Goal: Task Accomplishment & Management: Manage account settings

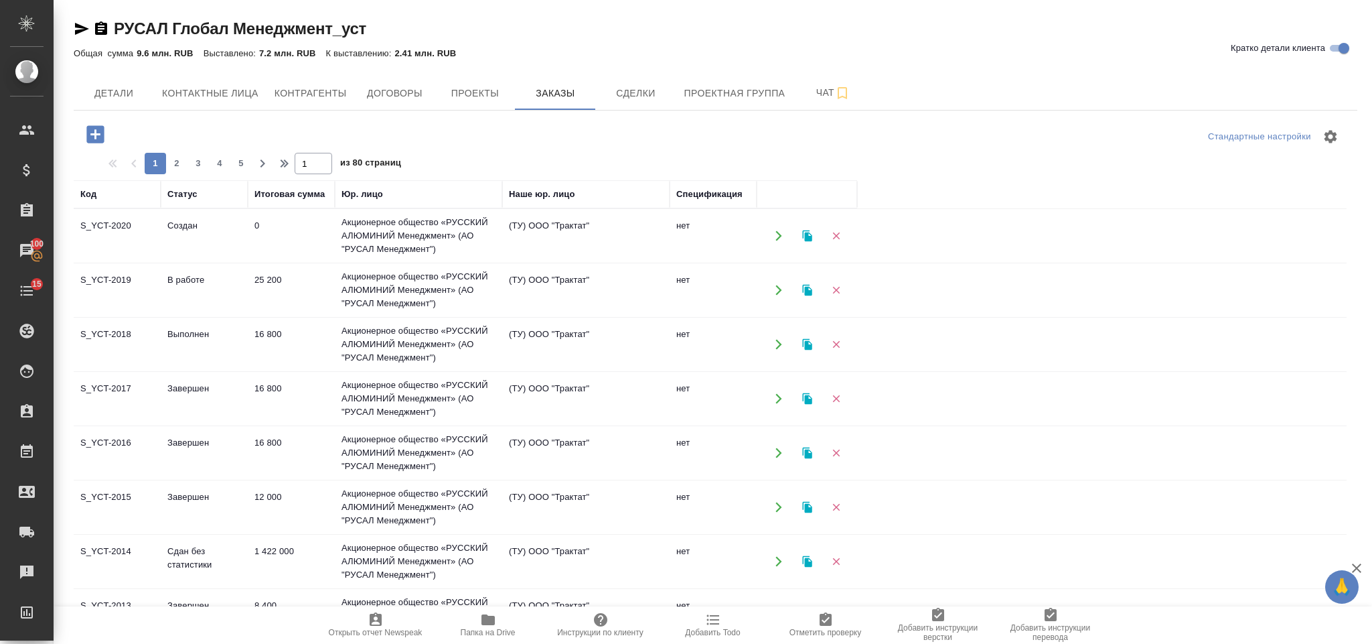
click at [91, 123] on icon "button" at bounding box center [95, 134] width 23 height 23
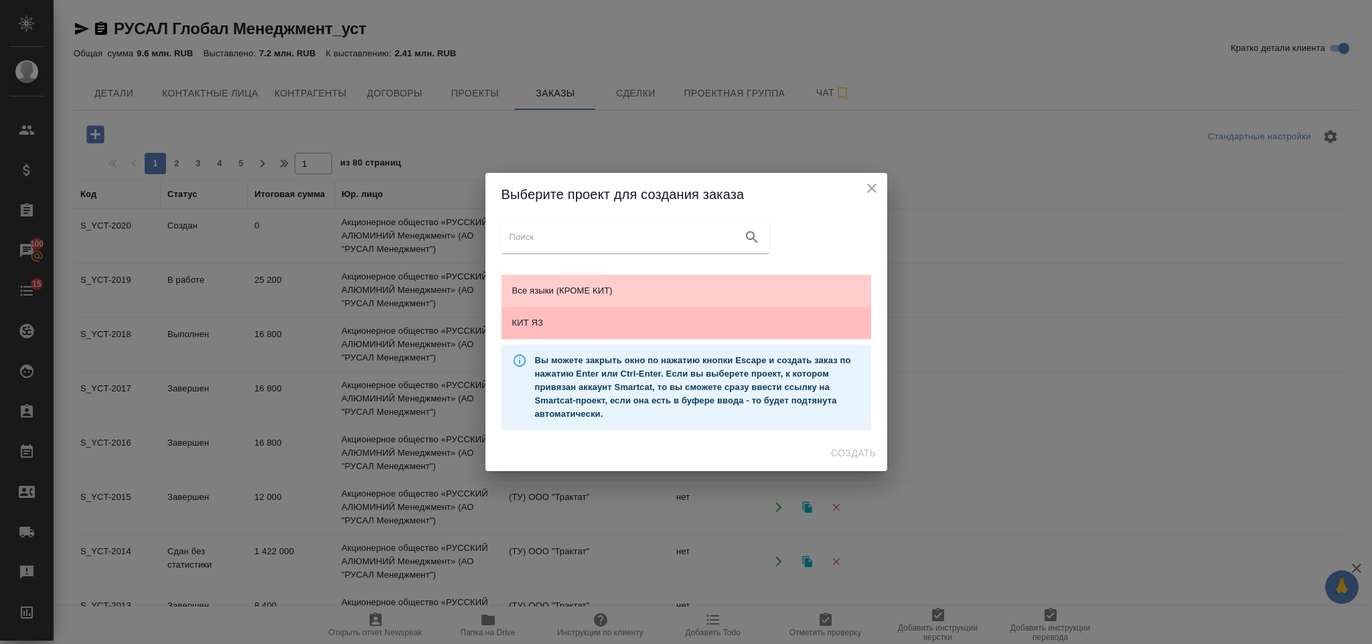
click at [557, 309] on div "КИТ ЯЗ" at bounding box center [687, 323] width 370 height 32
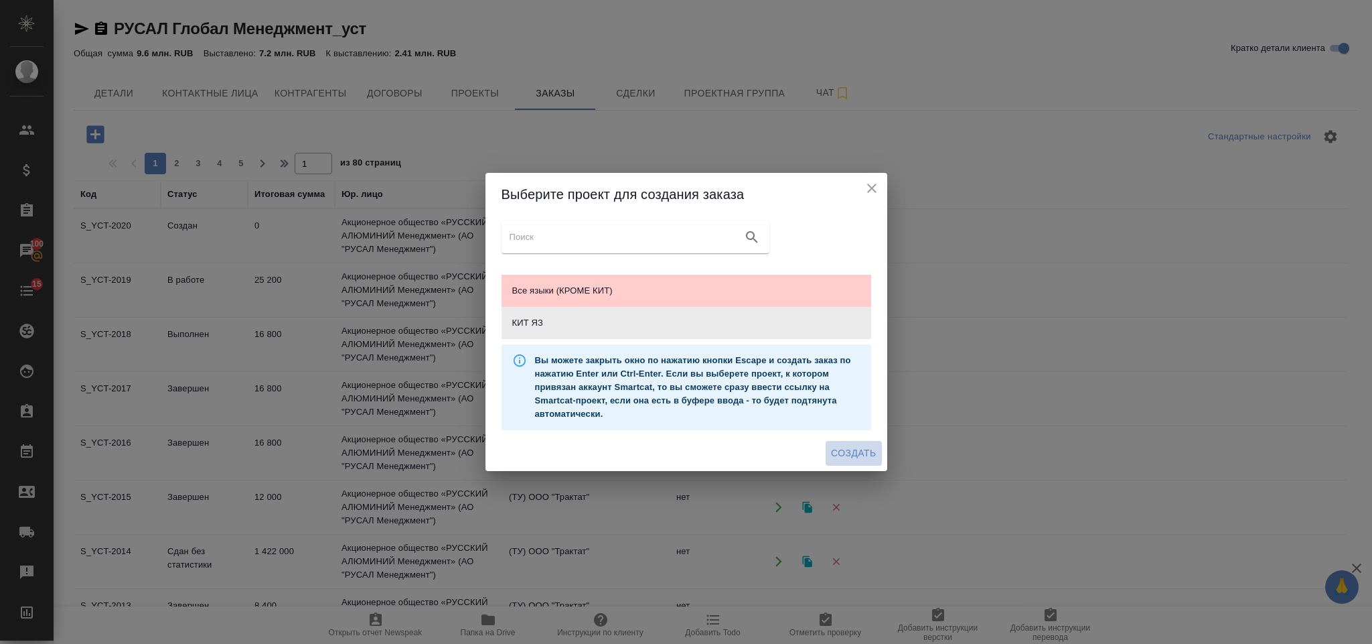
click at [880, 456] on button "Создать" at bounding box center [854, 453] width 56 height 25
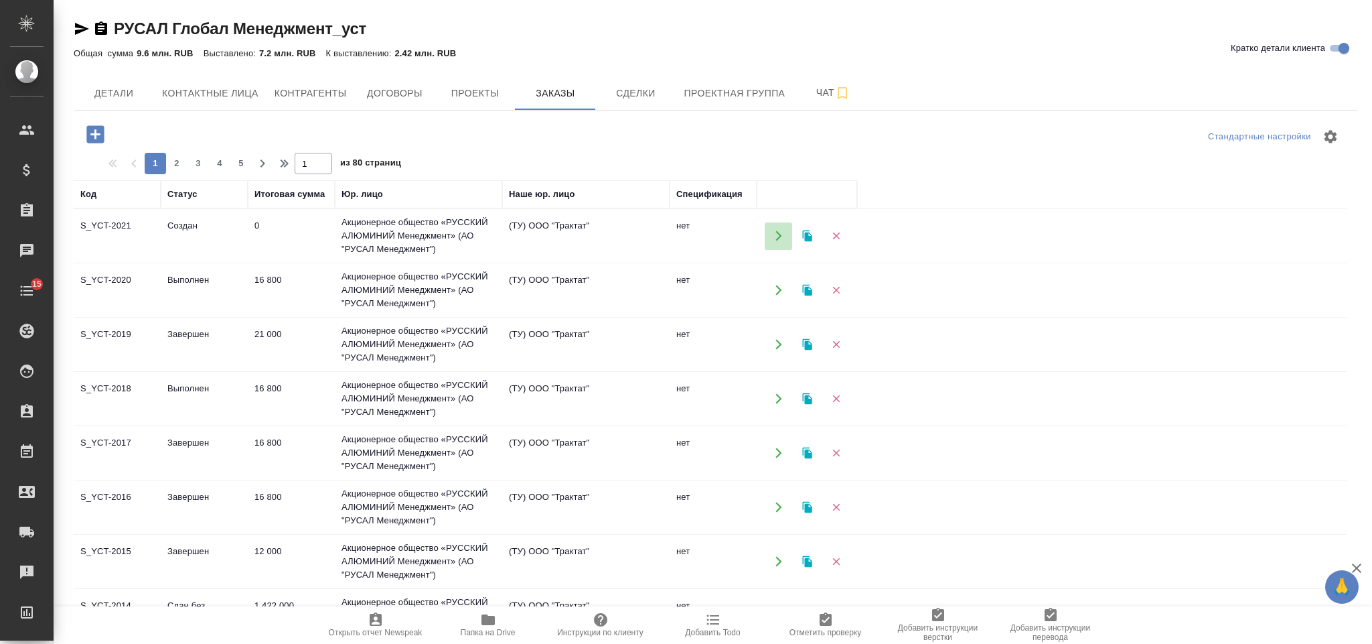
click at [780, 232] on icon "button" at bounding box center [779, 236] width 12 height 12
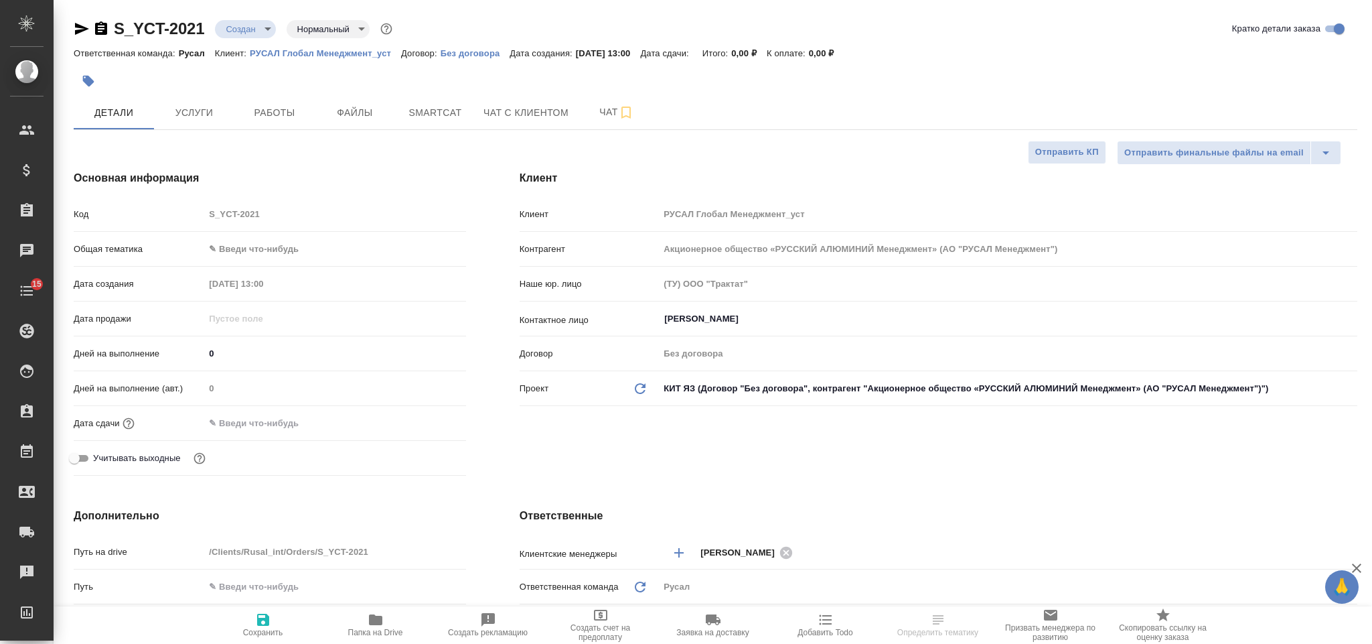
select select "RU"
click at [244, 252] on body "🙏 .cls-1 fill:#fff; AWATERA Gorlenko Yuliua Клиенты Спецификации Заказы Чаты 15…" at bounding box center [686, 322] width 1372 height 644
type input "Васильев Евгений"
type input "tech"
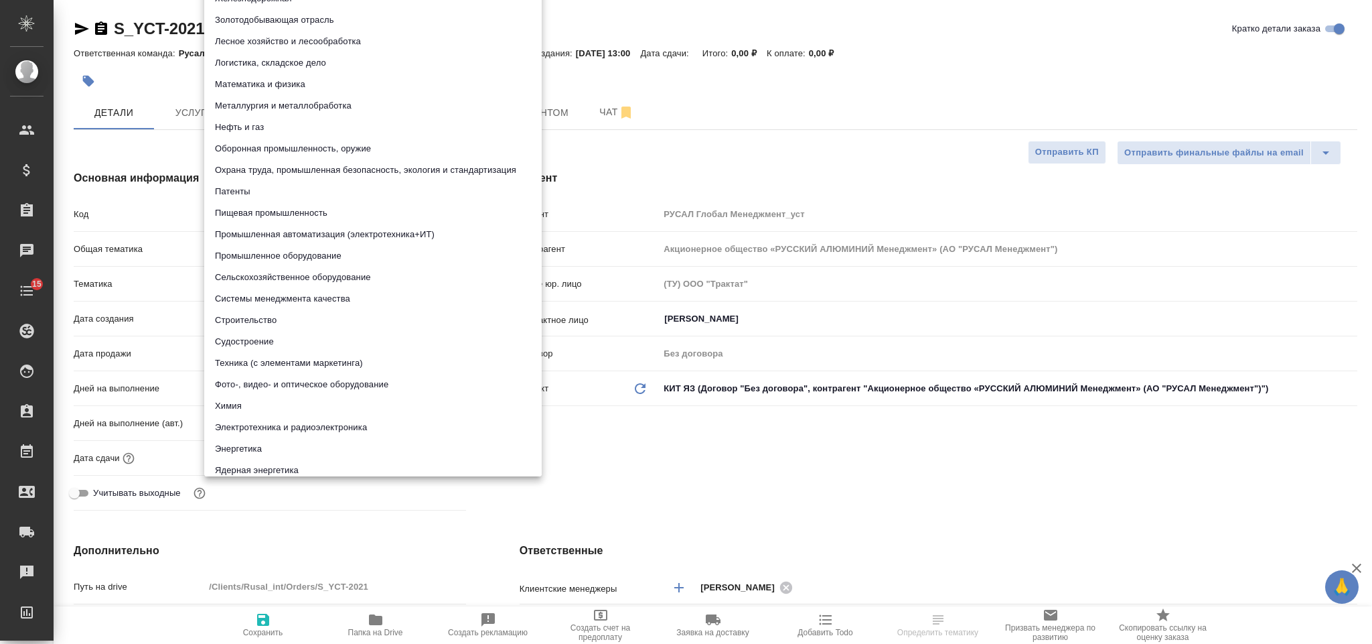
click at [277, 288] on body "🙏 .cls-1 fill:#fff; AWATERA Gorlenko Yuliua Клиенты Спецификации Заказы Чаты 15…" at bounding box center [686, 322] width 1372 height 644
click at [362, 105] on li "Металлургия и металлобработка" at bounding box center [373, 105] width 338 height 21
type input "60014e23f7d9dc5f480a3cf8"
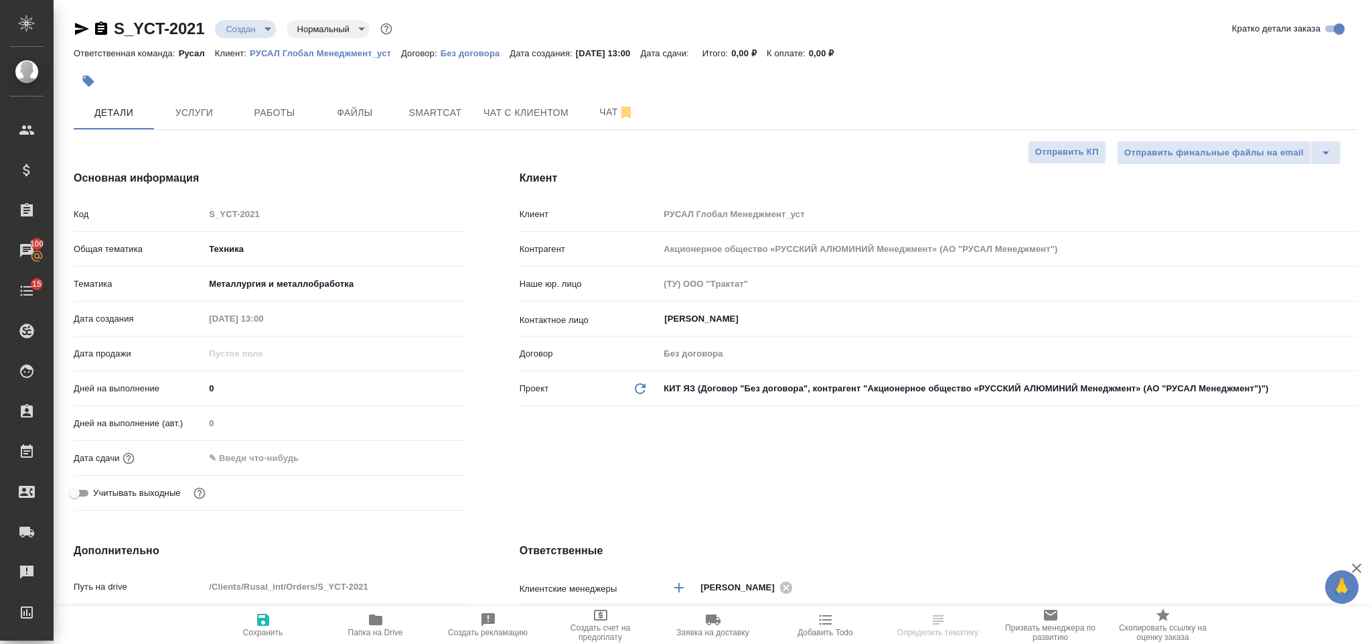
click at [281, 451] on input "text" at bounding box center [262, 457] width 117 height 19
click at [425, 461] on icon "button" at bounding box center [427, 457] width 16 height 16
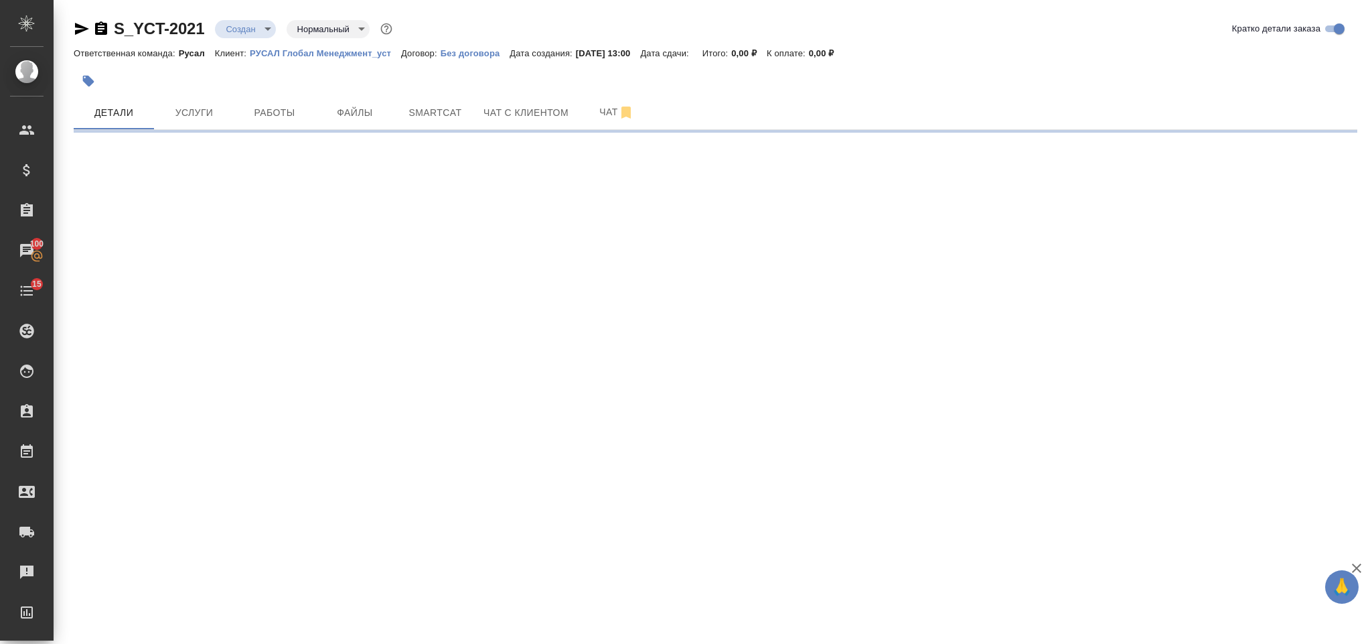
select select "RU"
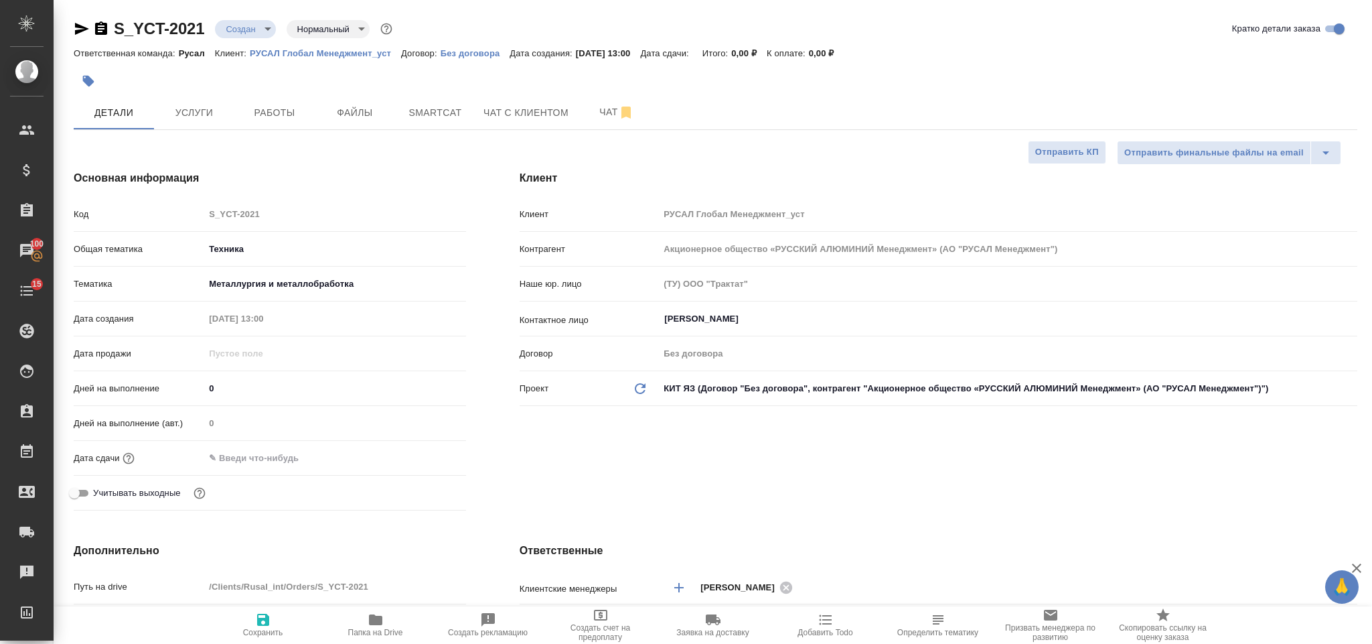
type textarea "x"
click at [286, 448] on input "text" at bounding box center [262, 457] width 117 height 19
click at [421, 461] on icon "button" at bounding box center [427, 457] width 16 height 16
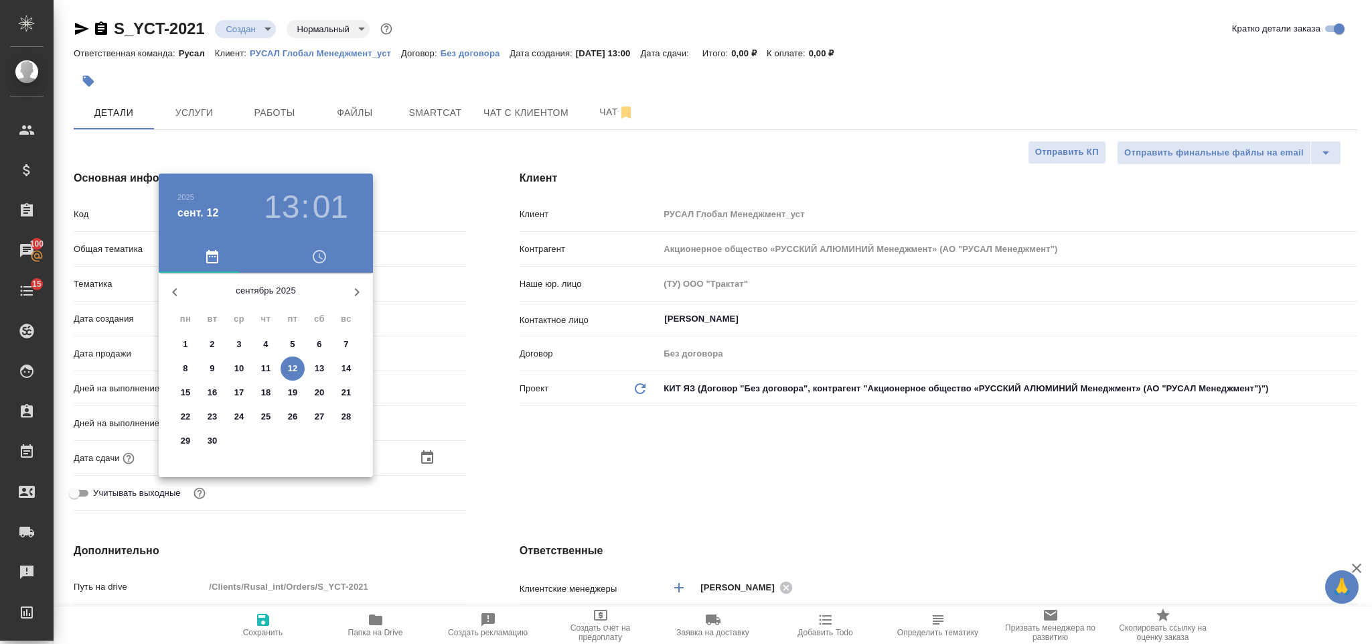
click at [294, 362] on p "12" at bounding box center [293, 368] width 10 height 13
type input "12.09.2025 13:01"
type textarea "x"
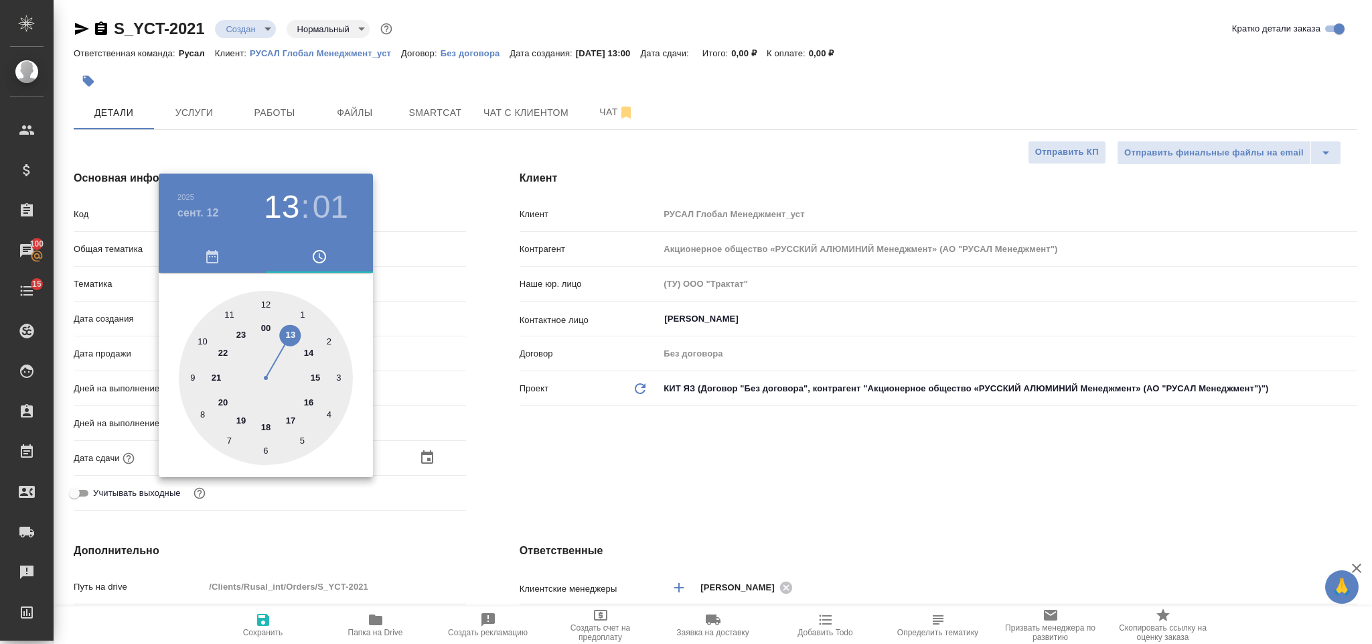
click at [265, 423] on div at bounding box center [266, 378] width 174 height 174
type input "12.09.2025 18:01"
type textarea "x"
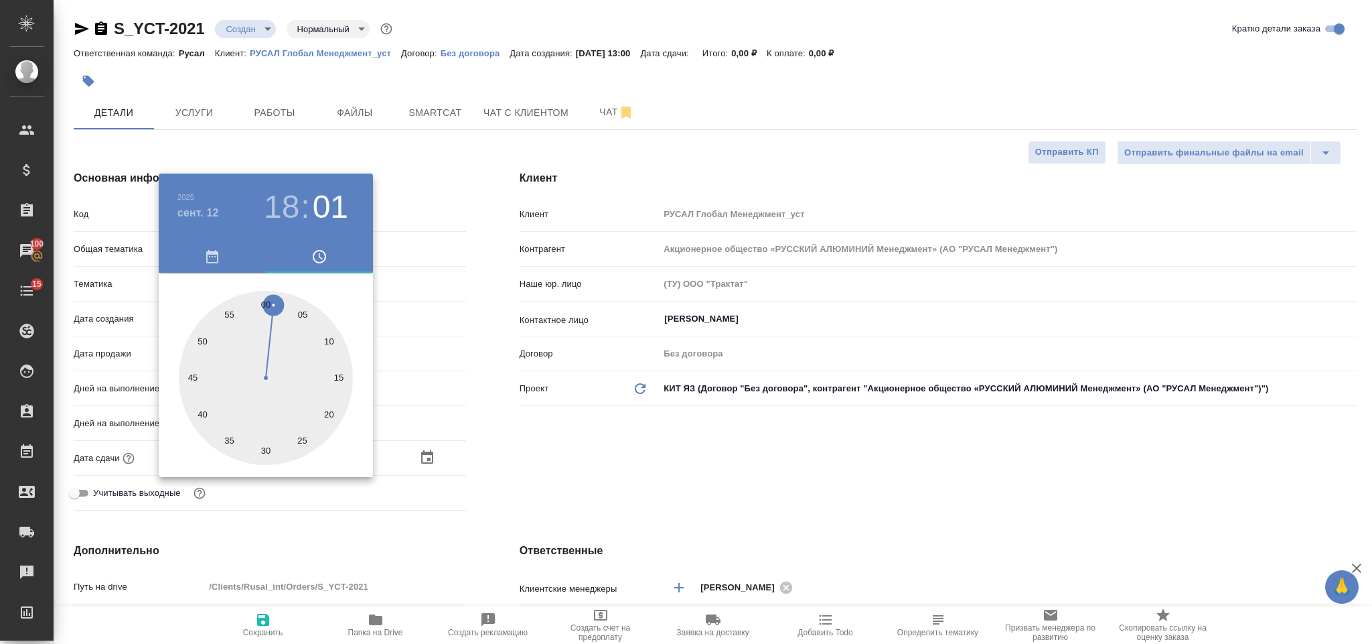
click at [267, 294] on div at bounding box center [266, 378] width 174 height 174
type input "12.09.2025 18:00"
type textarea "x"
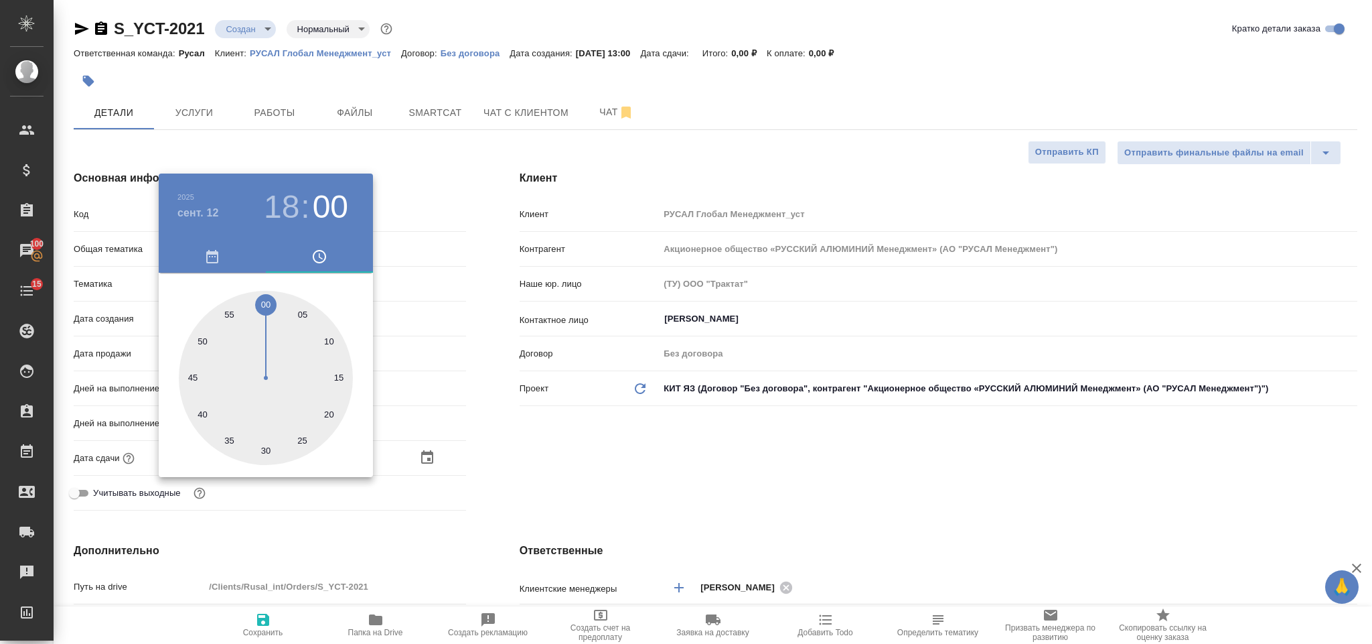
click at [608, 461] on div at bounding box center [686, 322] width 1372 height 644
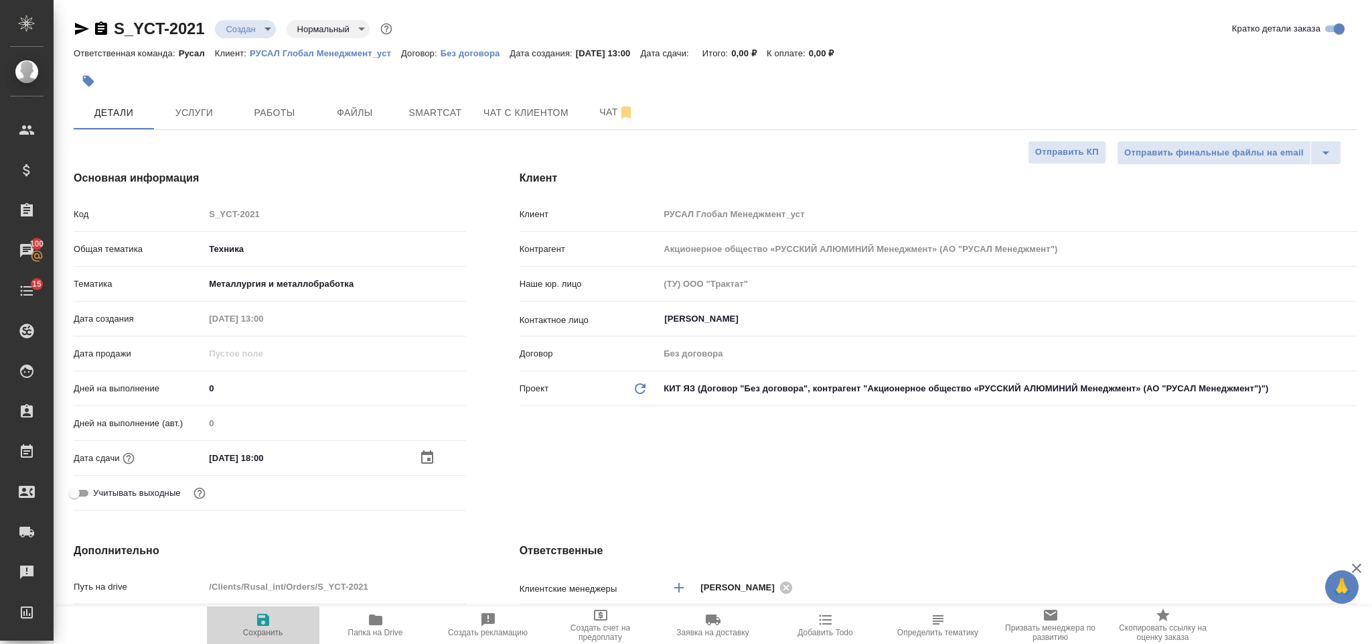
click at [269, 619] on icon "button" at bounding box center [263, 620] width 16 height 16
type textarea "x"
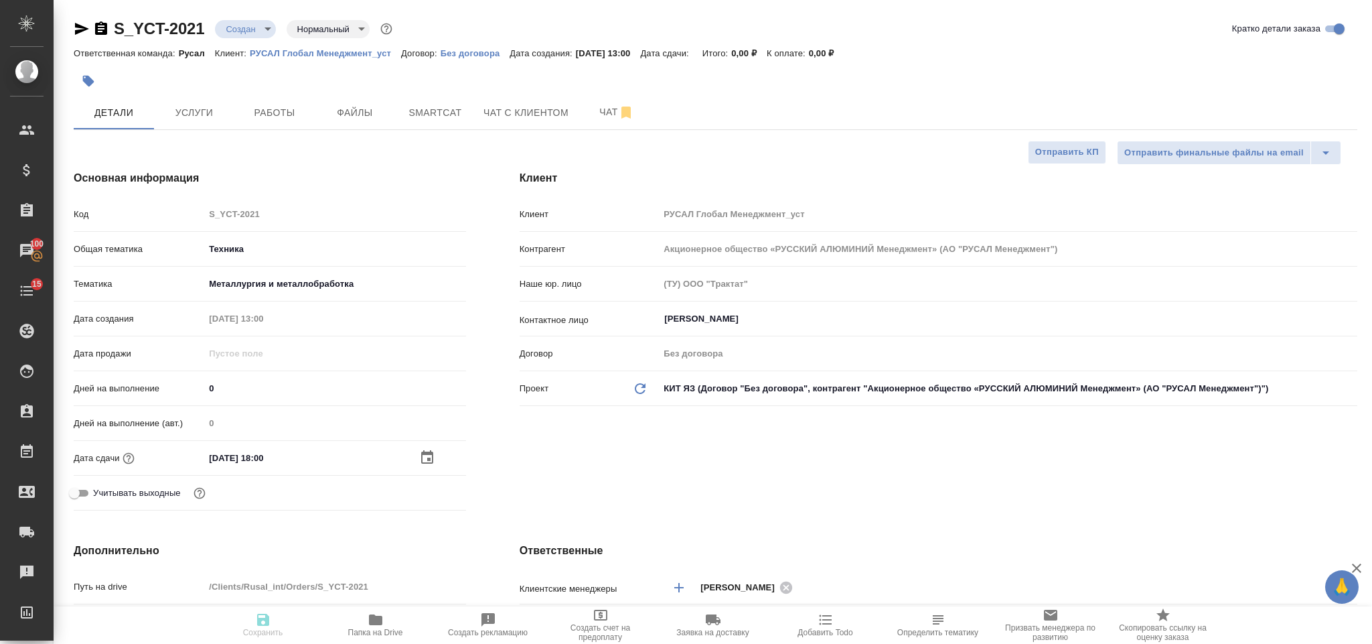
type textarea "x"
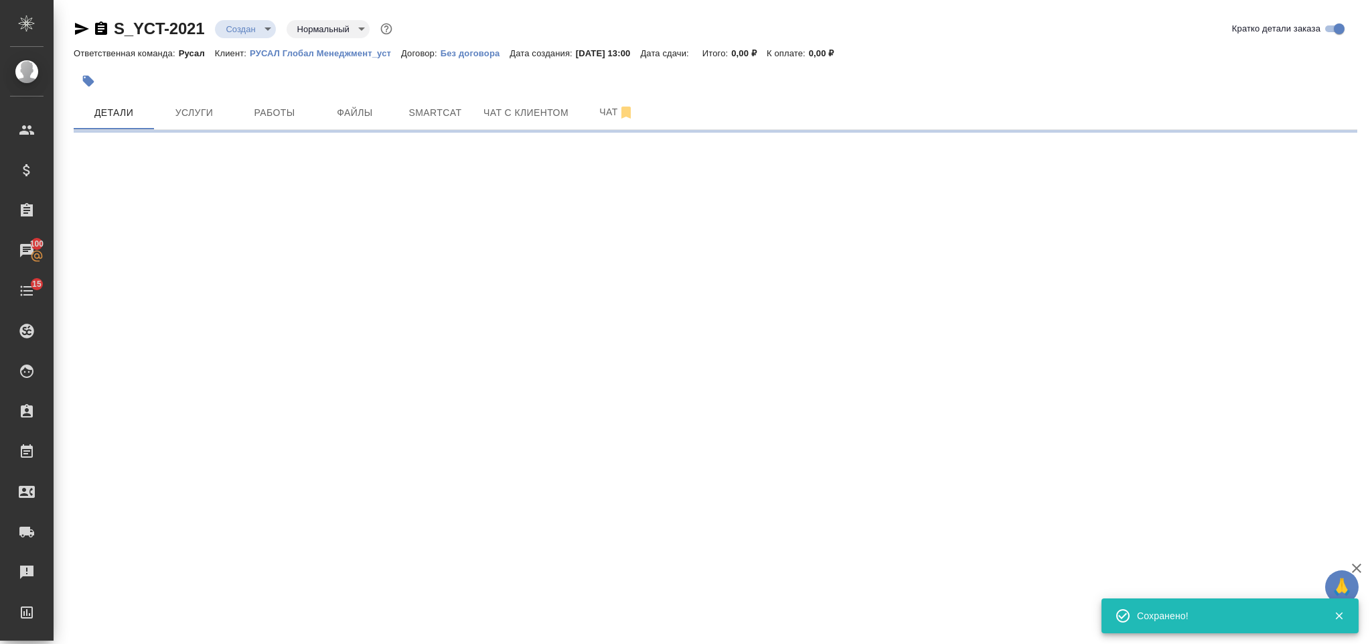
select select "RU"
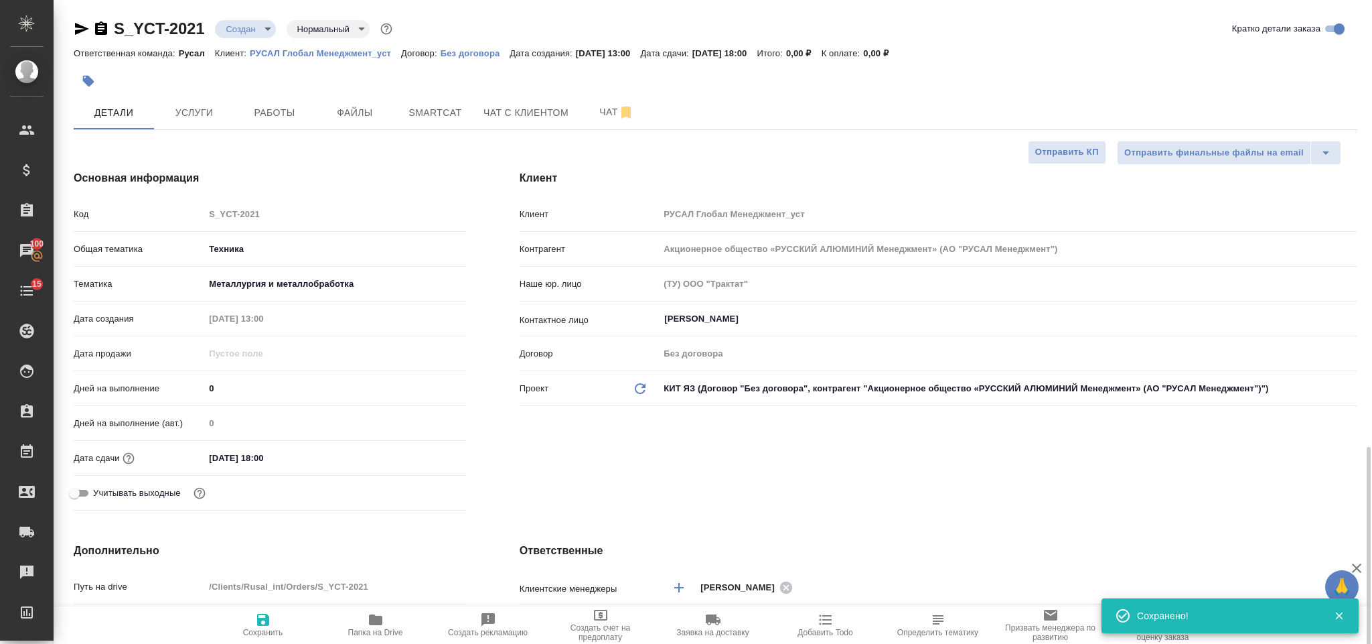
type textarea "x"
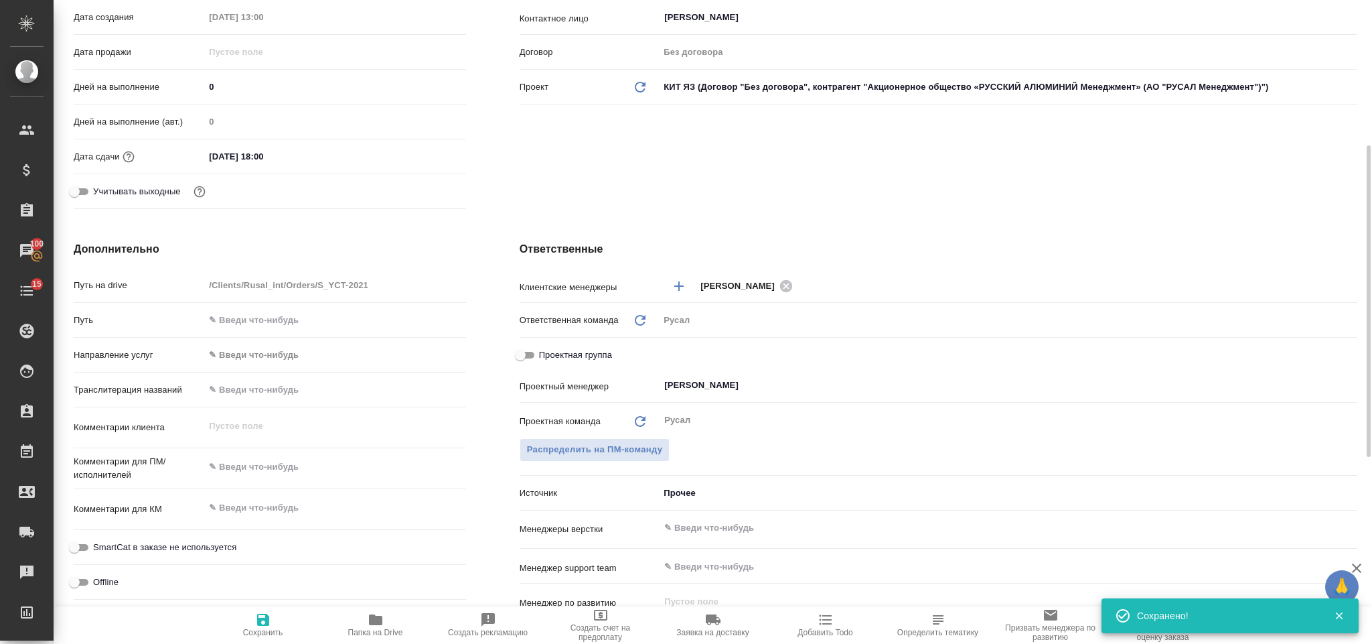
type textarea "x"
click at [293, 470] on textarea at bounding box center [334, 466] width 261 height 23
type textarea "К"
type textarea "x"
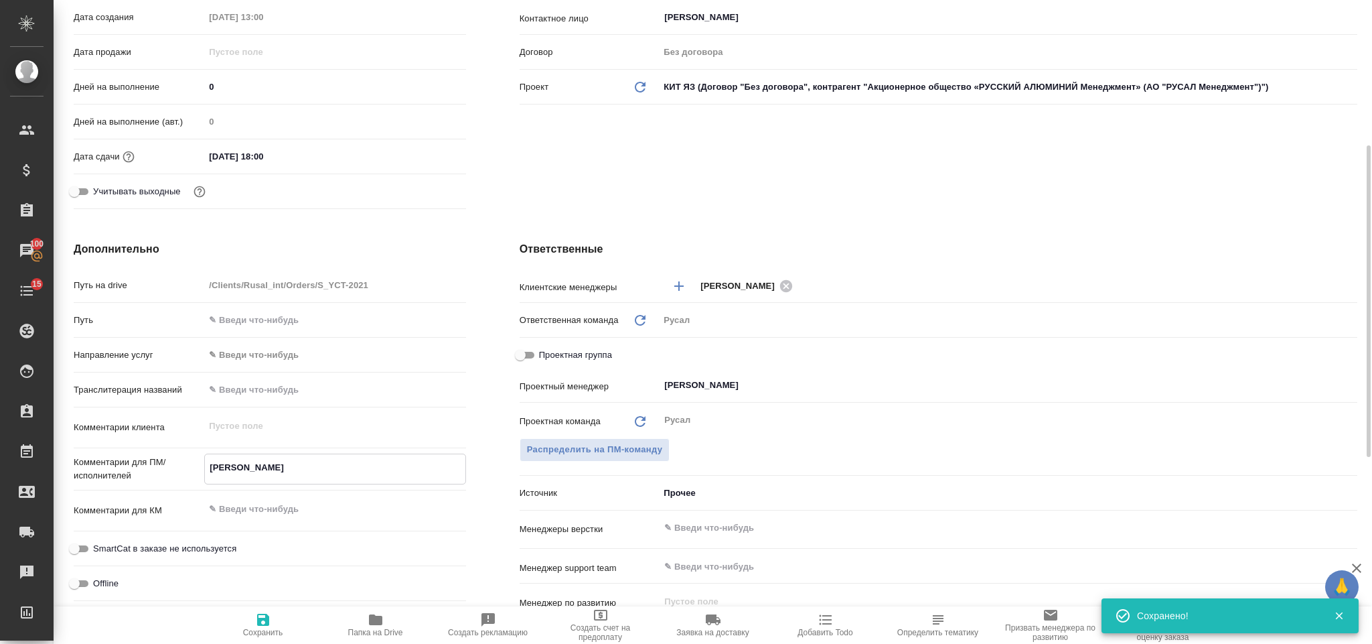
type textarea "x"
type textarea "Кл"
type textarea "x"
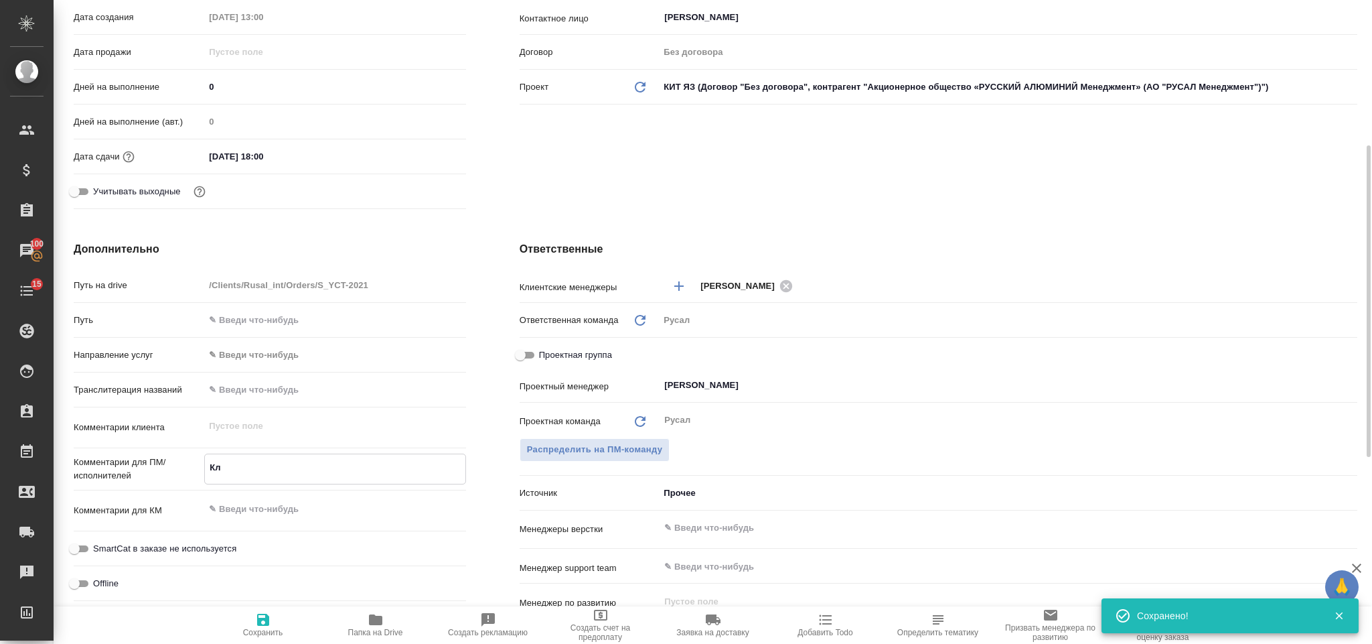
type textarea "Кли"
type textarea "x"
type textarea "Клип"
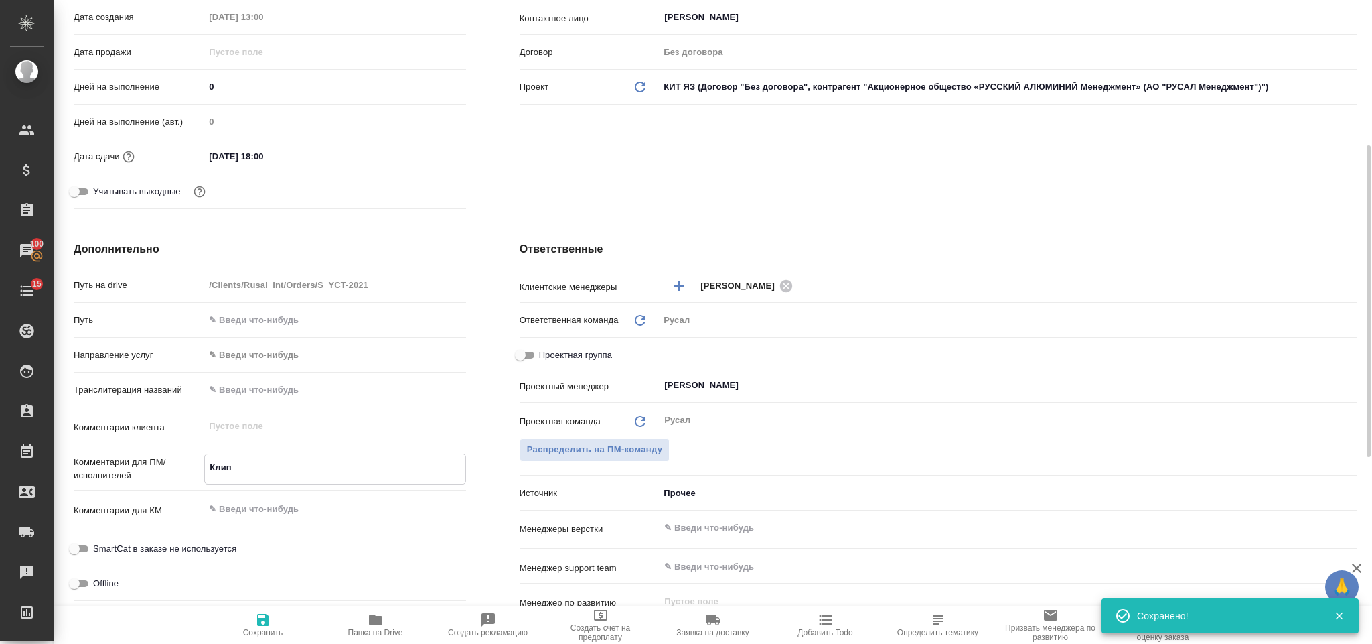
type textarea "x"
type textarea "Клипи"
type textarea "x"
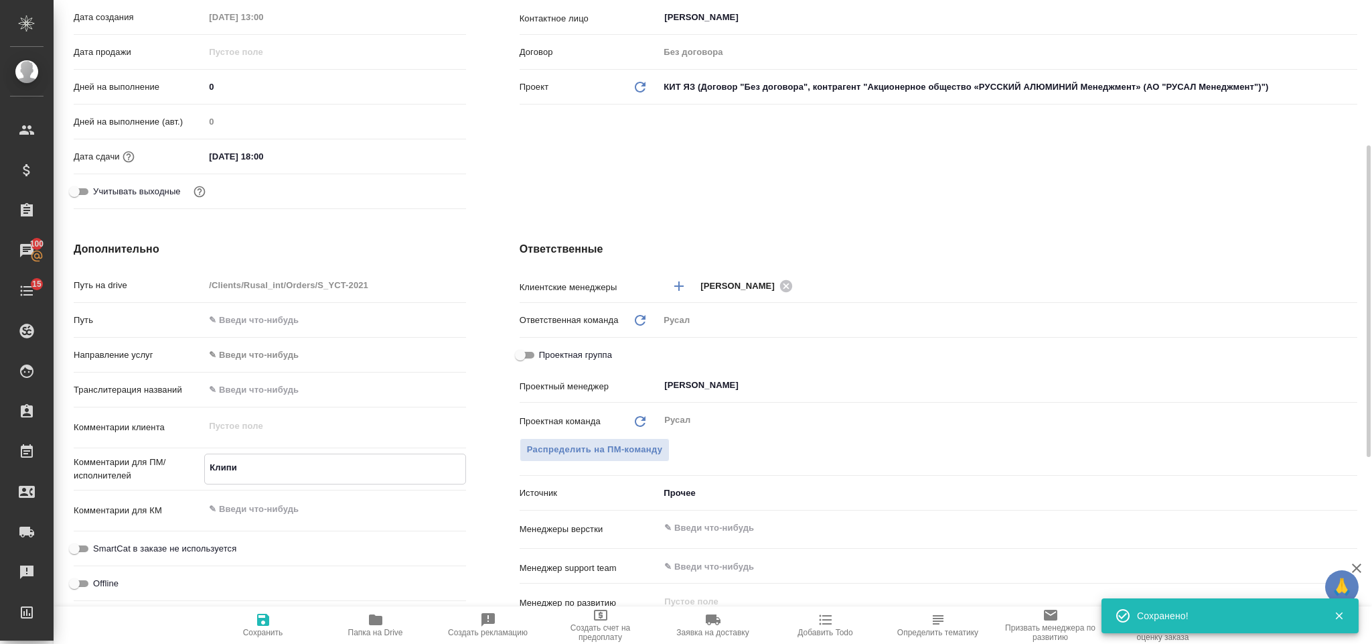
type textarea "x"
type textarea "Клипин"
type textarea "x"
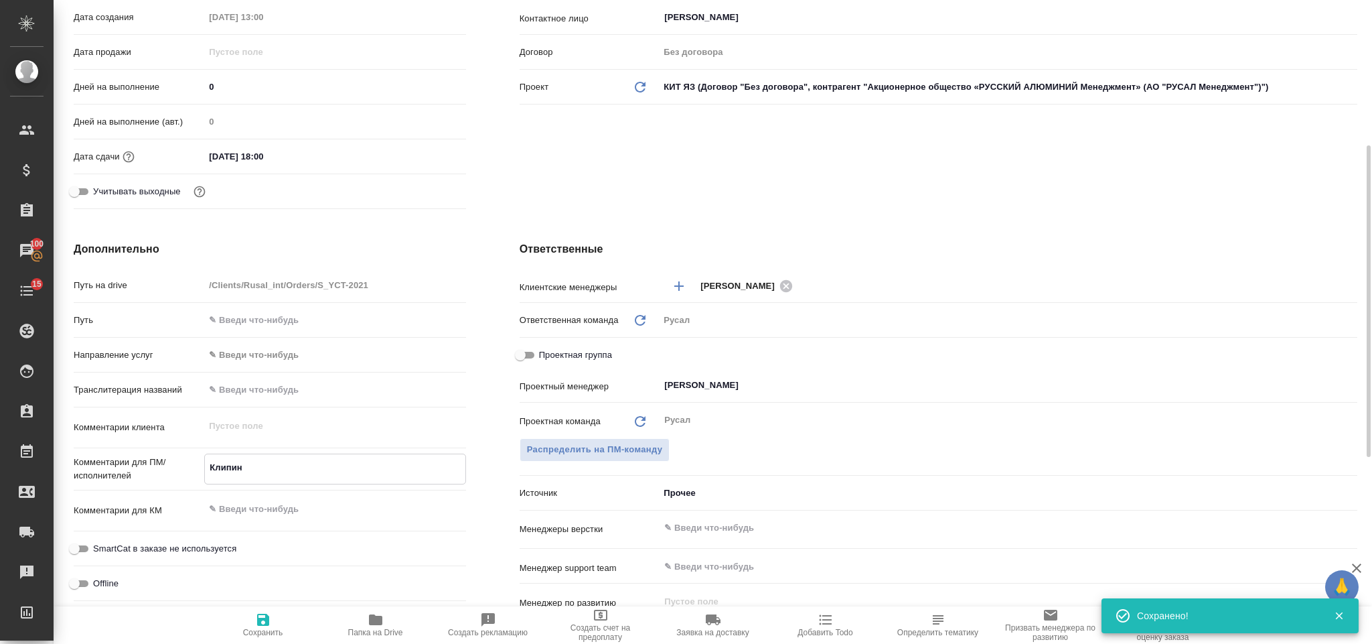
type textarea "x"
type textarea "Клипин,"
type textarea "x"
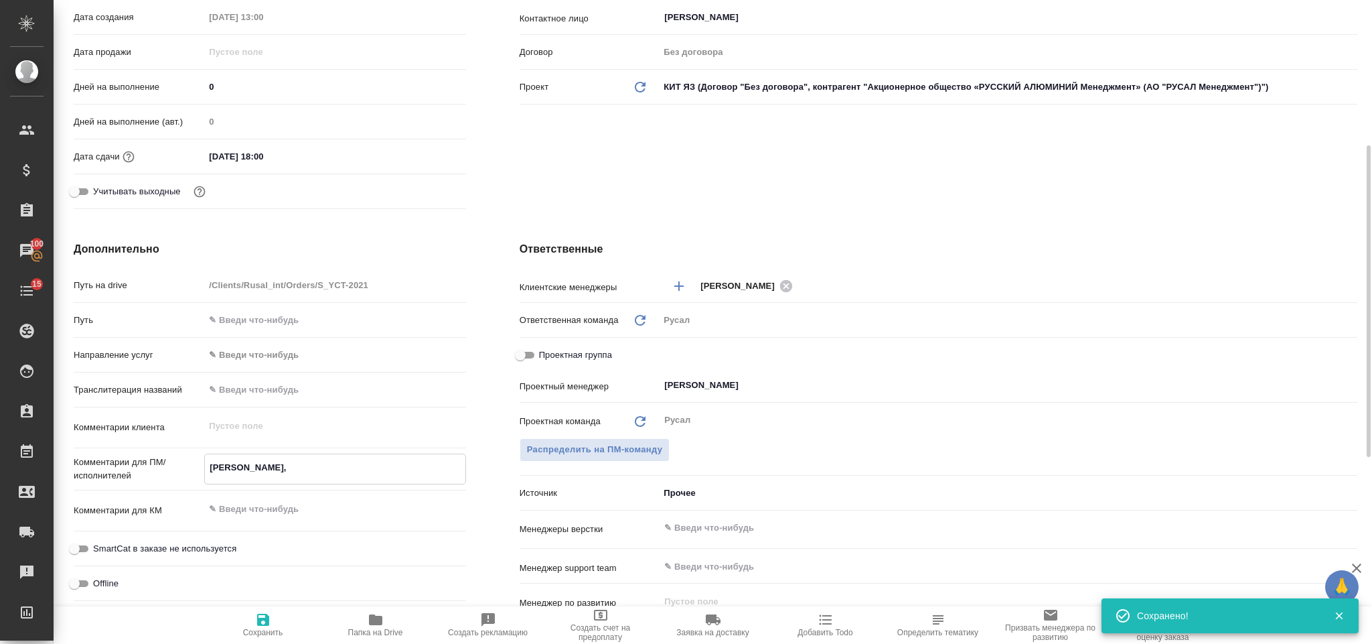
type textarea "Клипин,"
type textarea "x"
type textarea "Клипин, К"
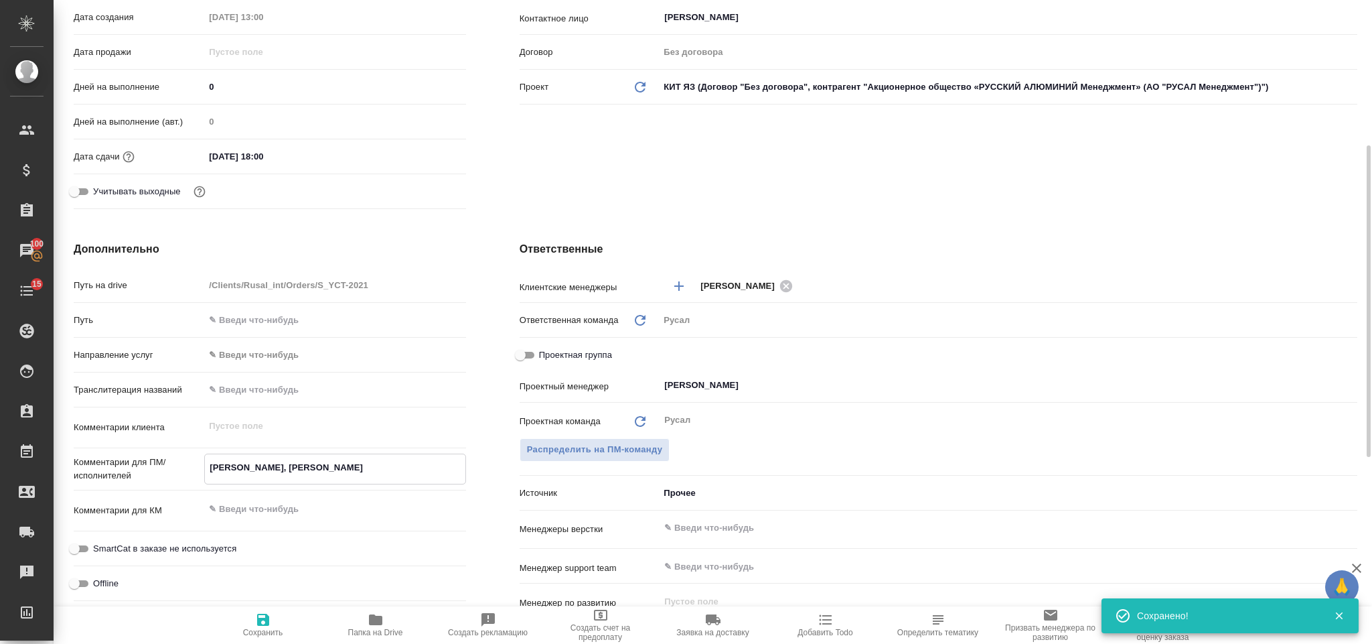
type textarea "x"
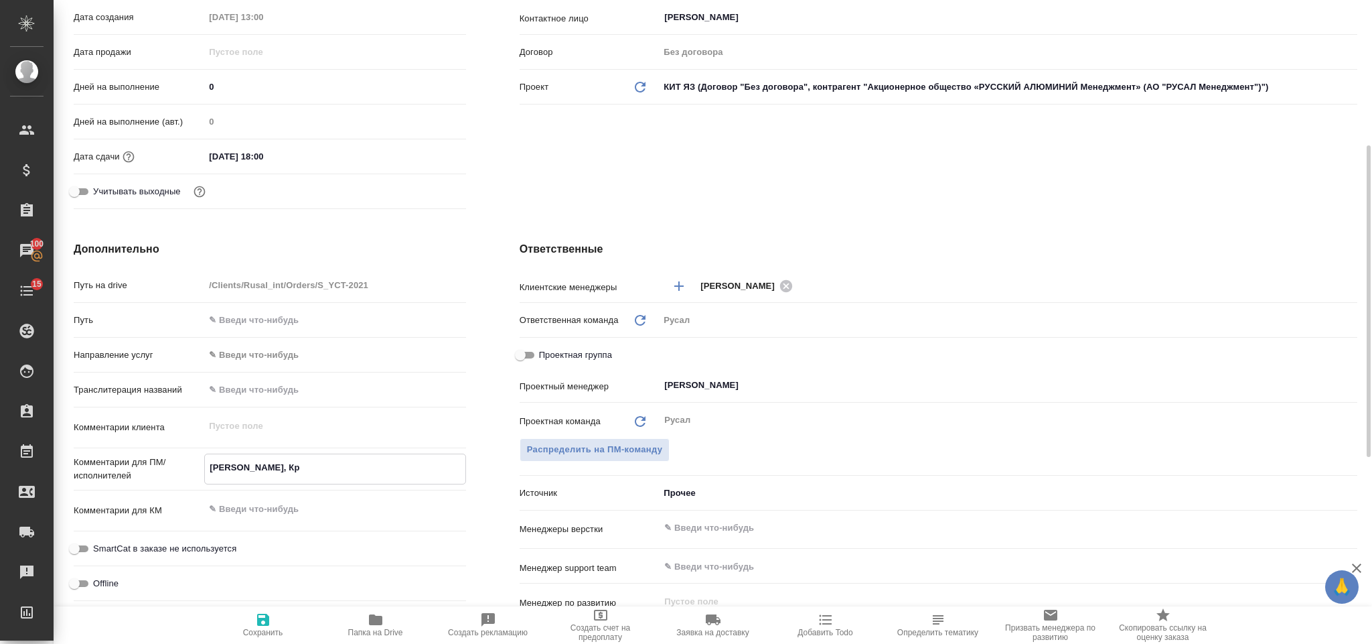
type textarea "Клипин, Кра"
type textarea "x"
type textarea "Клипин, Крас"
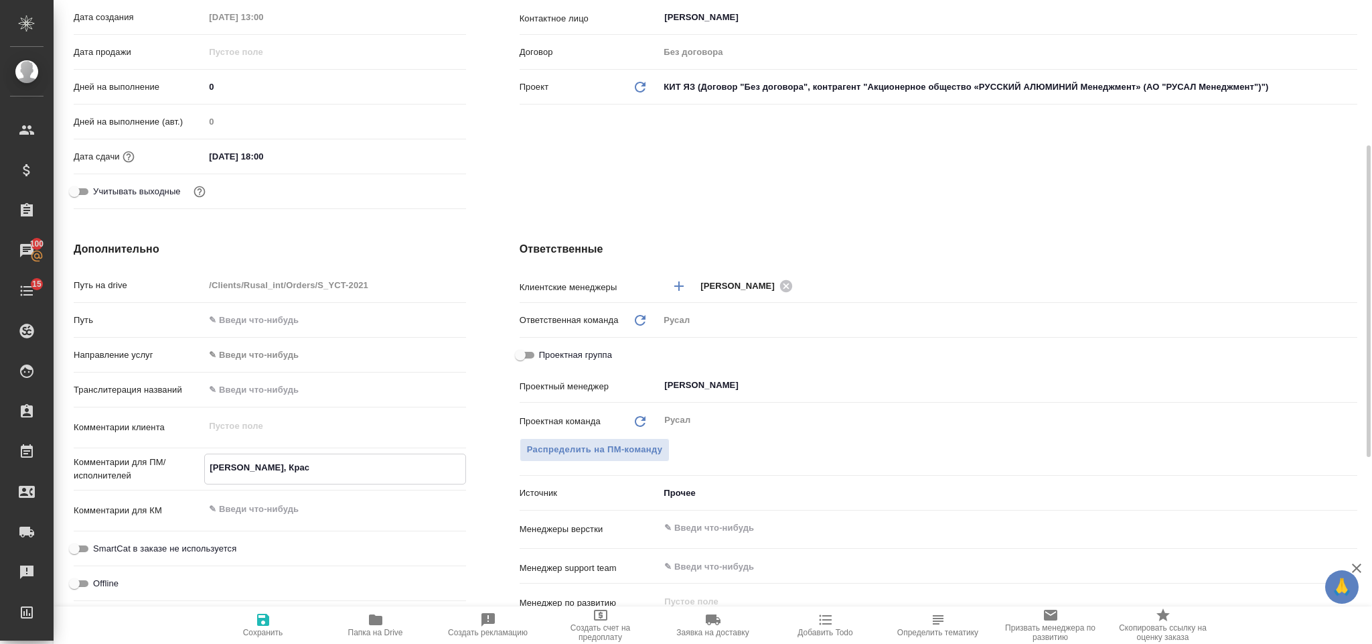
type textarea "x"
type textarea "Клипин, Красн"
type textarea "x"
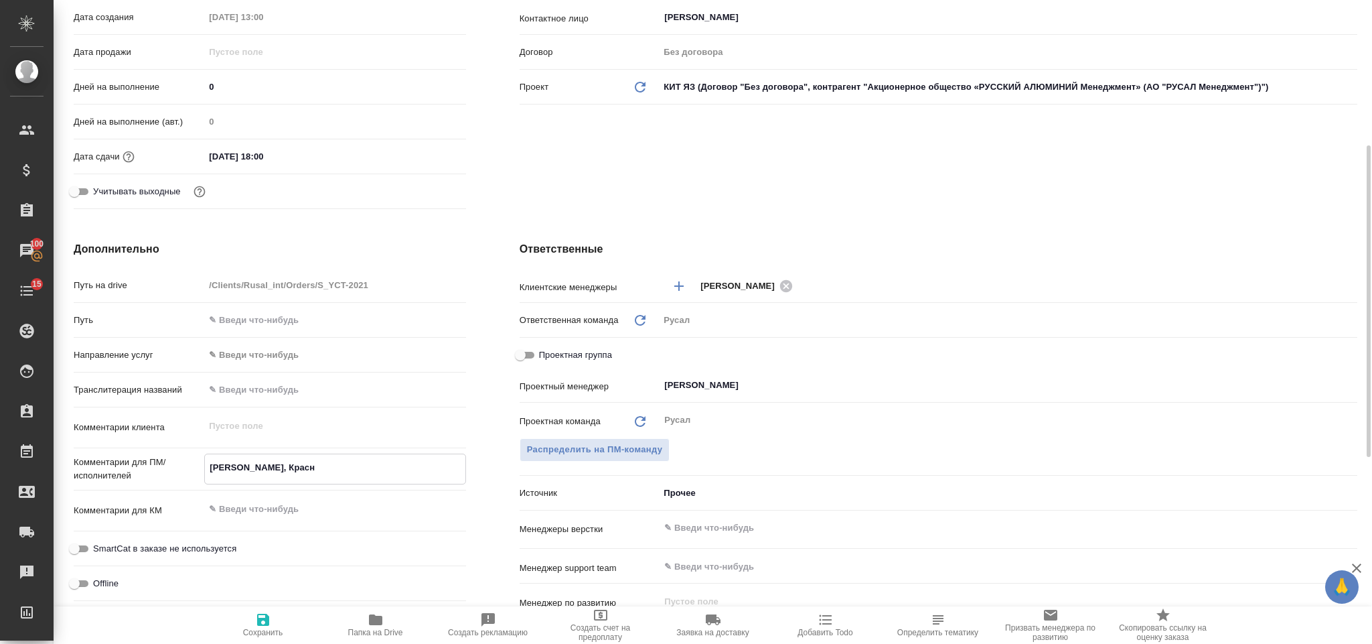
type textarea "x"
type textarea "Клипин, Красно"
type textarea "x"
type textarea "Клипин, Красноя"
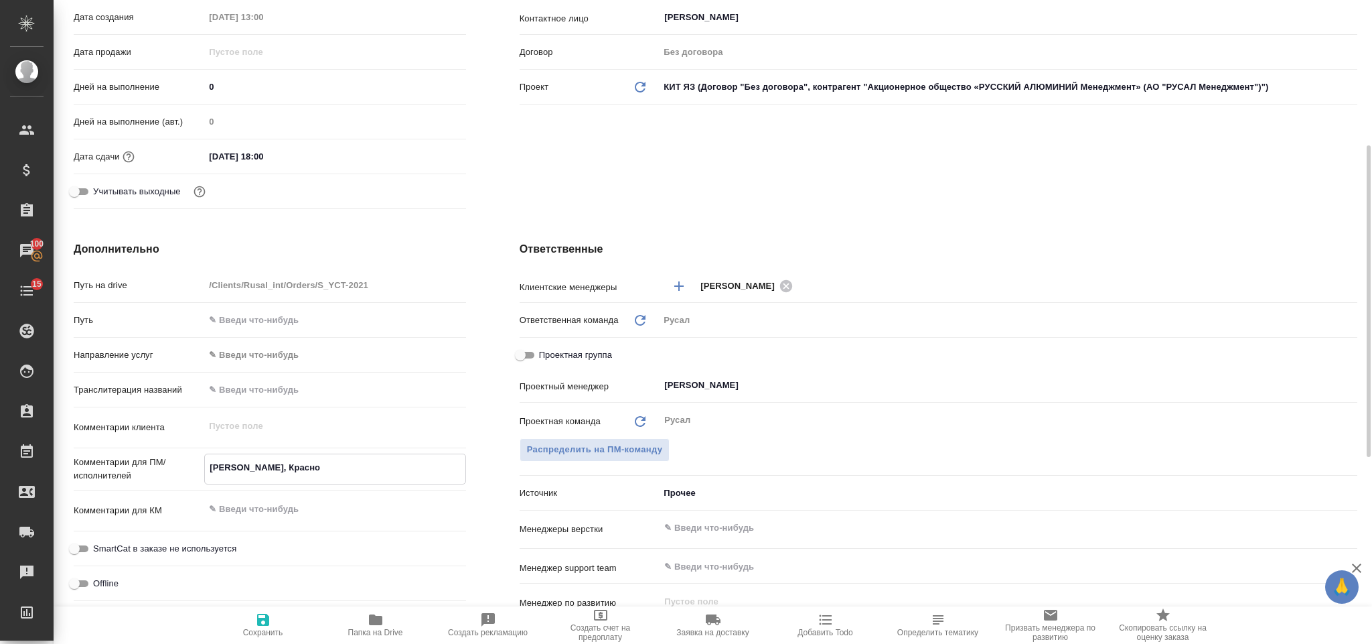
type textarea "x"
type textarea "Клипин, Краснояр"
type textarea "x"
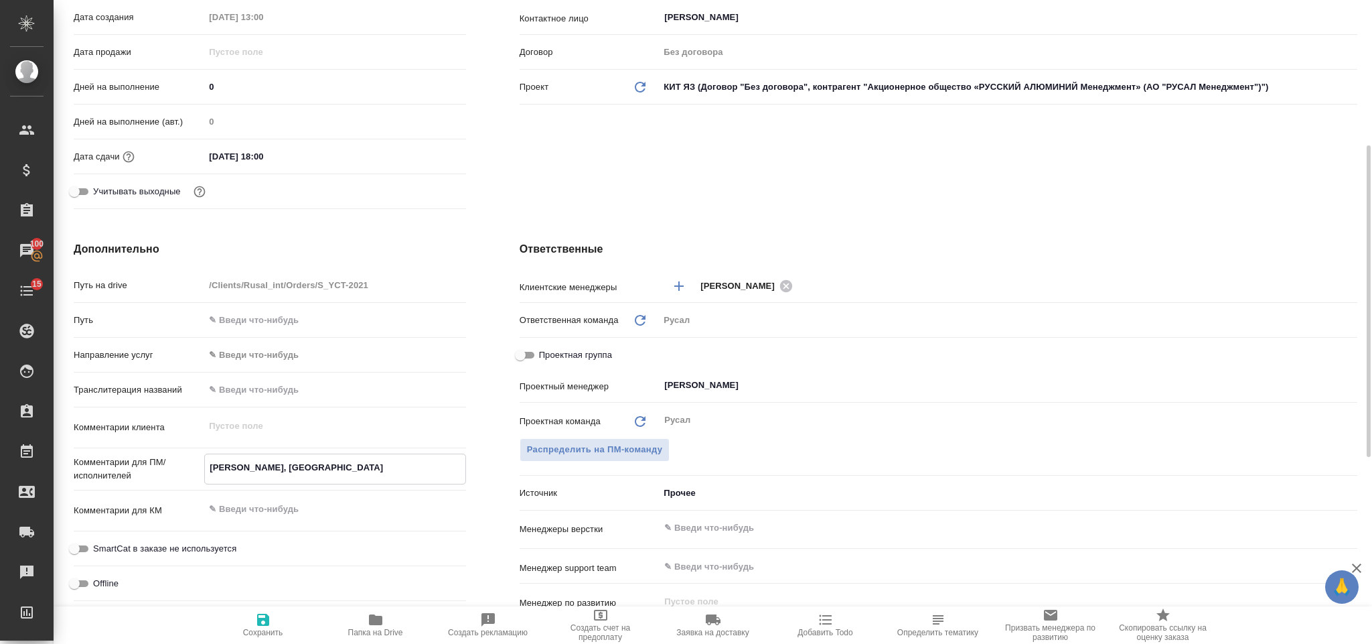
type textarea "x"
type textarea "Клипин, Красноярс"
type textarea "x"
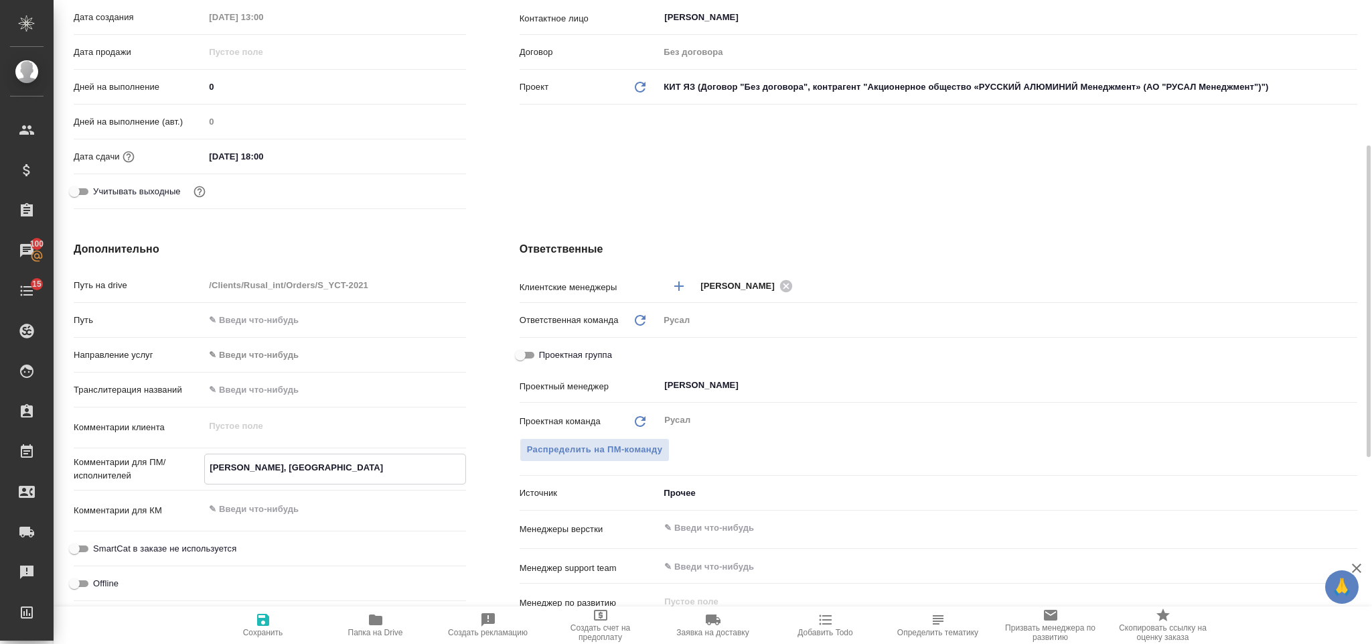
type textarea "Клипин, Красноярск"
type textarea "x"
type textarea "Клипин, Красноярск,"
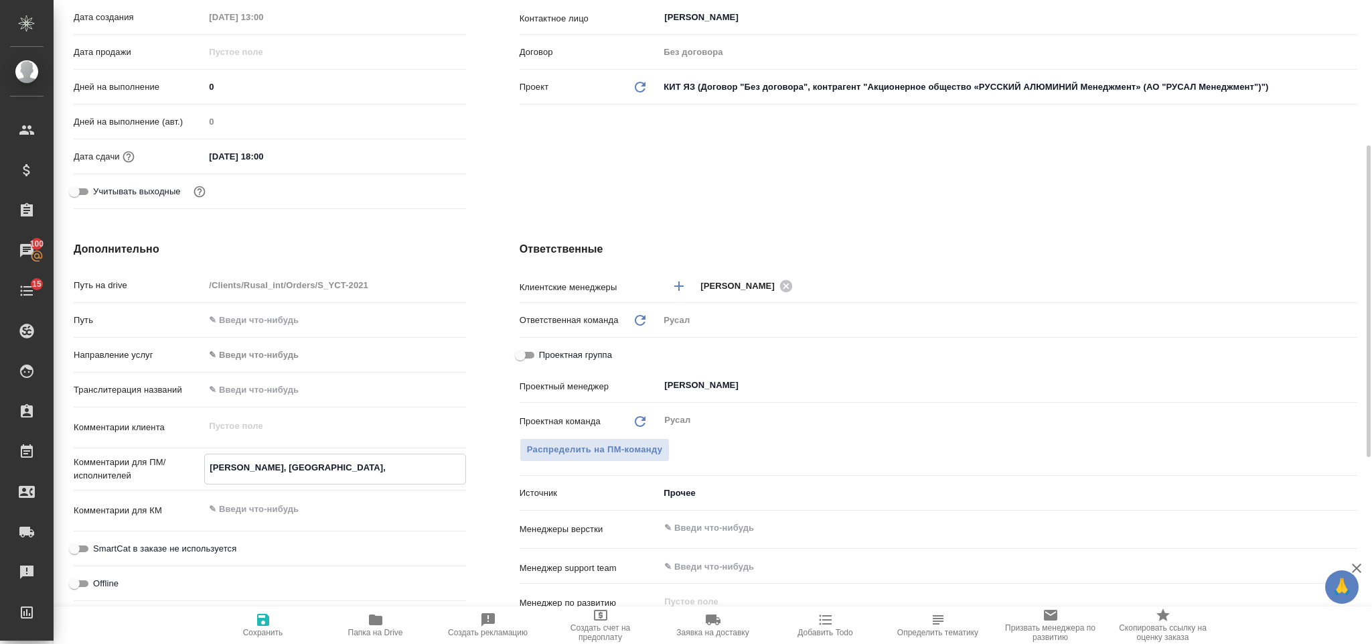
type textarea "x"
type textarea "Клипин, Красноярск,"
type textarea "x"
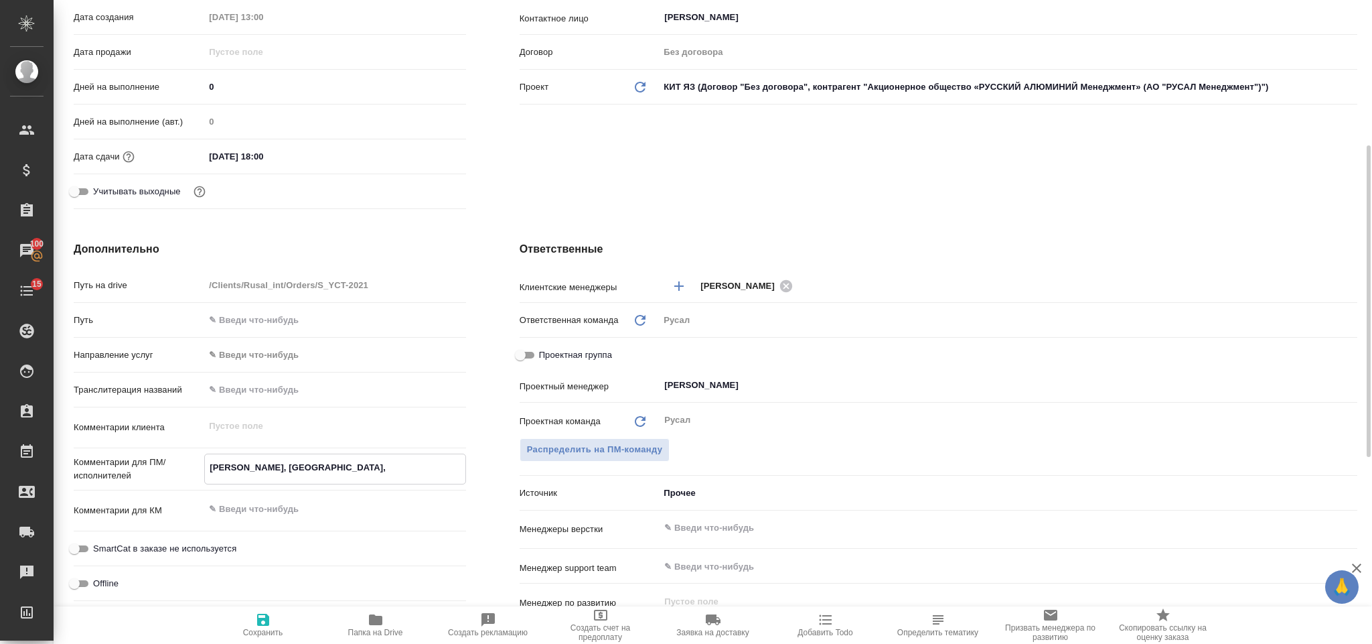
type textarea "x"
type textarea "Клипин, Красноярск, 0"
type textarea "x"
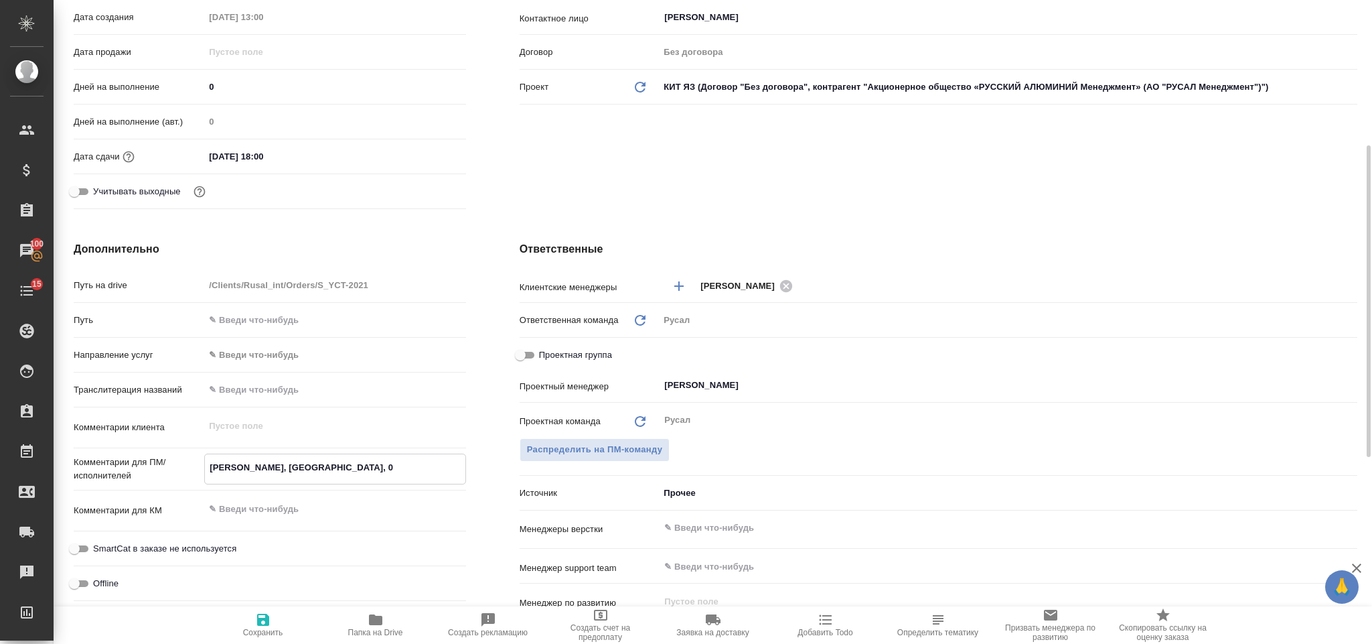
type textarea "x"
type textarea "Клипин, Красноярск,"
type textarea "x"
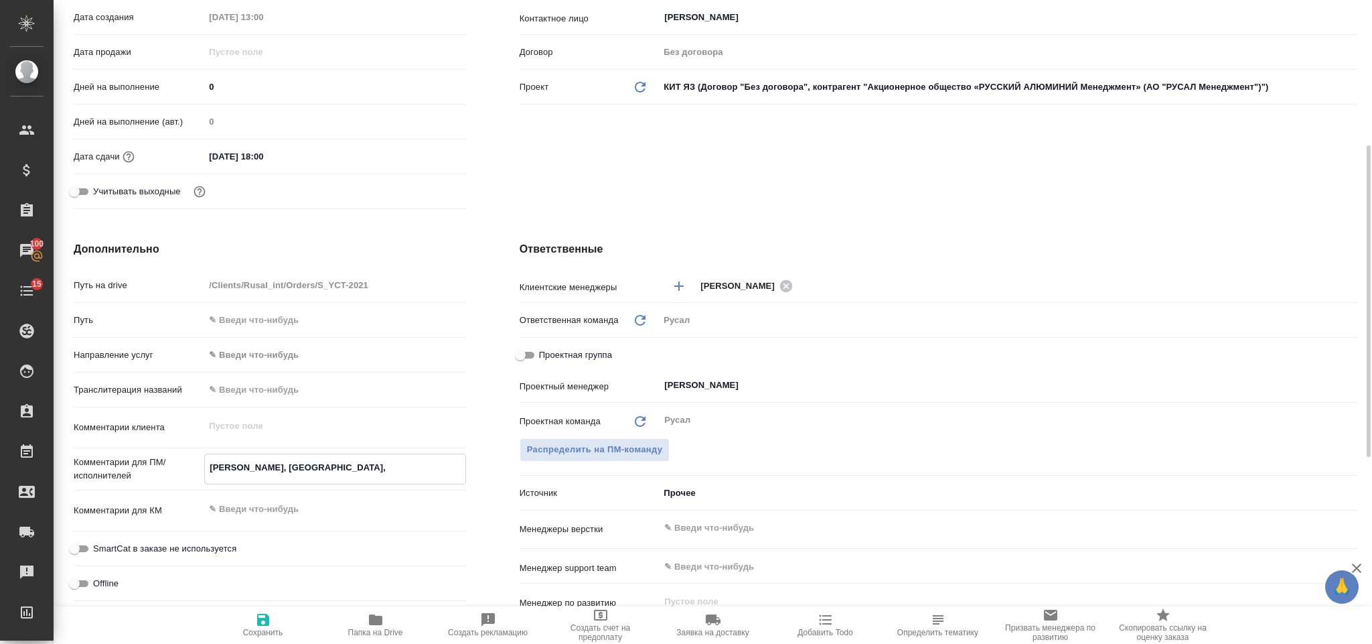
type textarea "Клипин, Красноярск, 8"
type textarea "x"
type textarea "Клипин, Красноярск, 8."
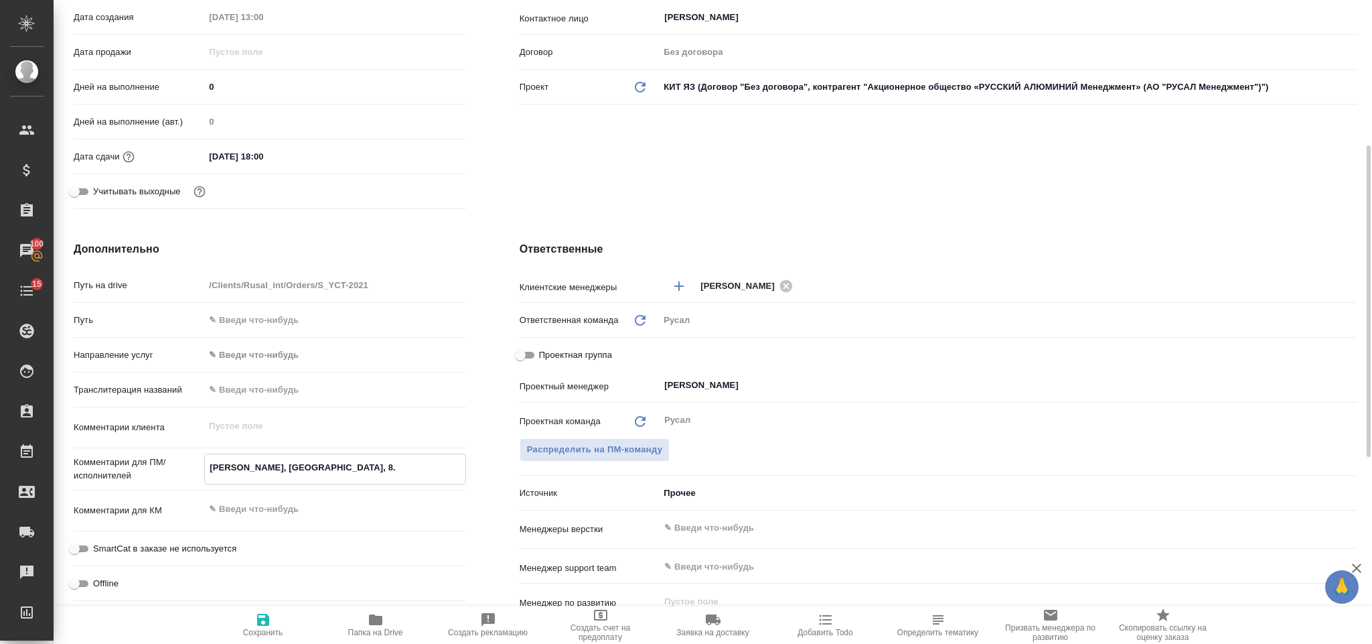
type textarea "x"
type textarea "Клипин, Красноярск, 8.0"
type textarea "x"
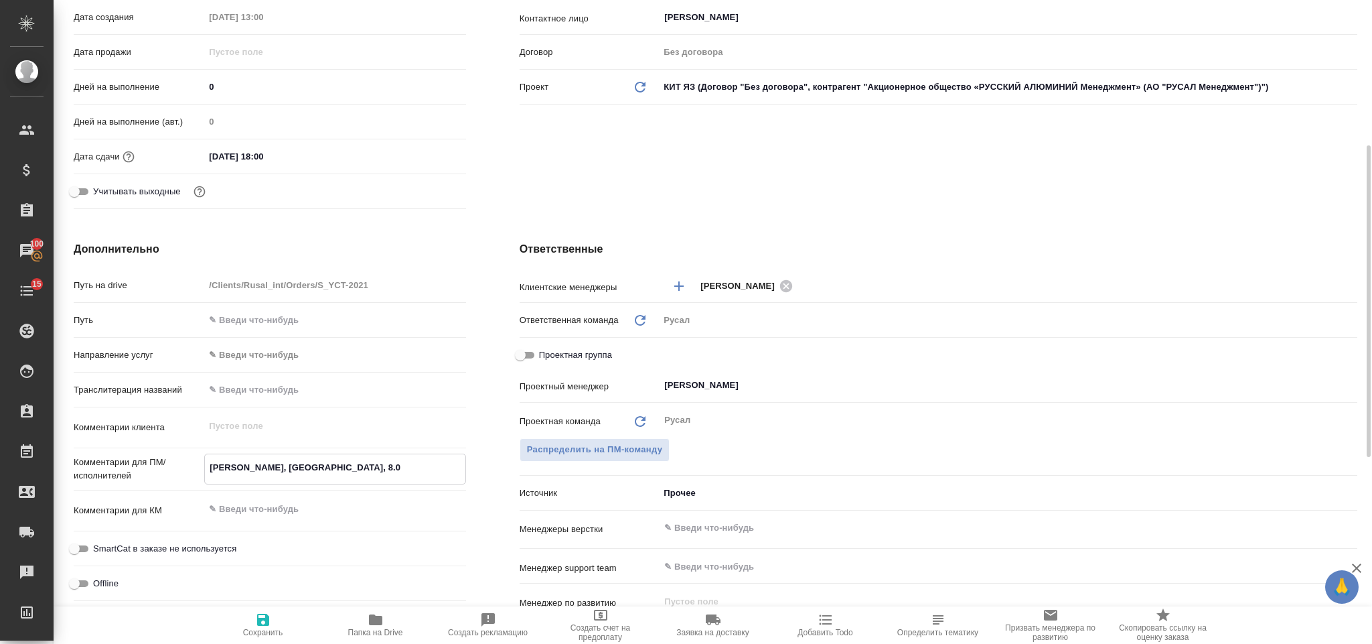
type textarea "Клипин, Красноярск, 8.09"
type textarea "x"
type textarea "Клипин, Красноярск, 8.09-"
type textarea "x"
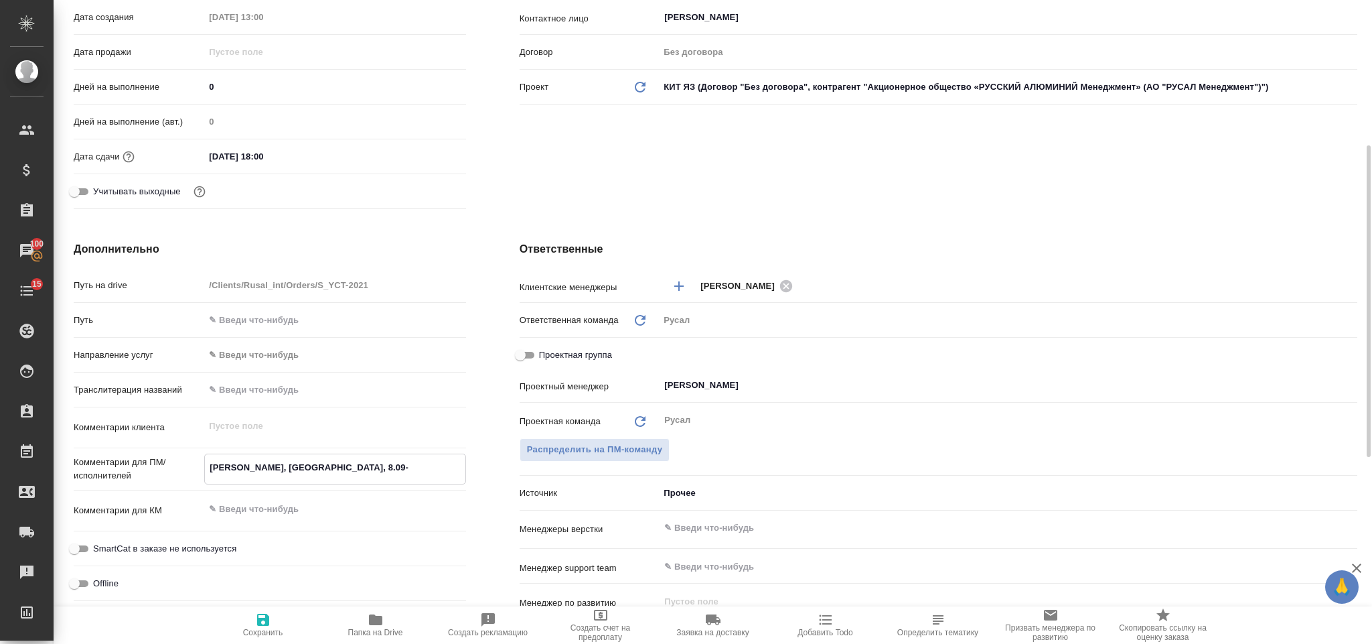
type textarea "x"
type textarea "Клипин, Красноярск, 8.09-1"
type textarea "x"
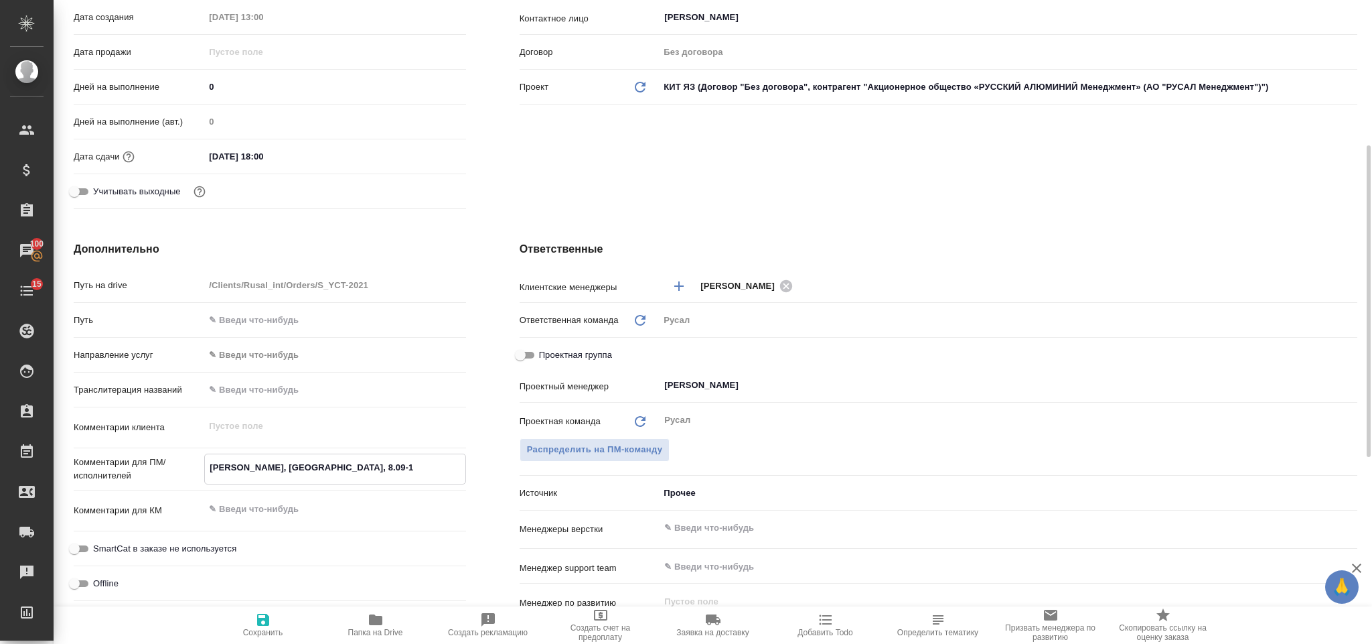
type textarea "x"
type textarea "Клипин, Красноярск, 8.09-11."
type textarea "x"
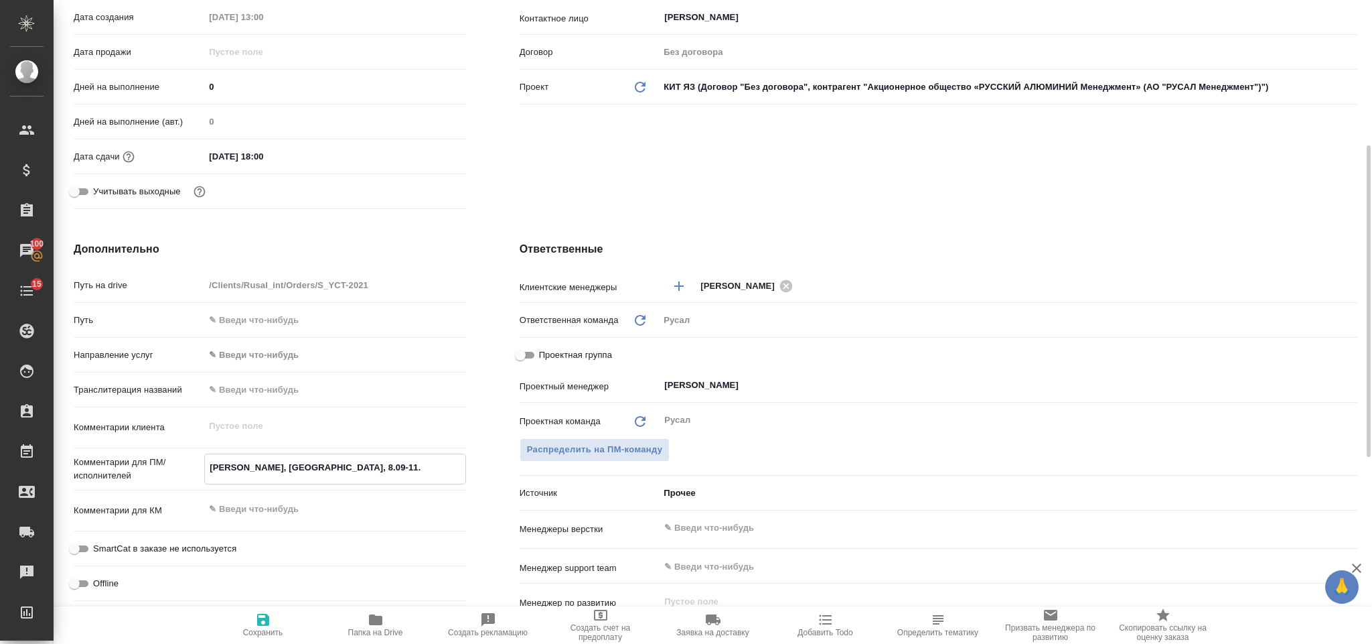
type textarea "Клипин, Красноярск, 8.09-11.0"
type textarea "x"
type textarea "Клипин, Красноярск, 8.09-11.09"
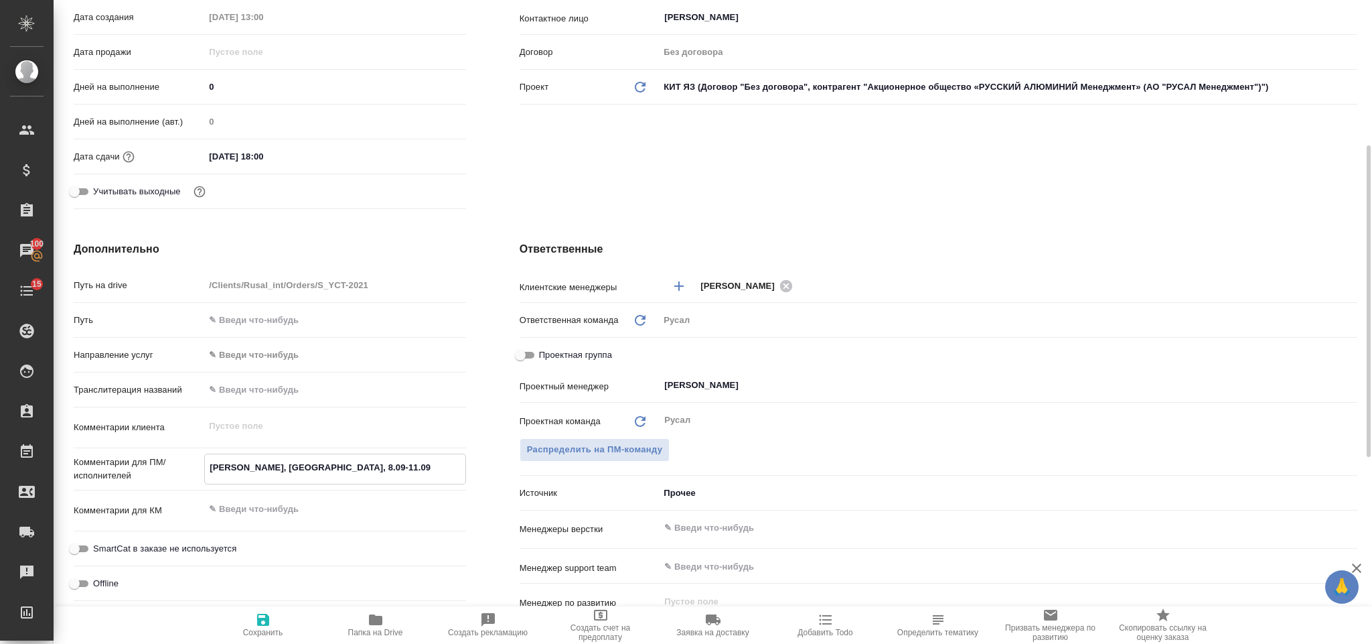
type textarea "x"
type textarea "Клипин, Красноярск, 8.09-11.09"
type textarea "x"
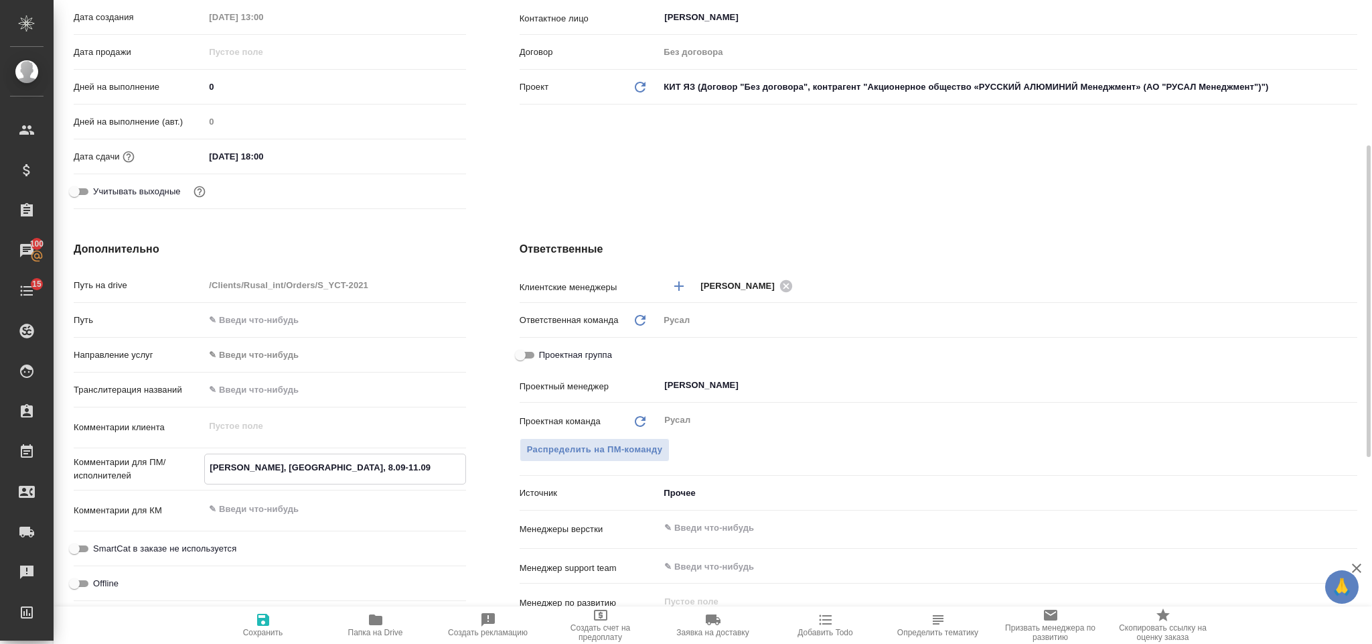
click at [265, 614] on icon "button" at bounding box center [263, 620] width 16 height 16
type textarea "x"
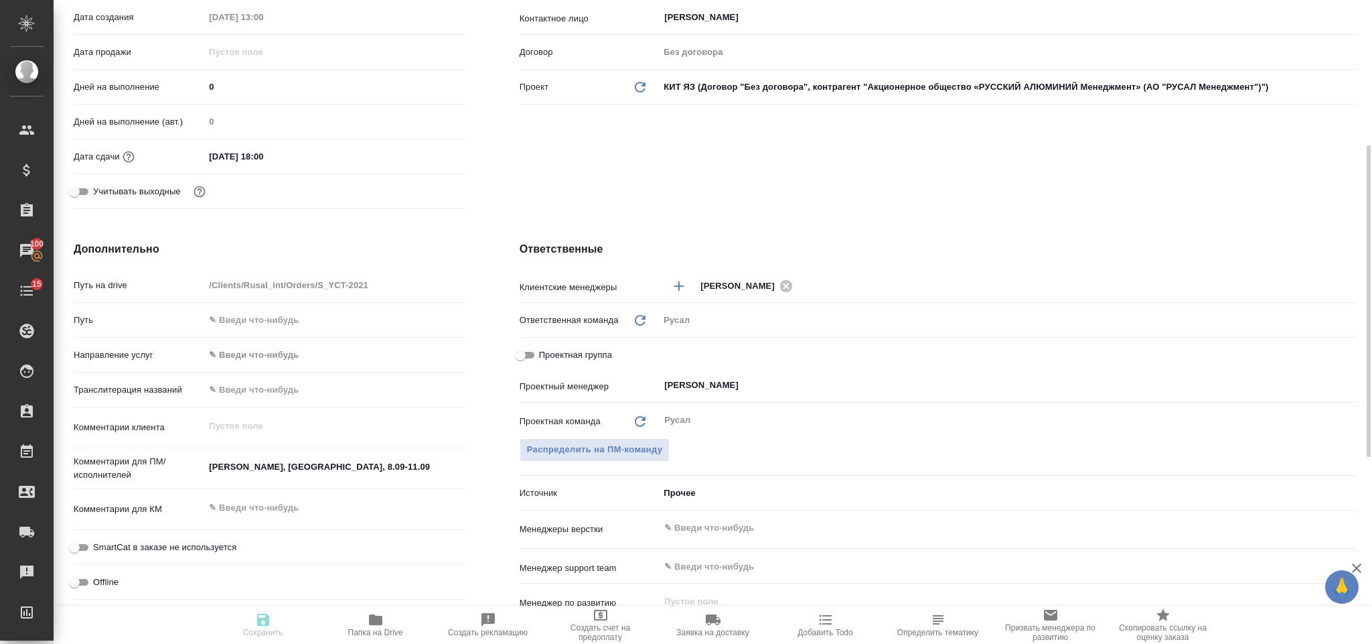
type textarea "x"
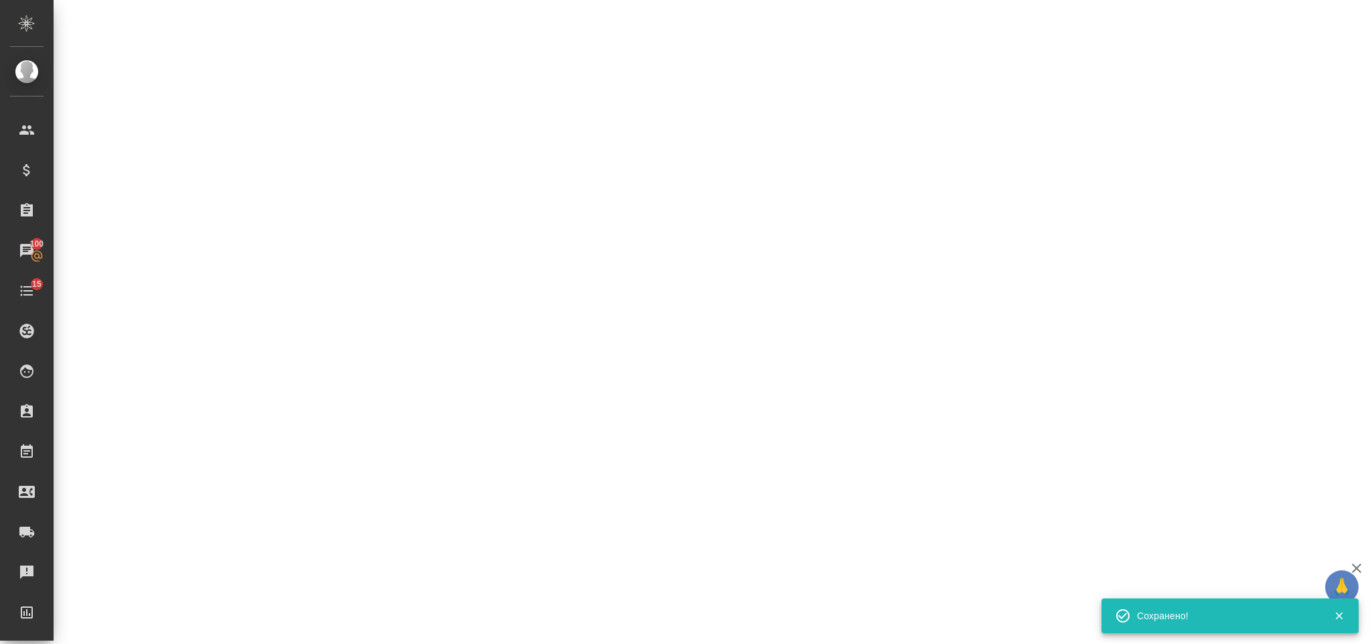
select select "RU"
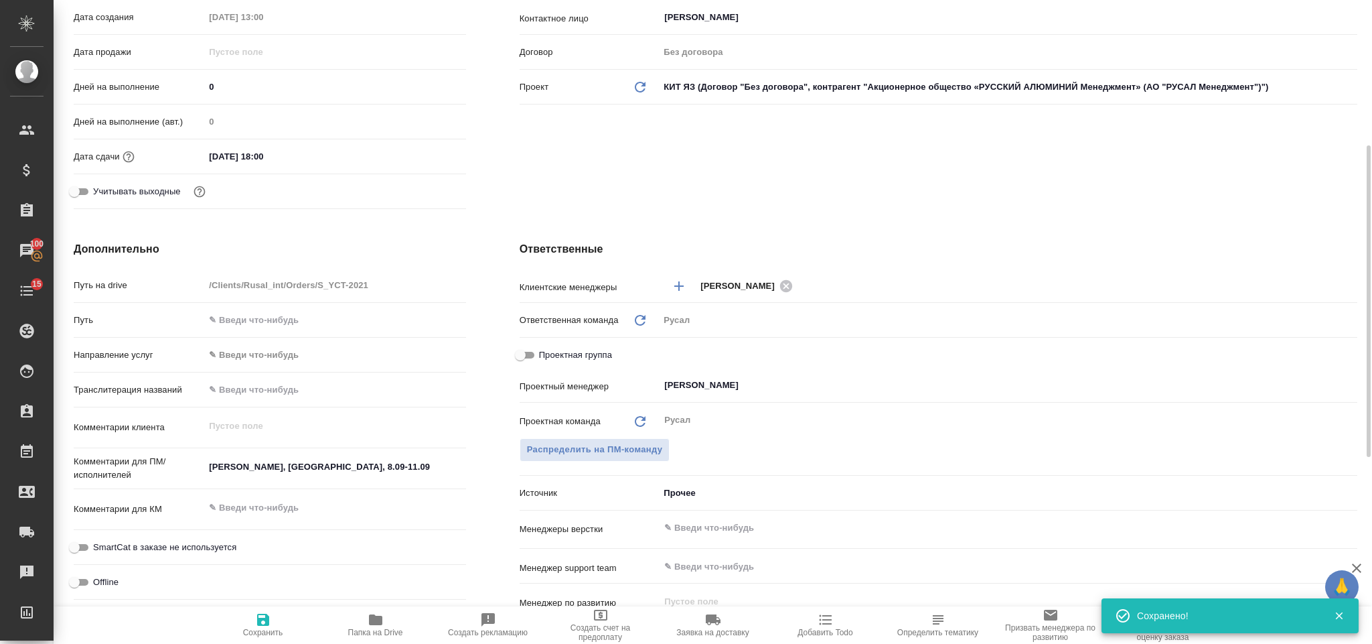
type textarea "x"
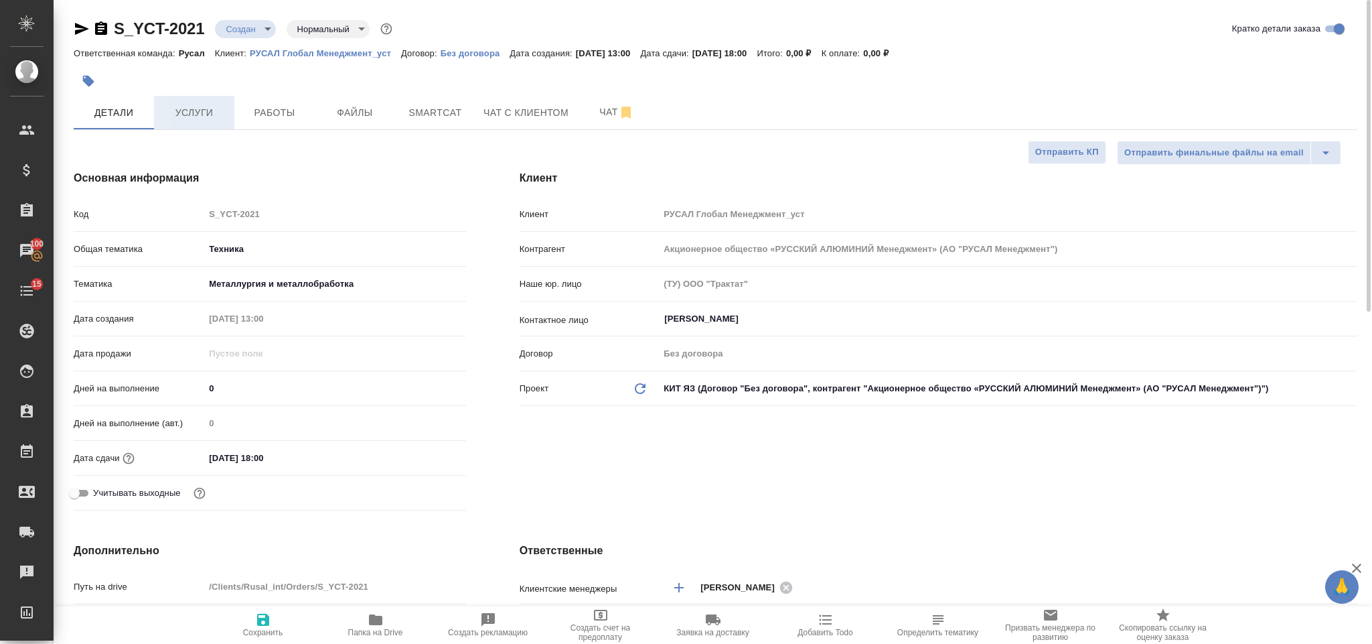
click at [208, 115] on span "Услуги" at bounding box center [194, 112] width 64 height 17
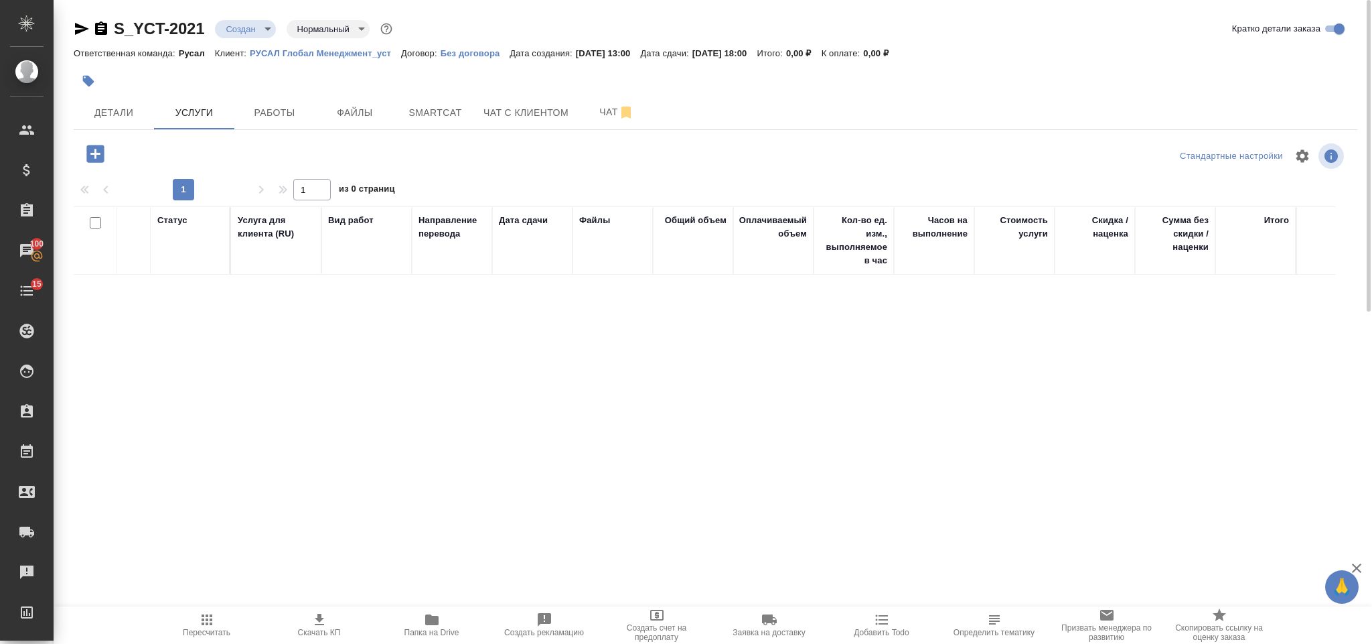
click at [92, 157] on icon "button" at bounding box center [94, 153] width 17 height 17
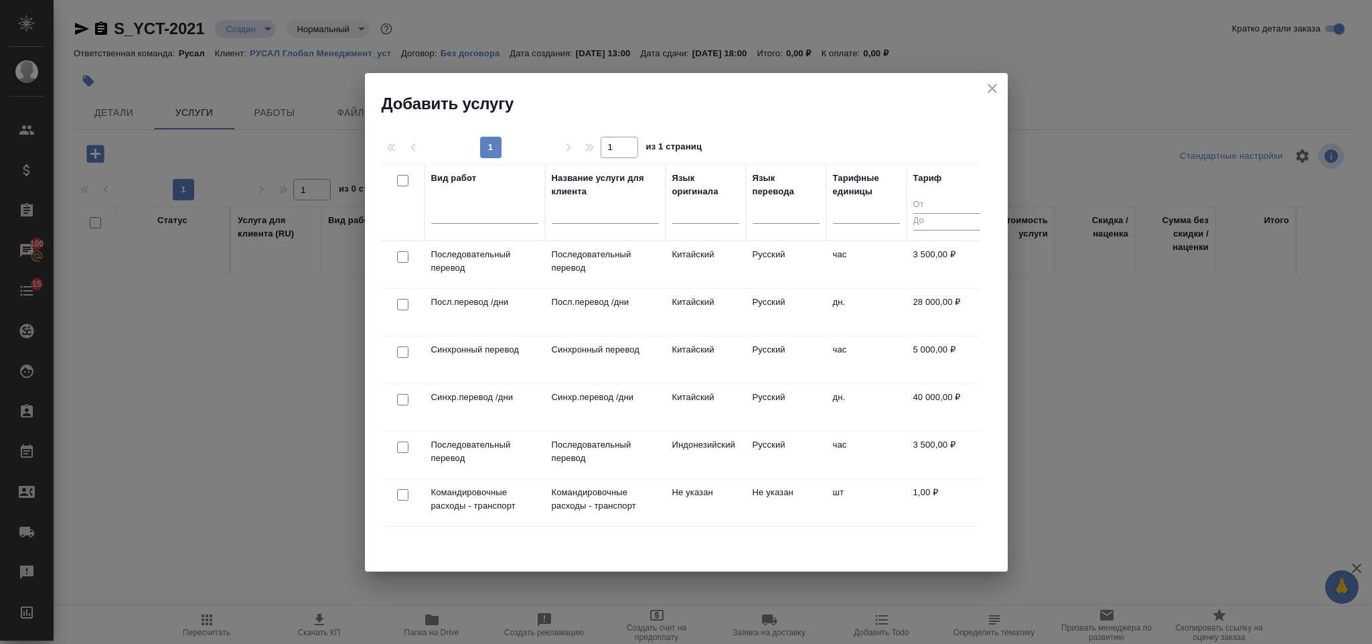
click at [402, 402] on input "checkbox" at bounding box center [402, 399] width 11 height 11
checkbox input "true"
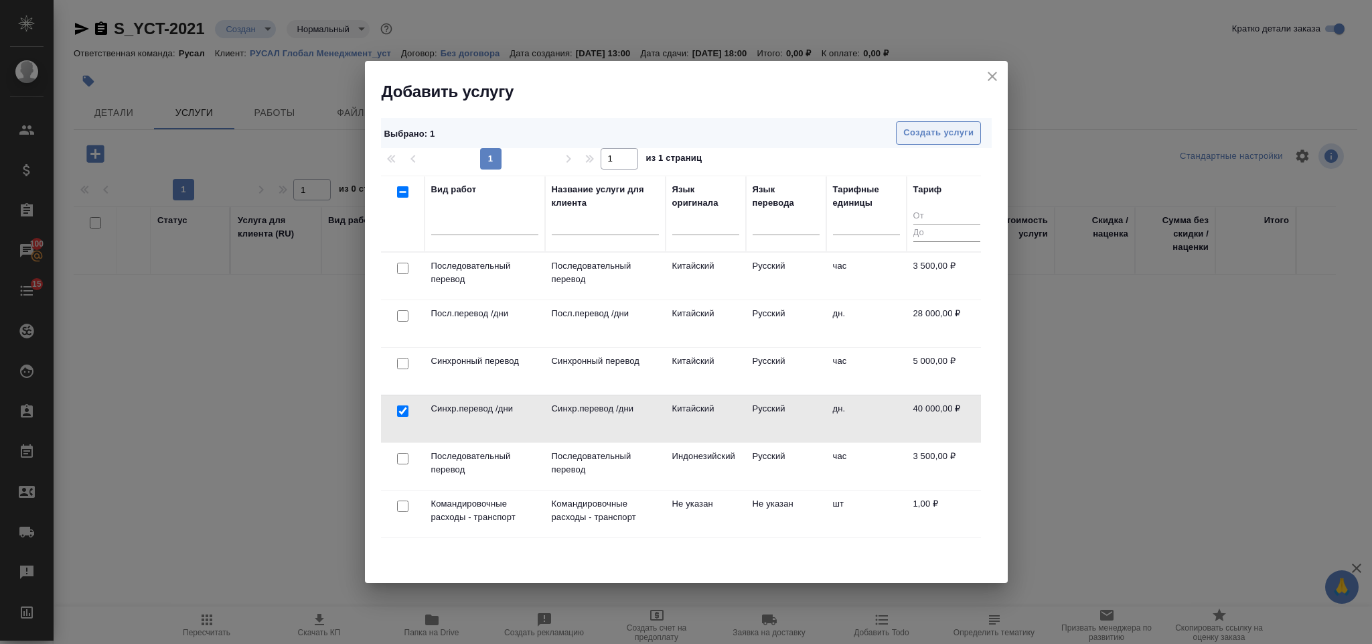
click at [933, 139] on span "Создать услуги" at bounding box center [939, 132] width 70 height 15
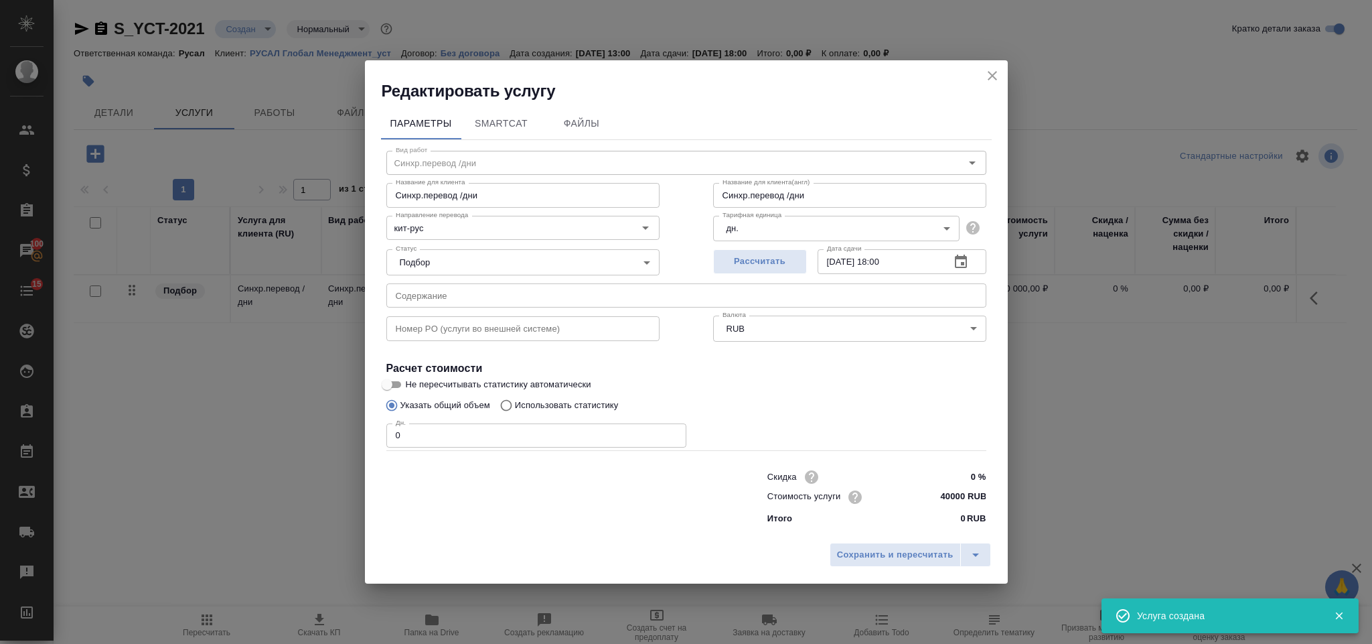
click at [418, 439] on input "0" at bounding box center [536, 435] width 300 height 24
type input "5"
click at [906, 555] on span "Сохранить и пересчитать" at bounding box center [895, 554] width 117 height 15
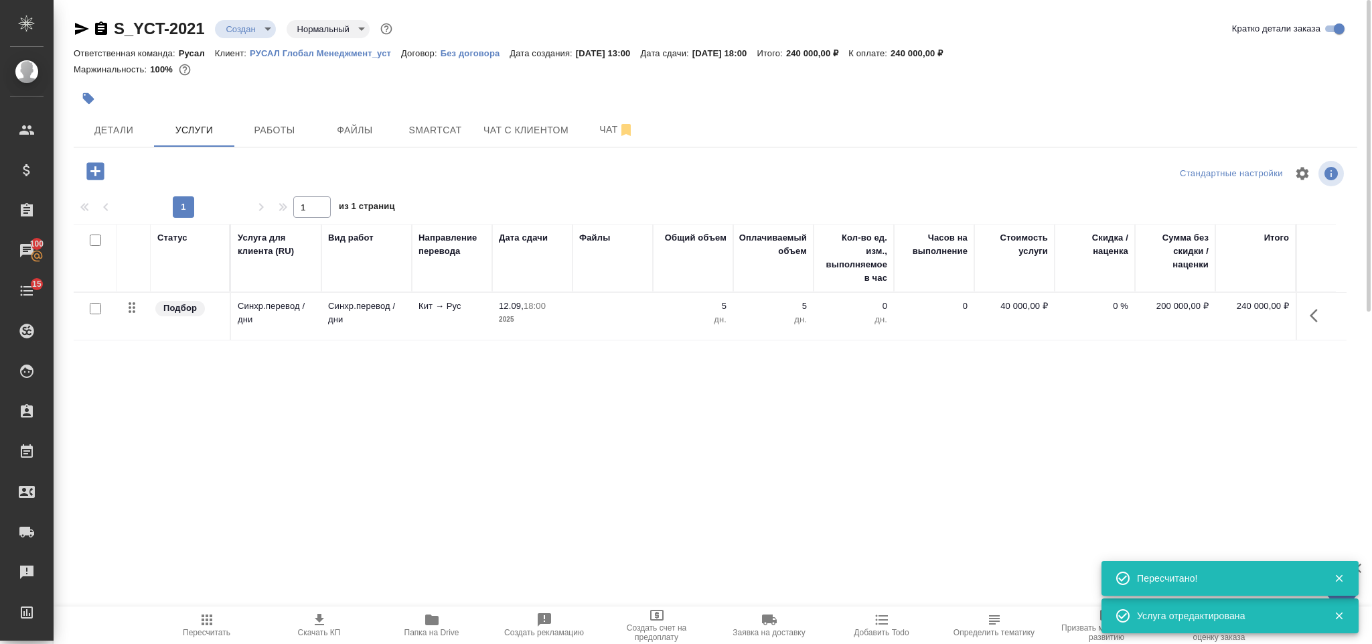
click at [1315, 316] on icon "button" at bounding box center [1318, 315] width 16 height 16
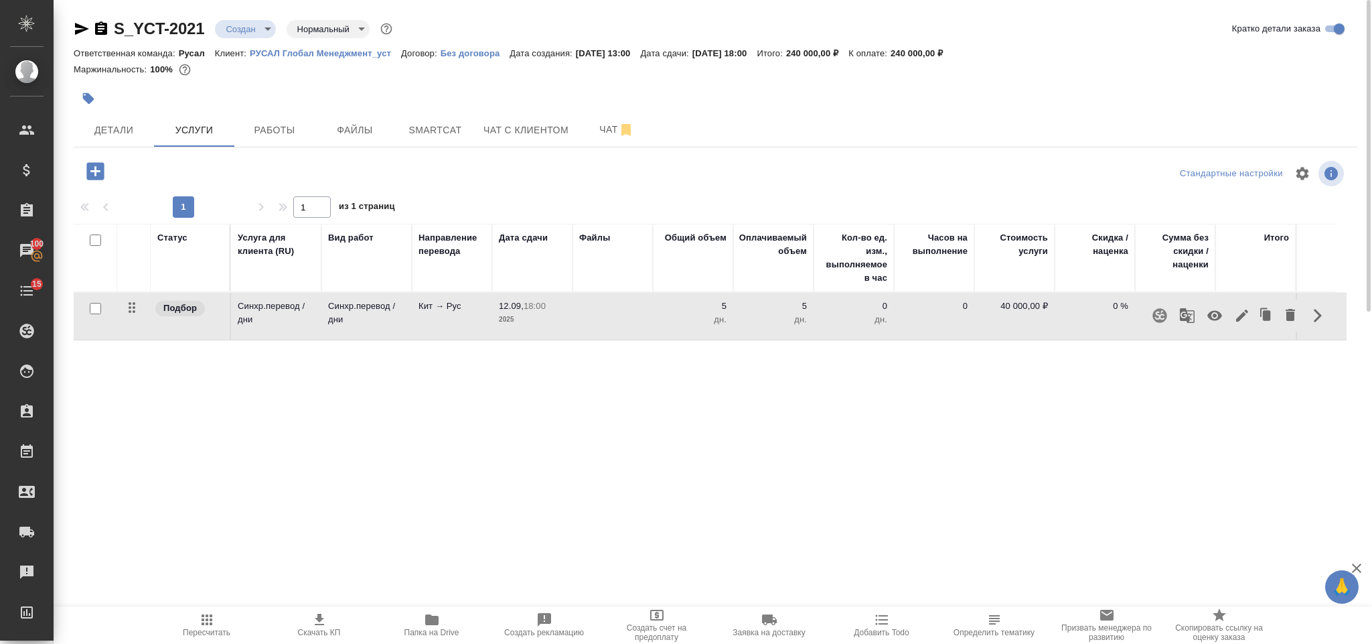
click at [1238, 319] on icon "button" at bounding box center [1242, 315] width 12 height 12
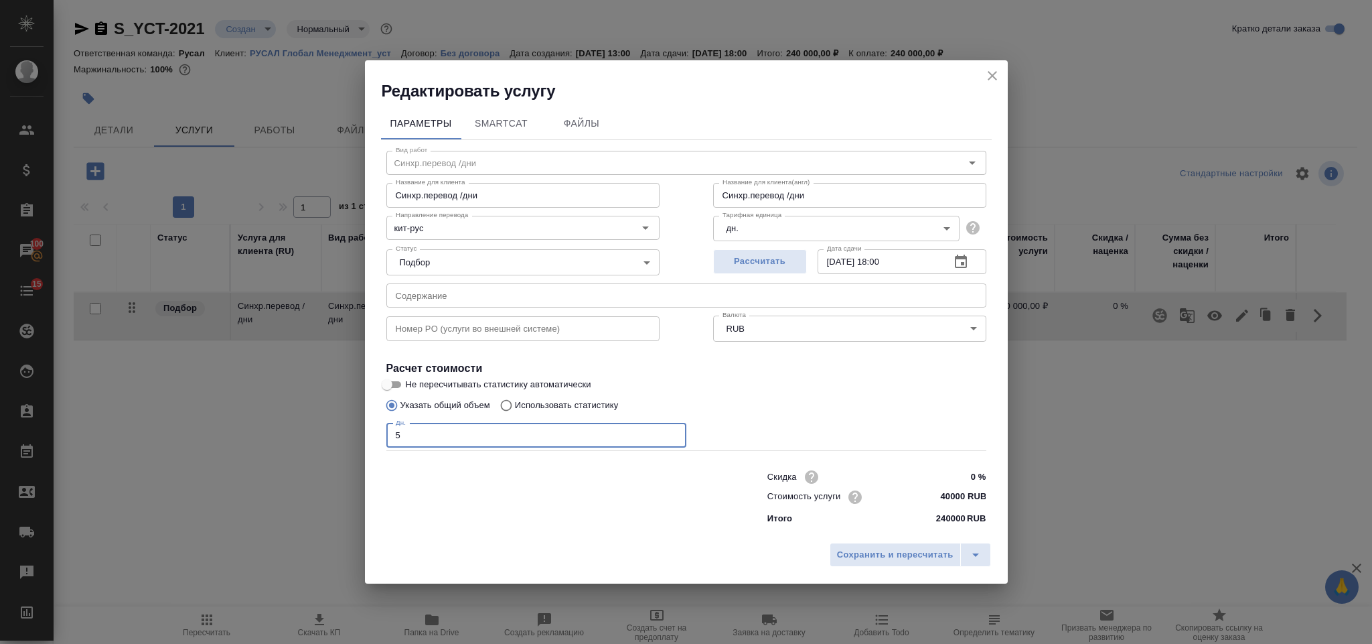
click at [414, 444] on input "5" at bounding box center [536, 435] width 300 height 24
type input "7"
click at [912, 547] on span "Сохранить и пересчитать" at bounding box center [895, 554] width 117 height 15
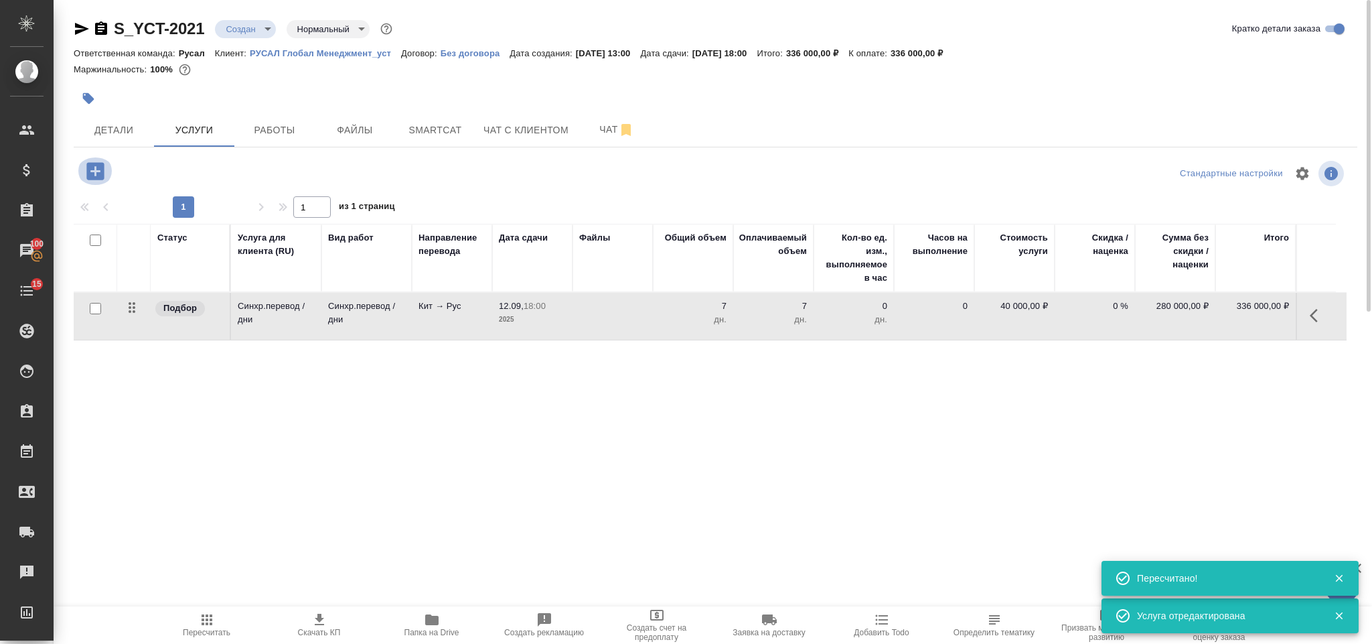
click at [95, 167] on icon "button" at bounding box center [95, 170] width 23 height 23
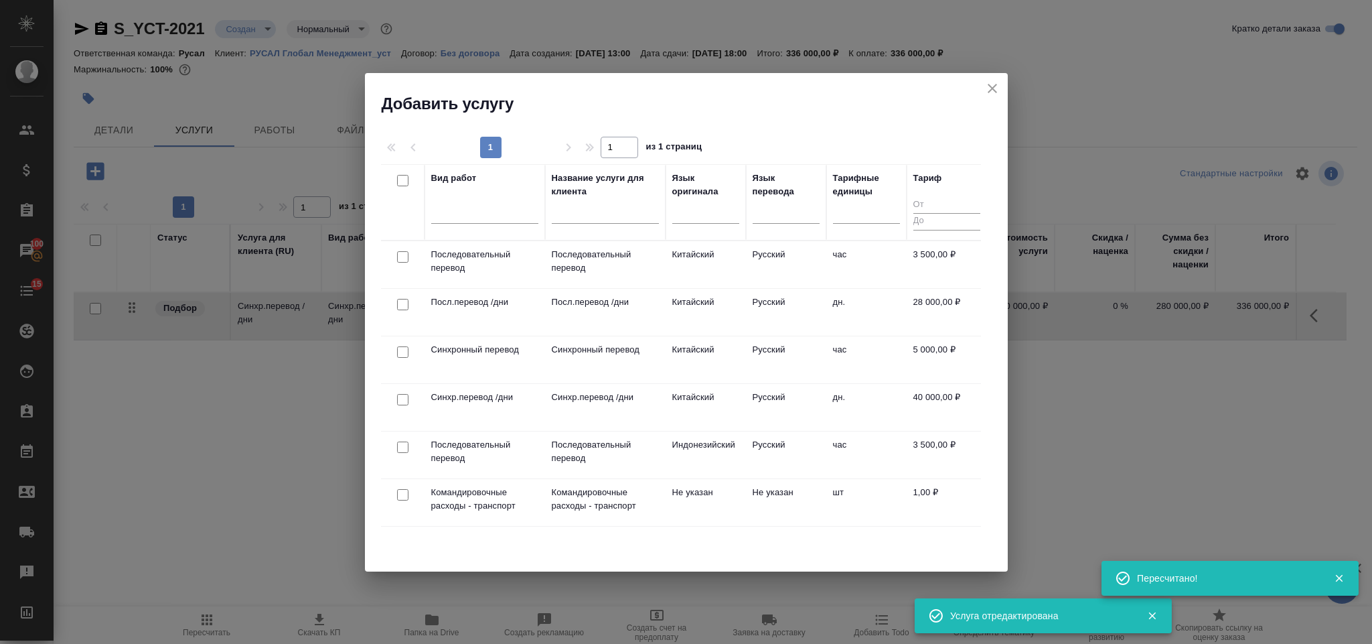
click at [401, 255] on input "checkbox" at bounding box center [402, 256] width 11 height 11
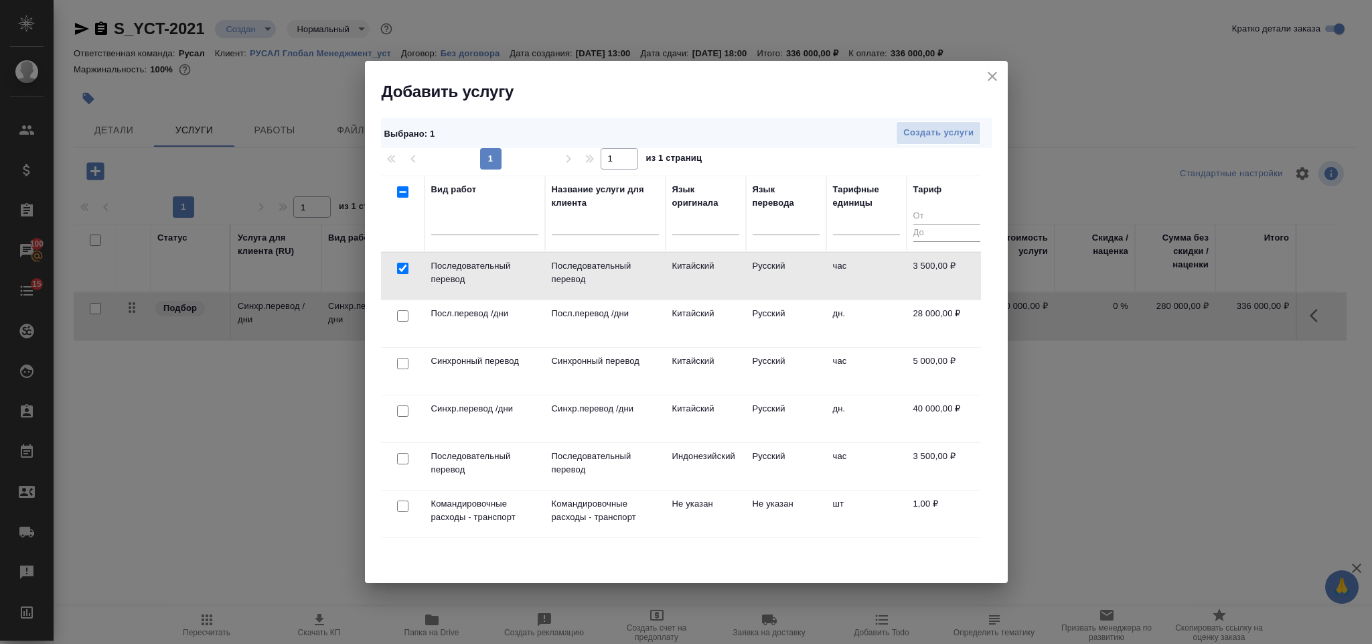
click at [405, 267] on input "checkbox" at bounding box center [402, 268] width 11 height 11
checkbox input "false"
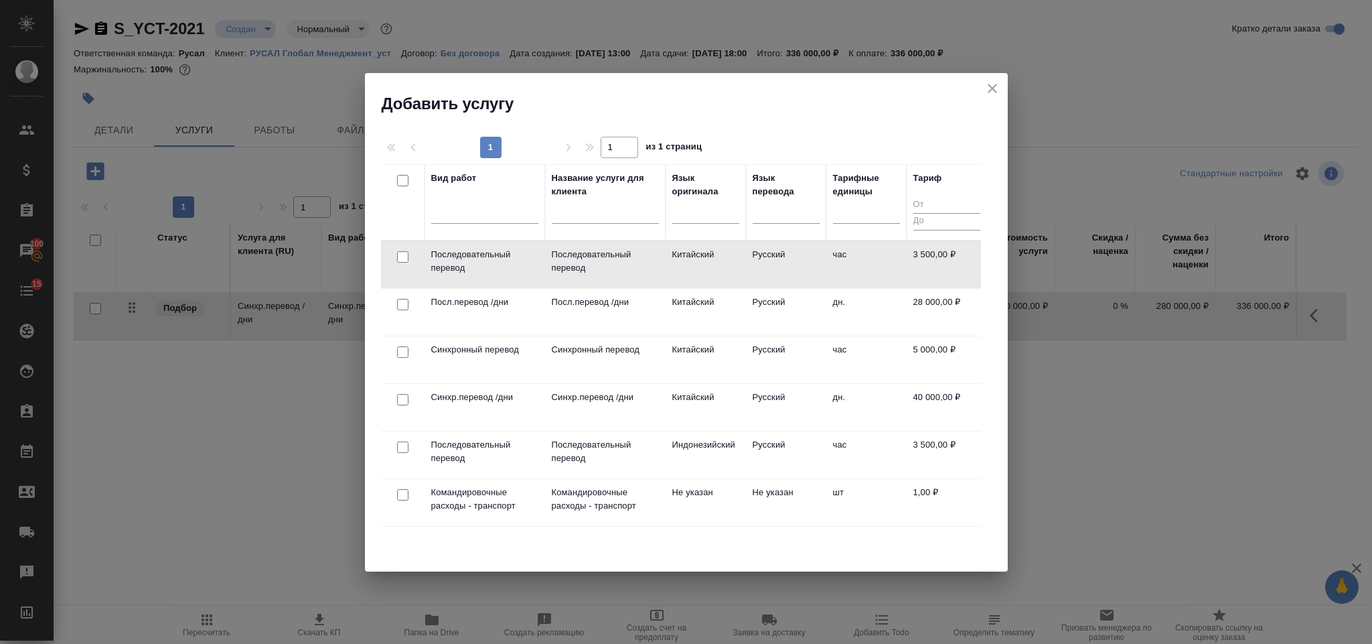
click at [397, 350] on input "checkbox" at bounding box center [402, 351] width 11 height 11
checkbox input "true"
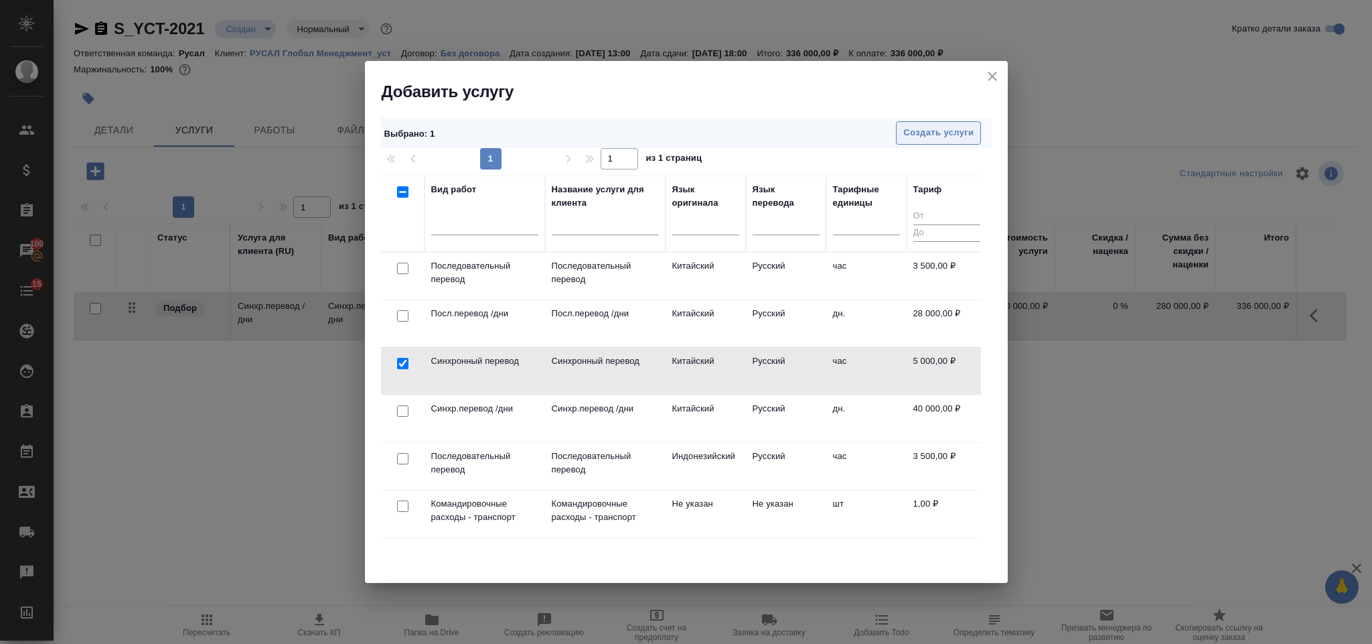
click at [929, 137] on span "Создать услуги" at bounding box center [939, 132] width 70 height 15
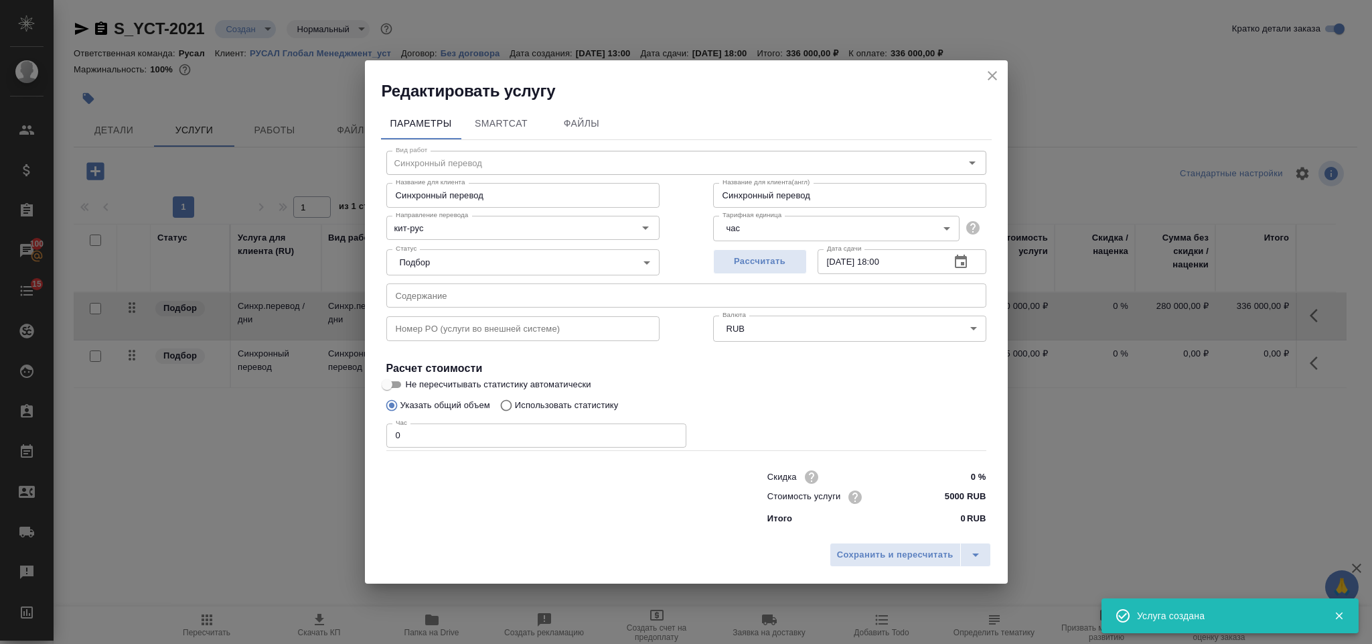
click at [415, 430] on input "0" at bounding box center [536, 435] width 300 height 24
type input "3"
click at [894, 563] on button "Сохранить и пересчитать" at bounding box center [895, 555] width 131 height 24
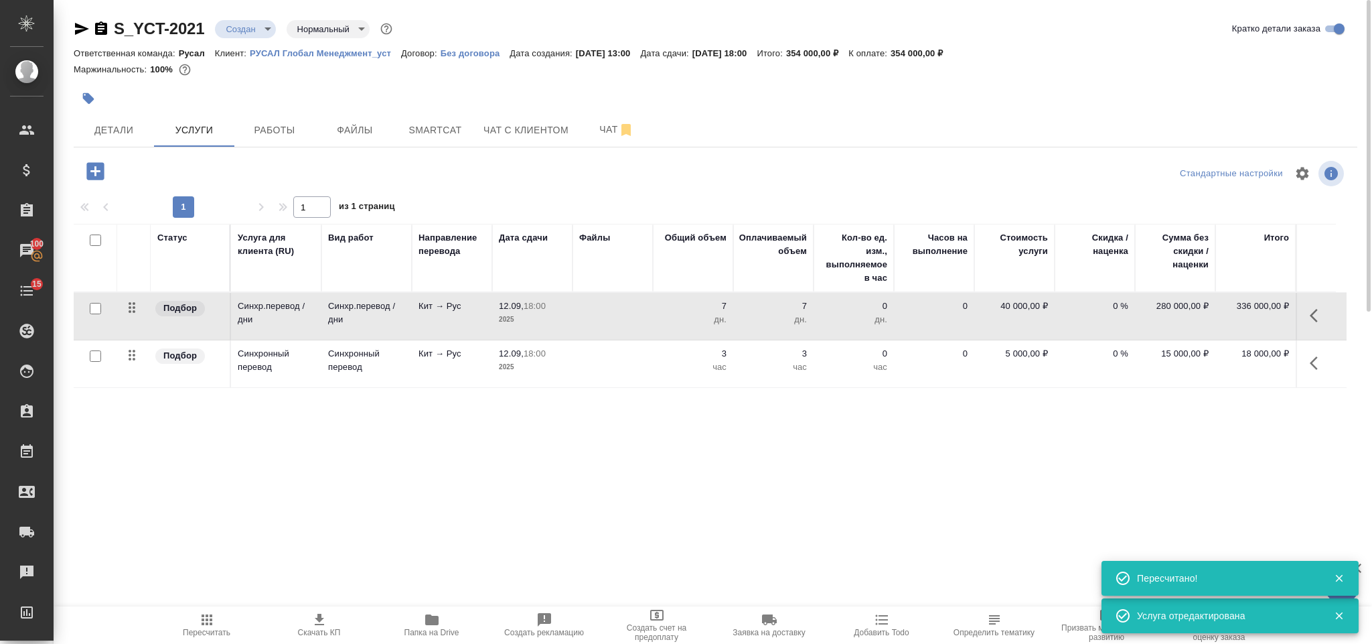
click at [201, 621] on icon "button" at bounding box center [207, 620] width 16 height 16
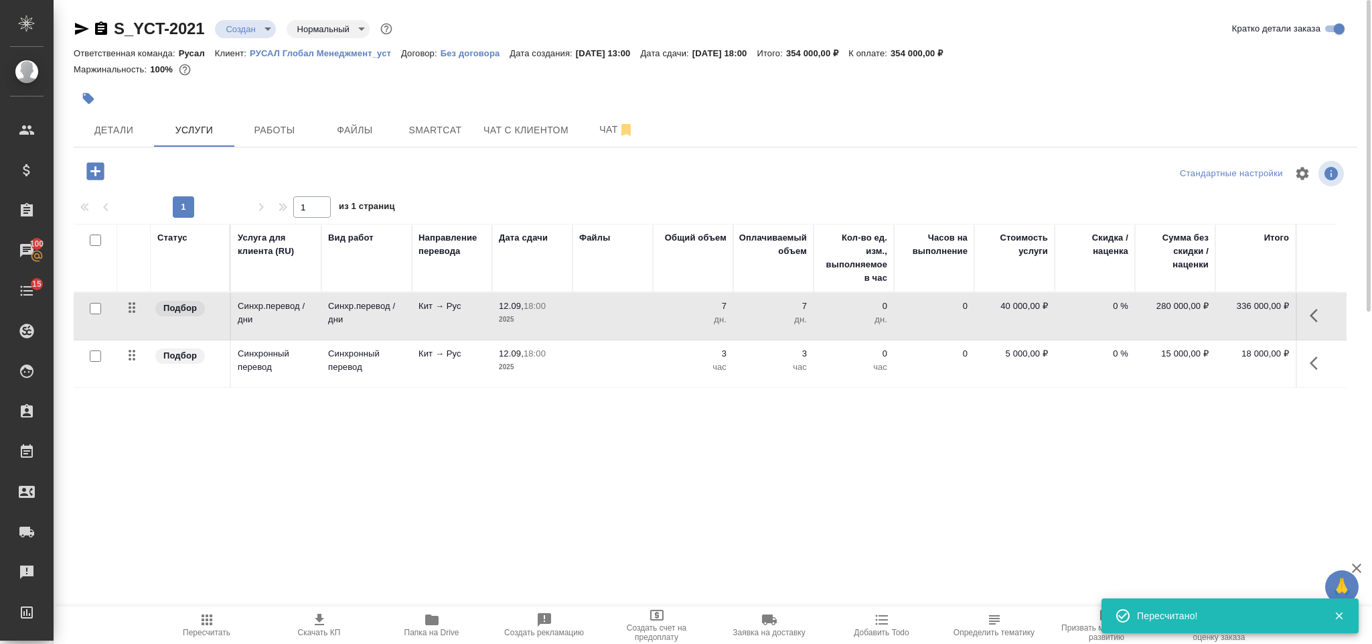
click at [99, 171] on icon "button" at bounding box center [95, 170] width 23 height 23
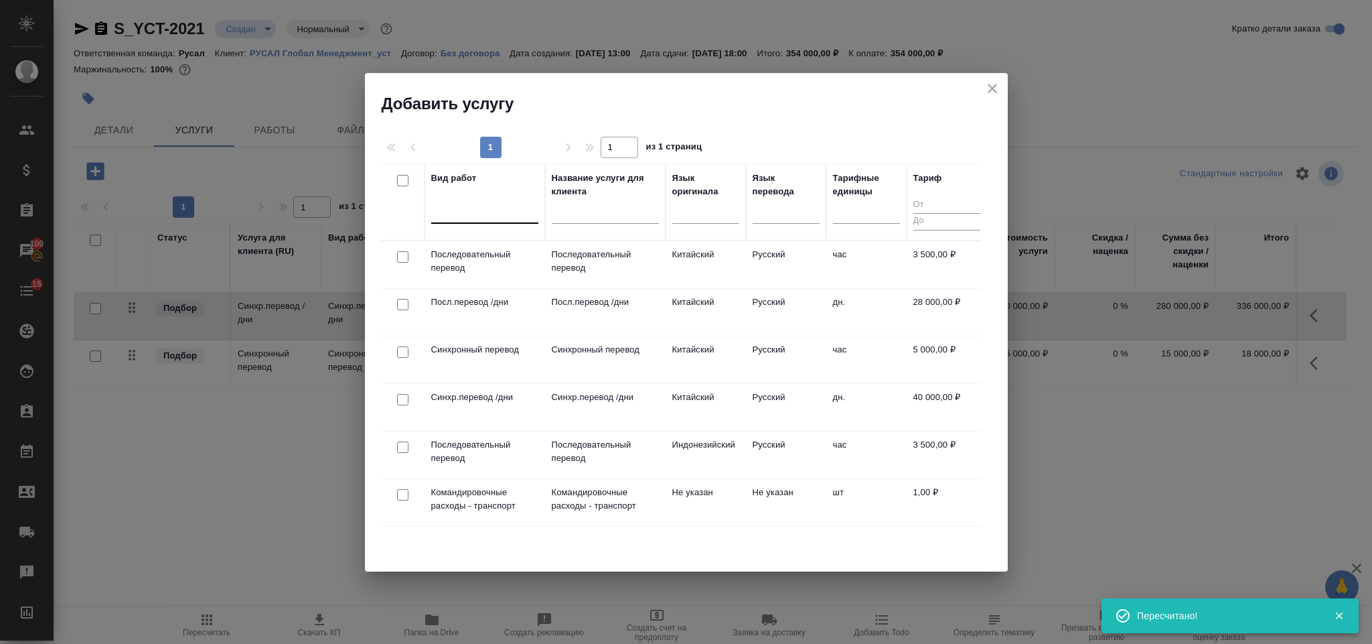
click at [485, 202] on div at bounding box center [484, 209] width 107 height 19
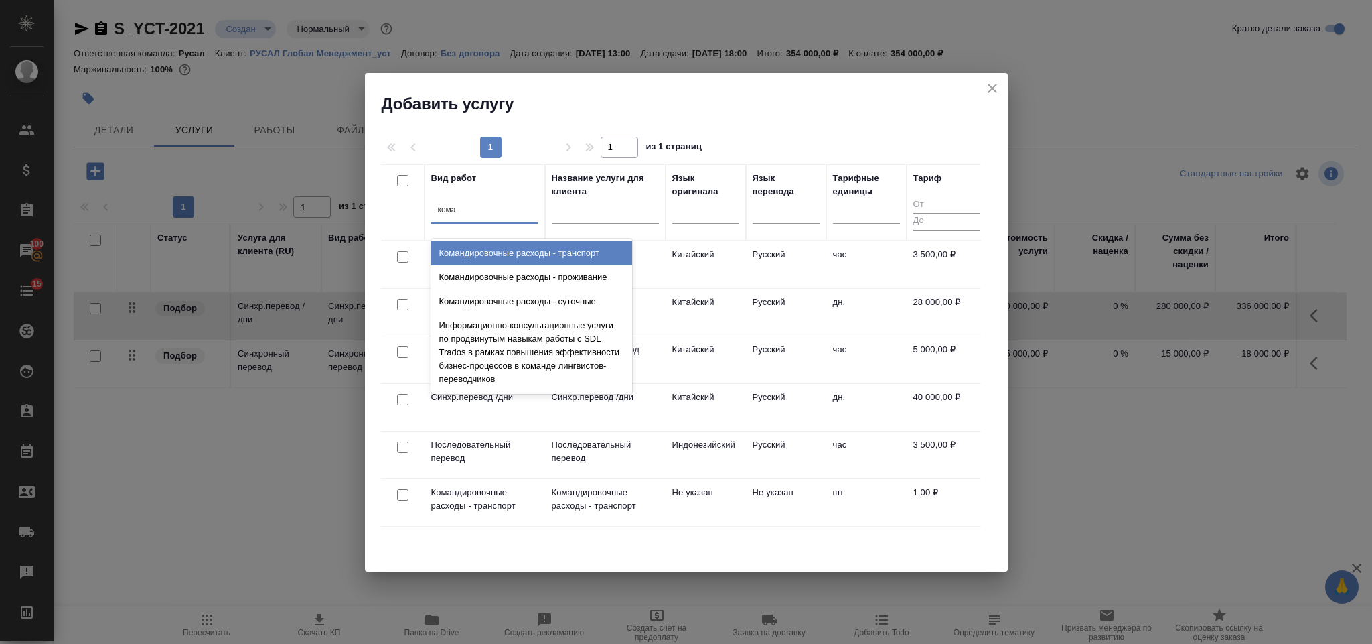
type input "коман"
click at [501, 250] on div "Командировочные расходы - транспорт" at bounding box center [531, 253] width 201 height 24
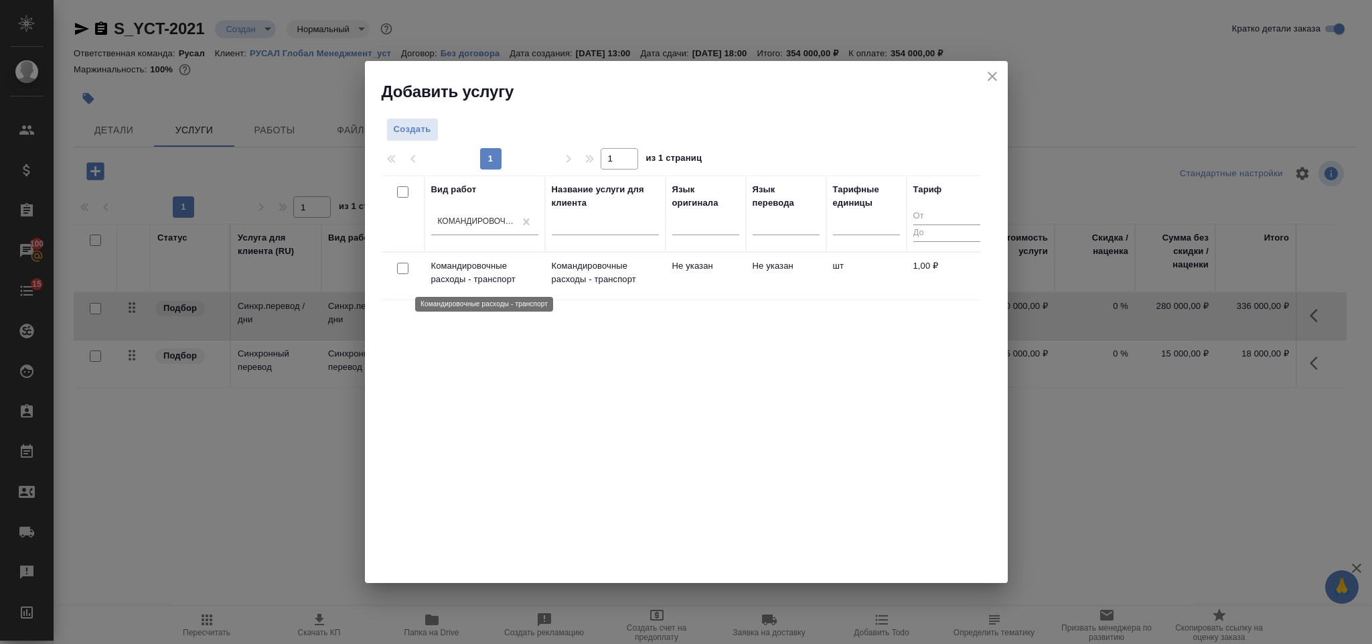
click at [472, 273] on p "Командировочные расходы - транспорт" at bounding box center [484, 272] width 107 height 27
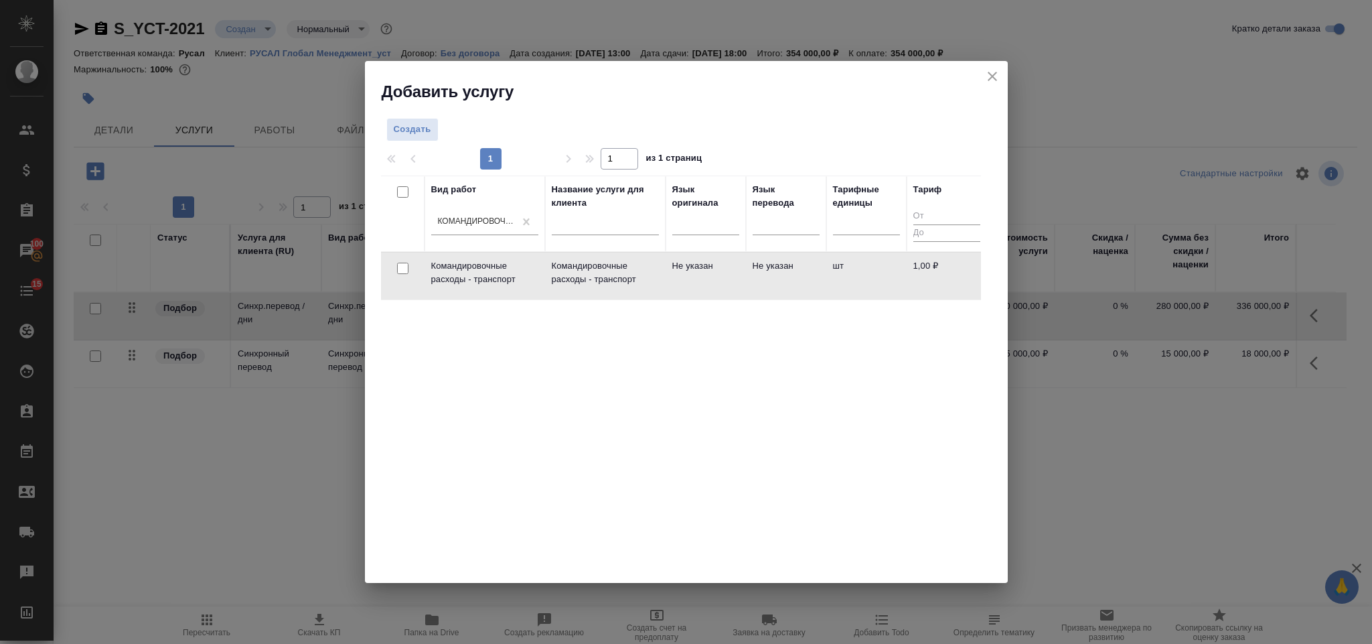
click at [397, 265] on input "checkbox" at bounding box center [402, 268] width 11 height 11
checkbox input "true"
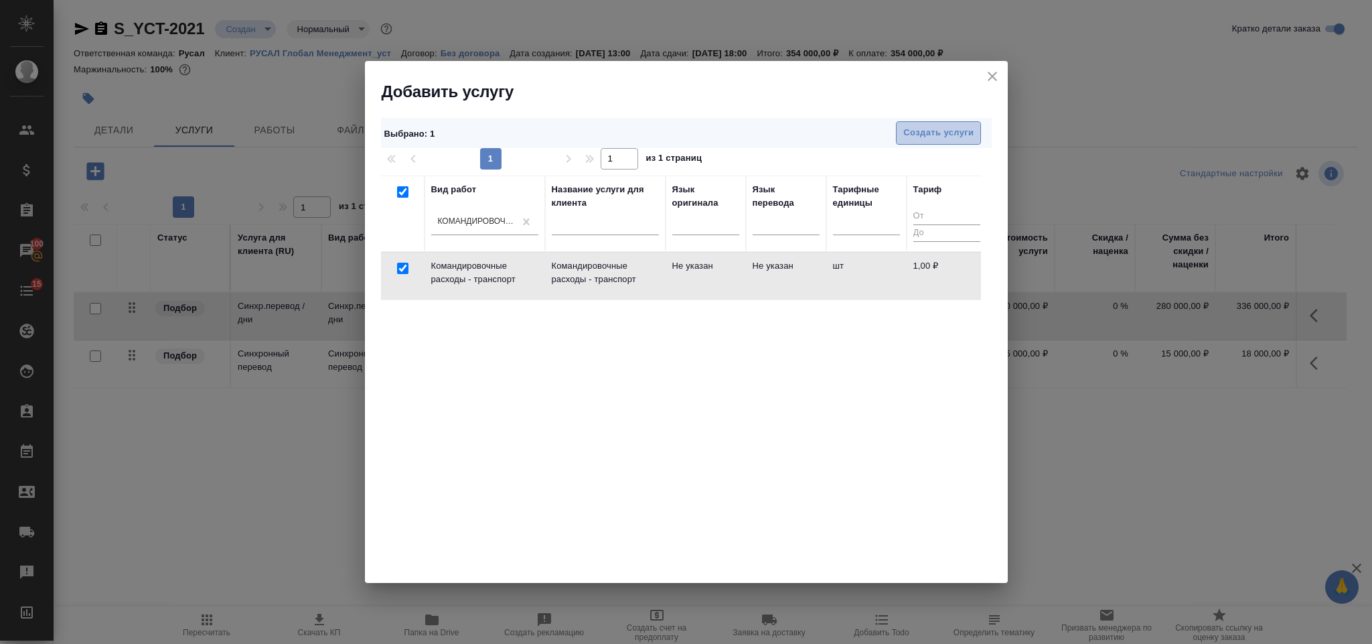
click at [975, 131] on button "Создать услуги" at bounding box center [938, 132] width 85 height 23
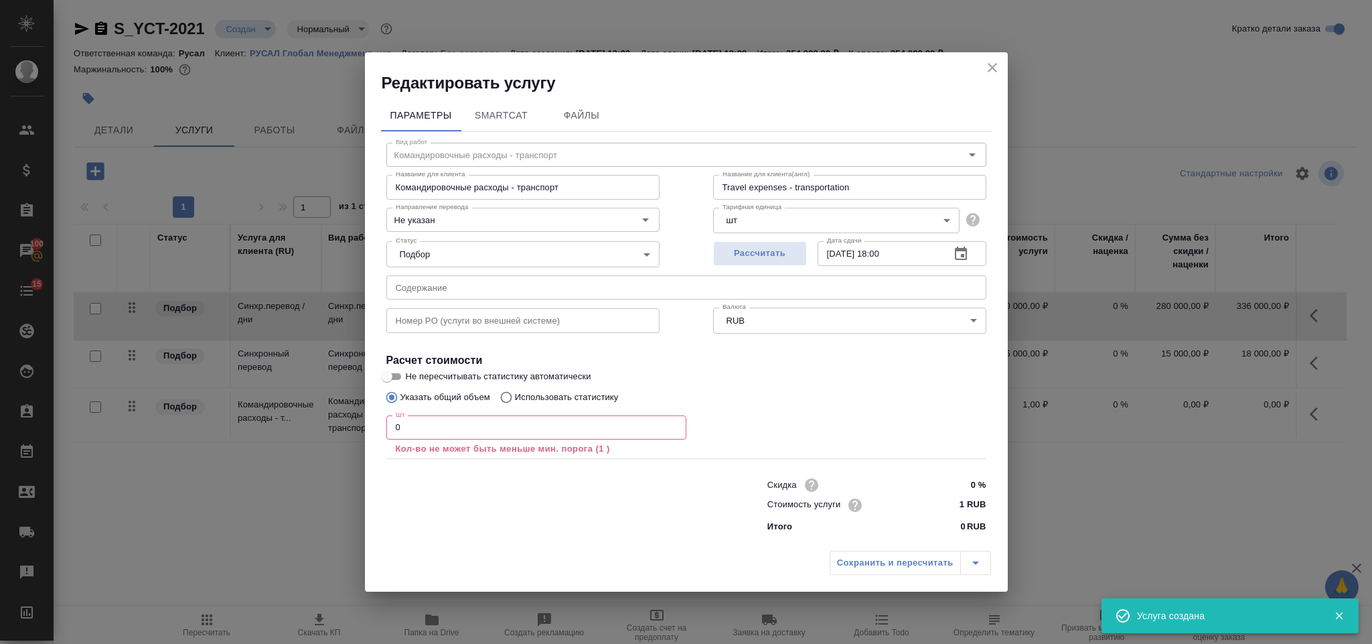
click at [993, 67] on icon "close" at bounding box center [993, 68] width 16 height 16
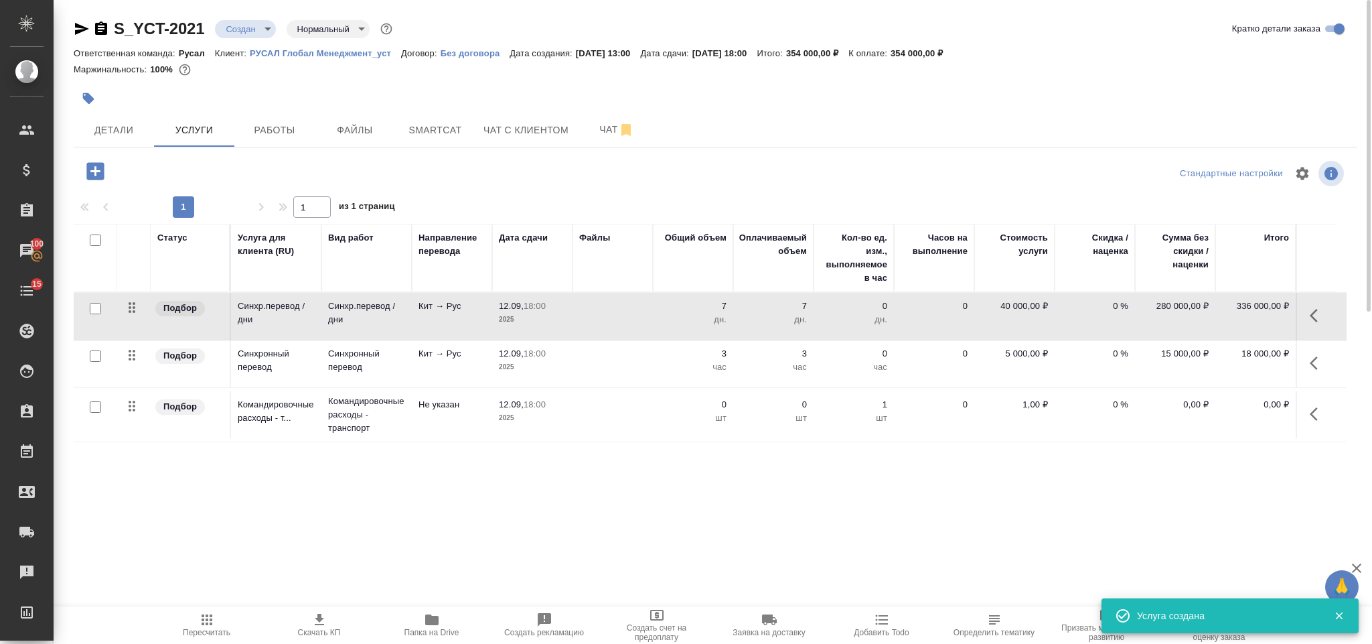
click at [1320, 414] on icon "button" at bounding box center [1318, 414] width 16 height 16
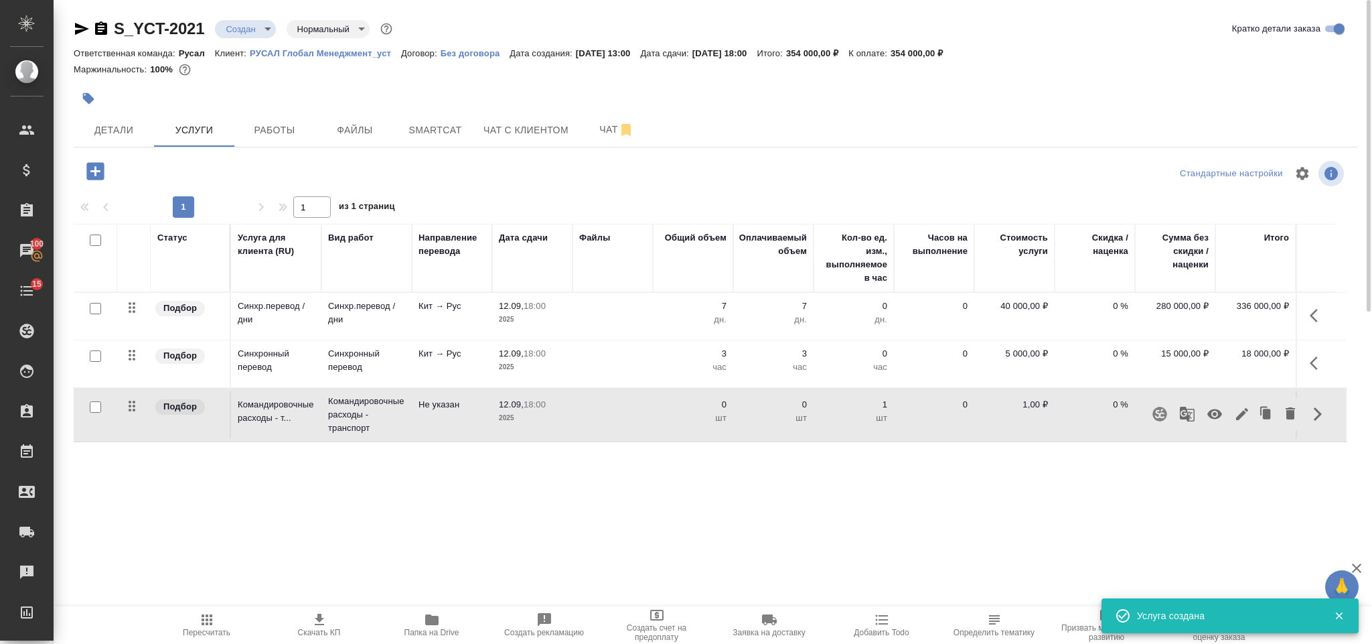
click at [1218, 414] on icon "button" at bounding box center [1215, 414] width 15 height 10
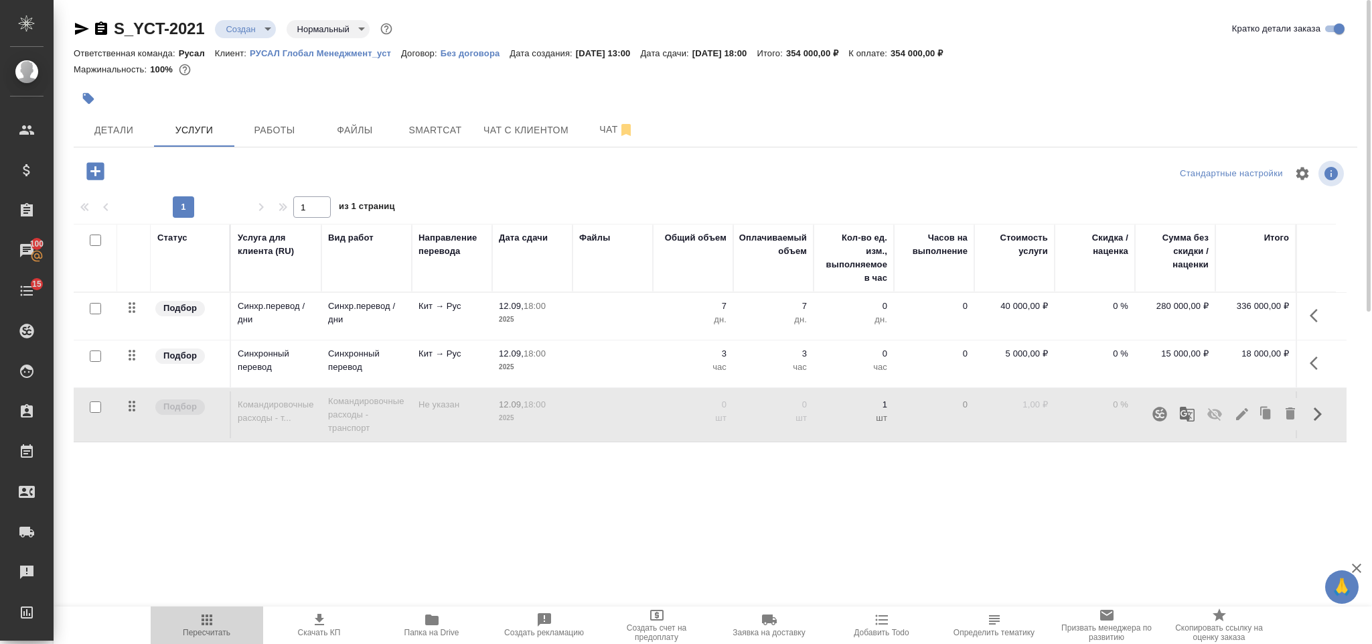
click at [195, 624] on span "Пересчитать" at bounding box center [207, 624] width 96 height 25
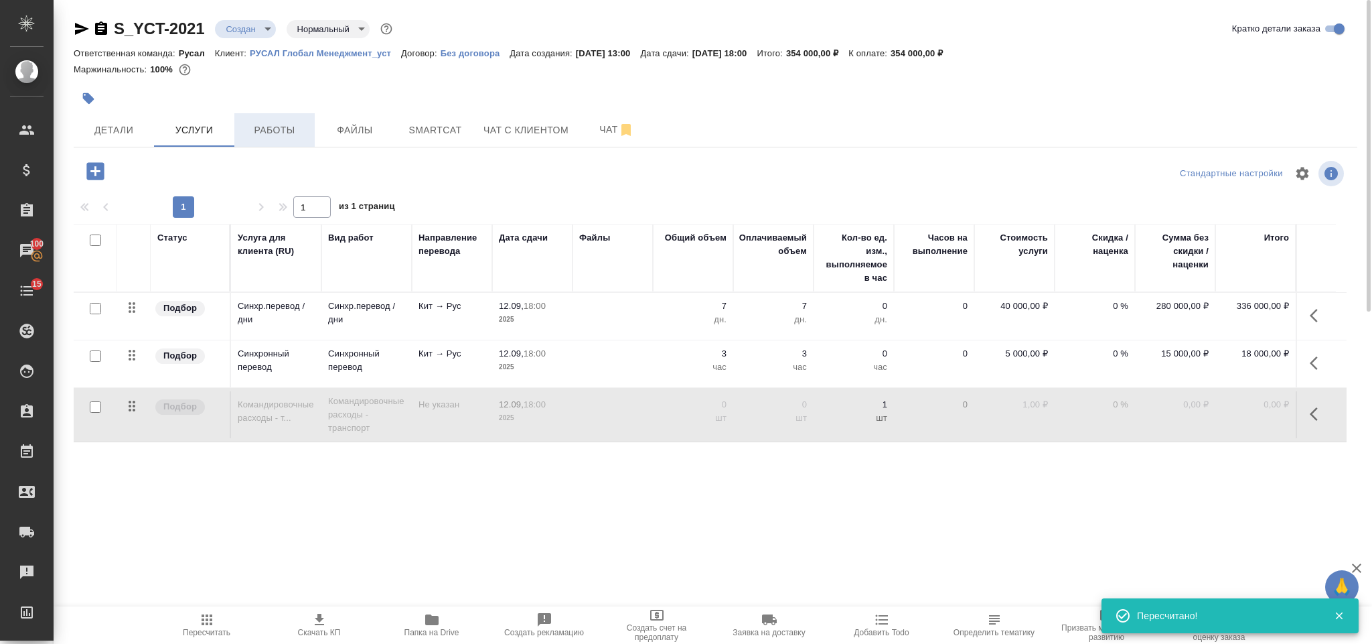
click at [287, 129] on span "Работы" at bounding box center [274, 130] width 64 height 17
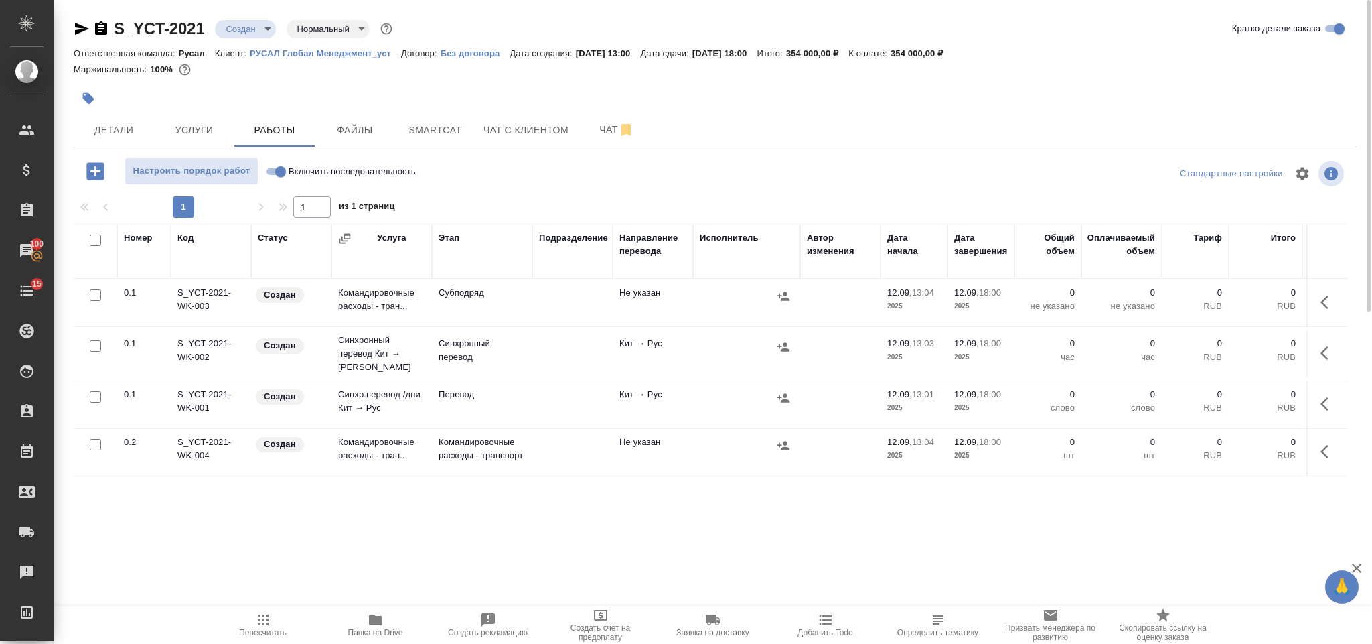
click at [94, 299] on input "checkbox" at bounding box center [95, 294] width 11 height 11
checkbox input "true"
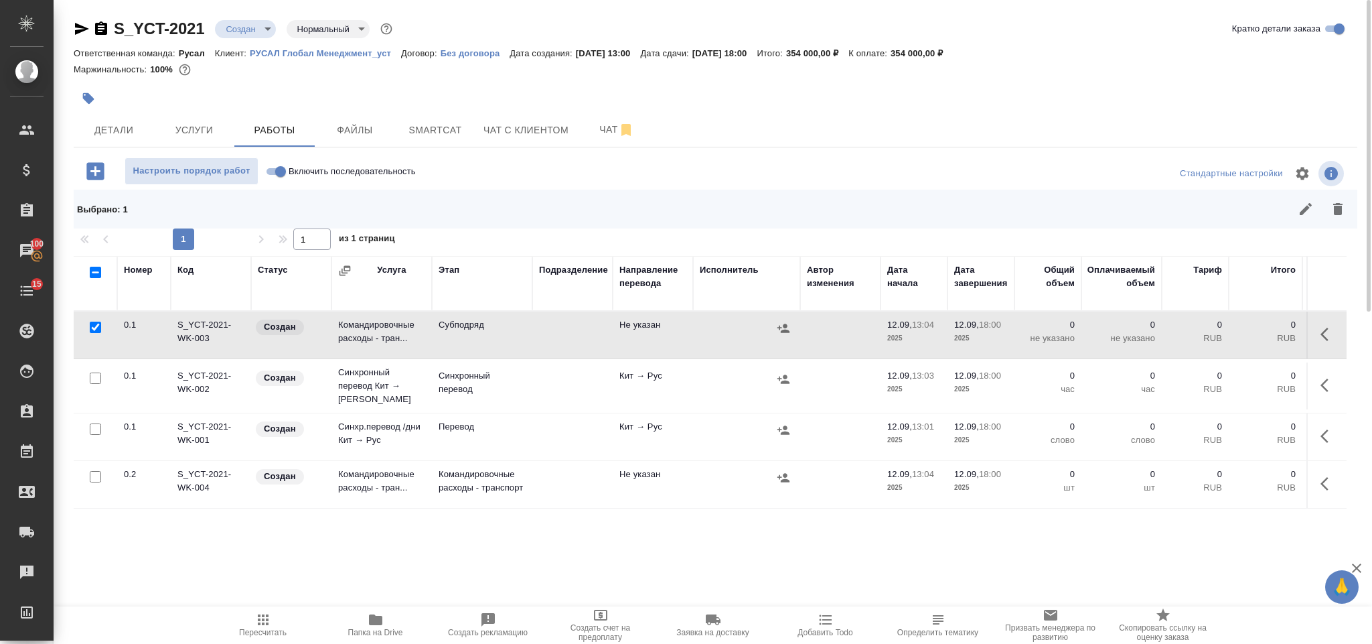
click at [93, 378] on input "checkbox" at bounding box center [95, 377] width 11 height 11
checkbox input "true"
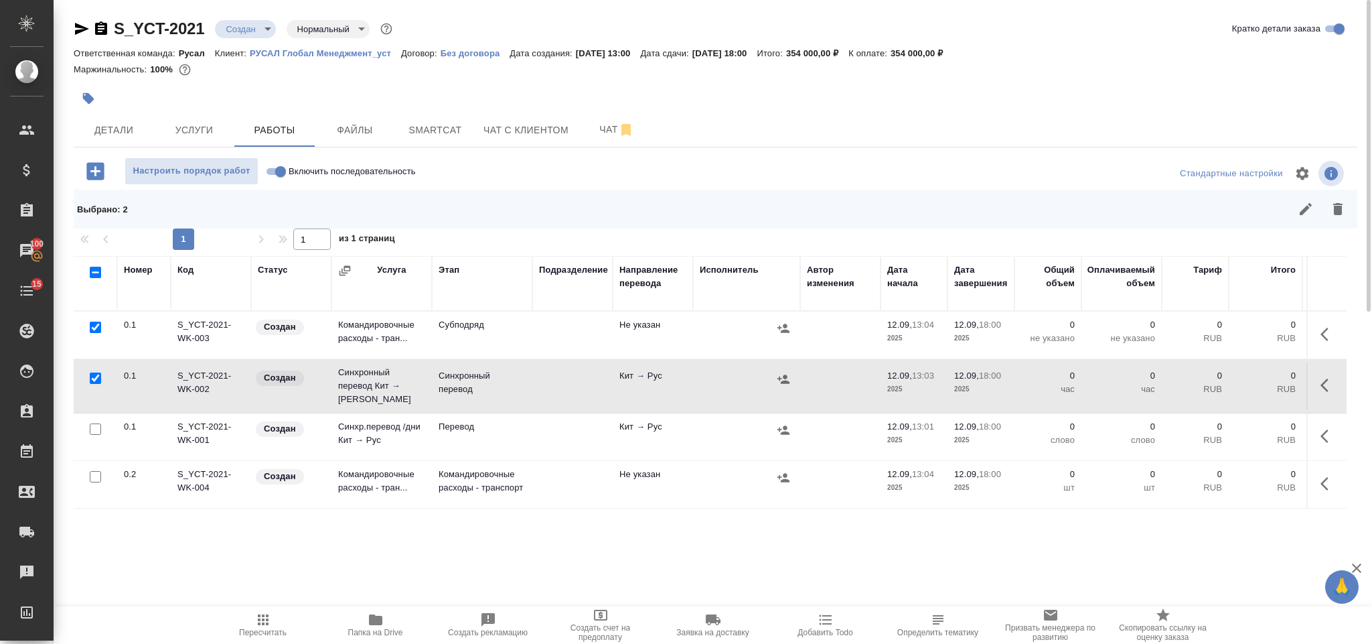
click at [92, 426] on input "checkbox" at bounding box center [95, 428] width 11 height 11
checkbox input "true"
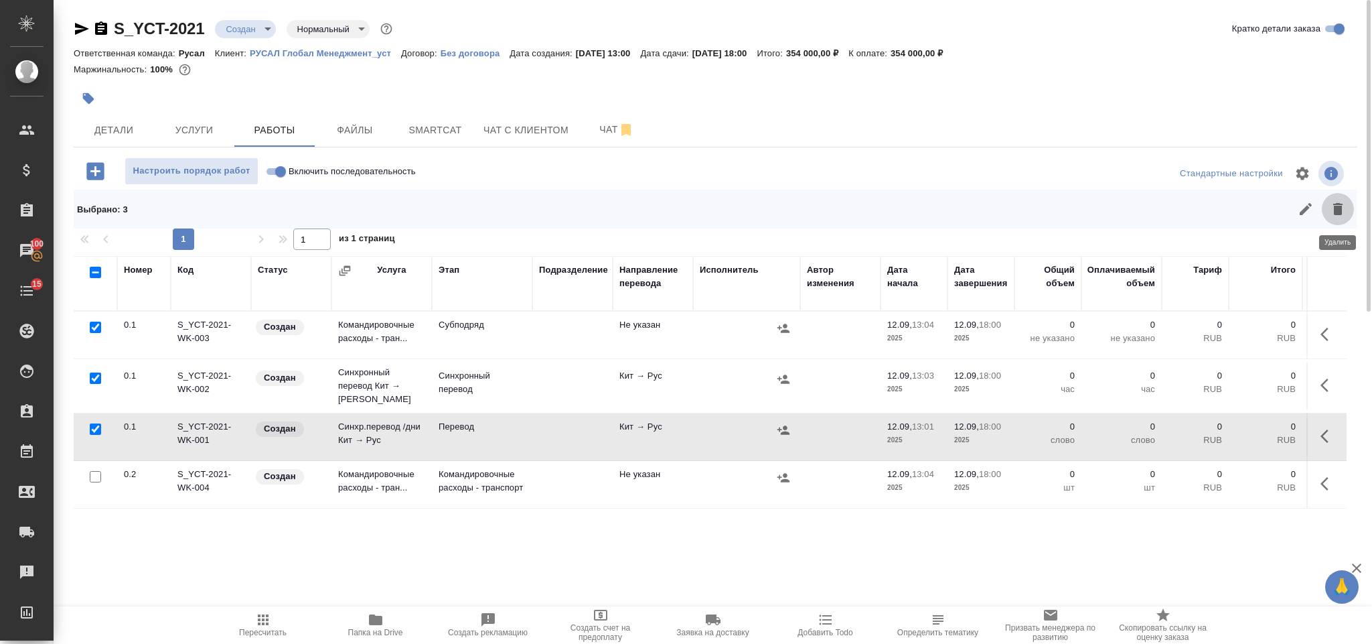
click at [1338, 211] on icon "button" at bounding box center [1338, 209] width 9 height 12
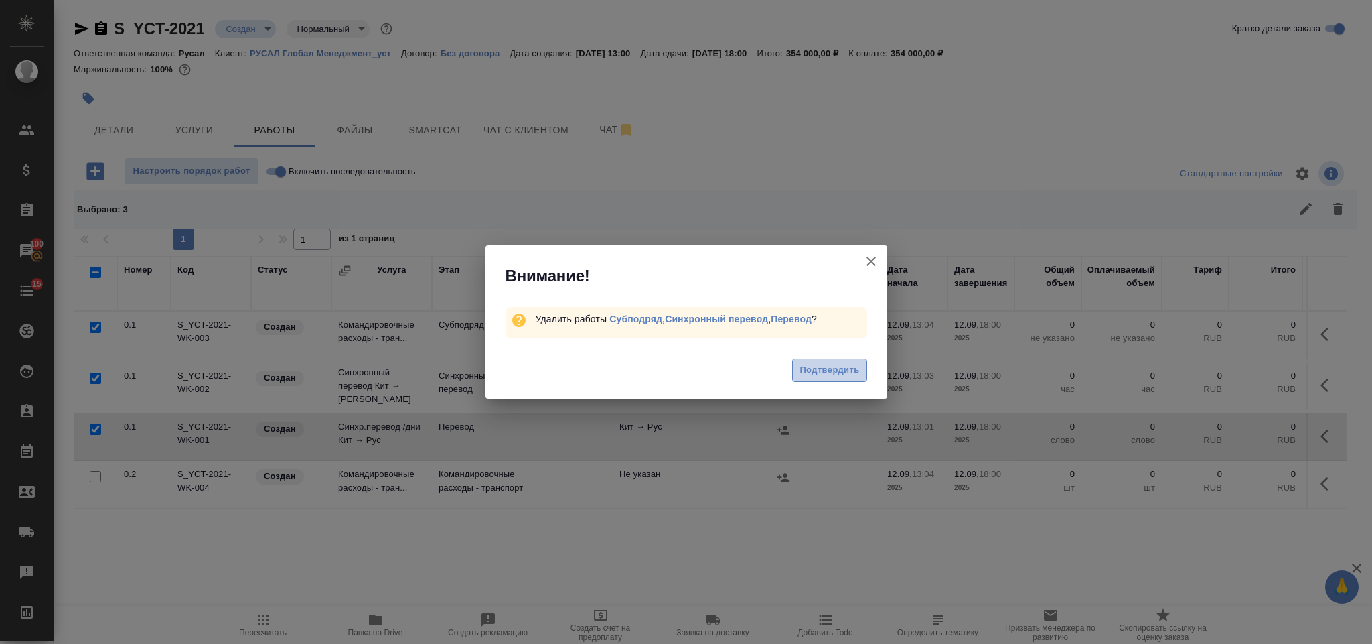
click at [840, 382] on button "Подтвердить" at bounding box center [829, 369] width 74 height 23
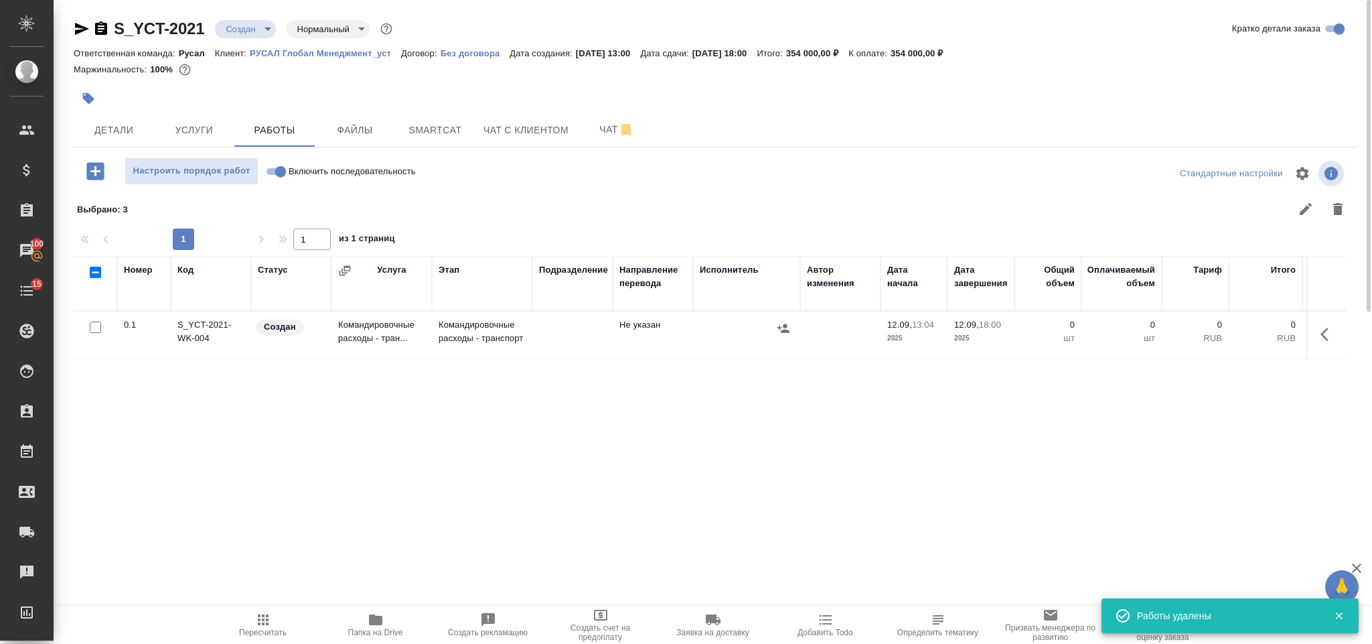
click at [277, 171] on input "Включить последовательность" at bounding box center [281, 171] width 48 height 16
checkbox input "true"
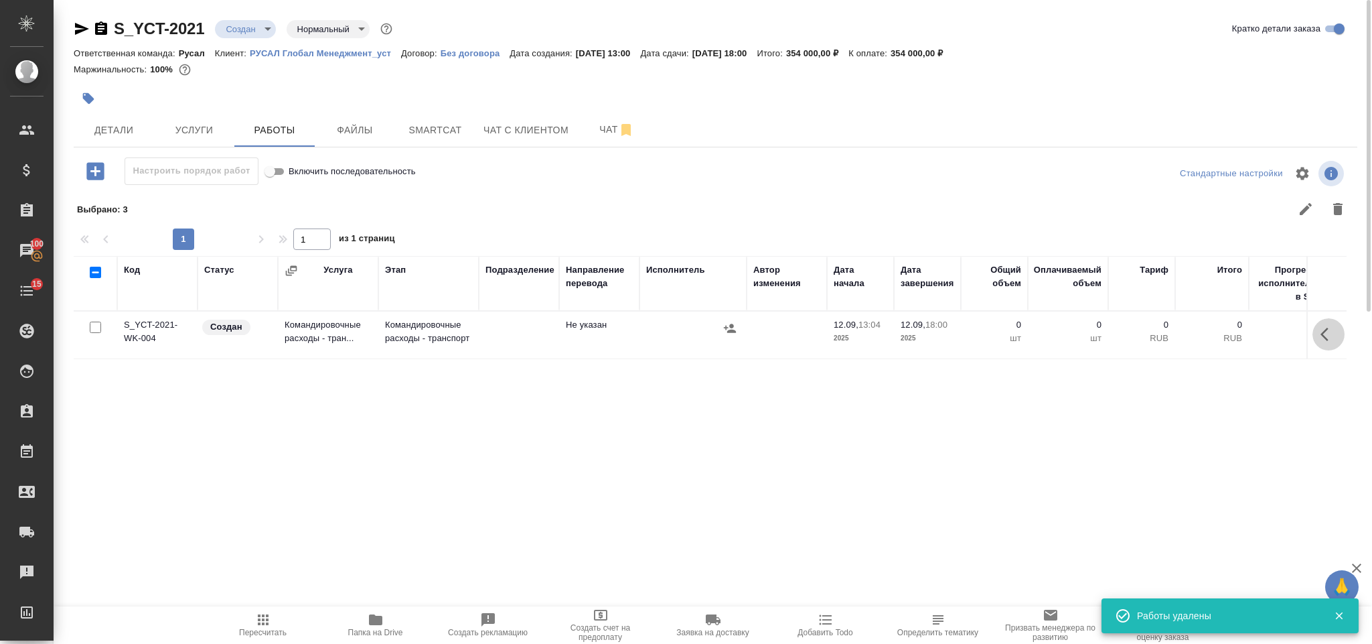
click at [1335, 330] on button "button" at bounding box center [1329, 334] width 32 height 32
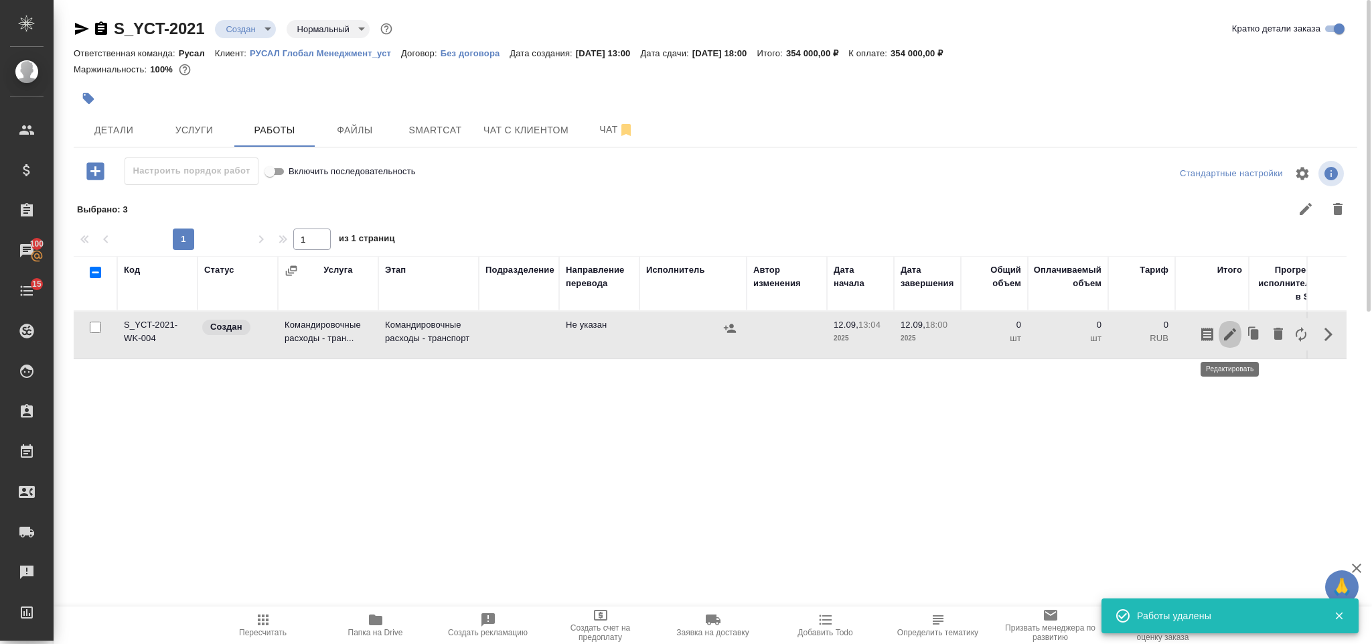
click at [1234, 332] on icon "button" at bounding box center [1230, 334] width 12 height 12
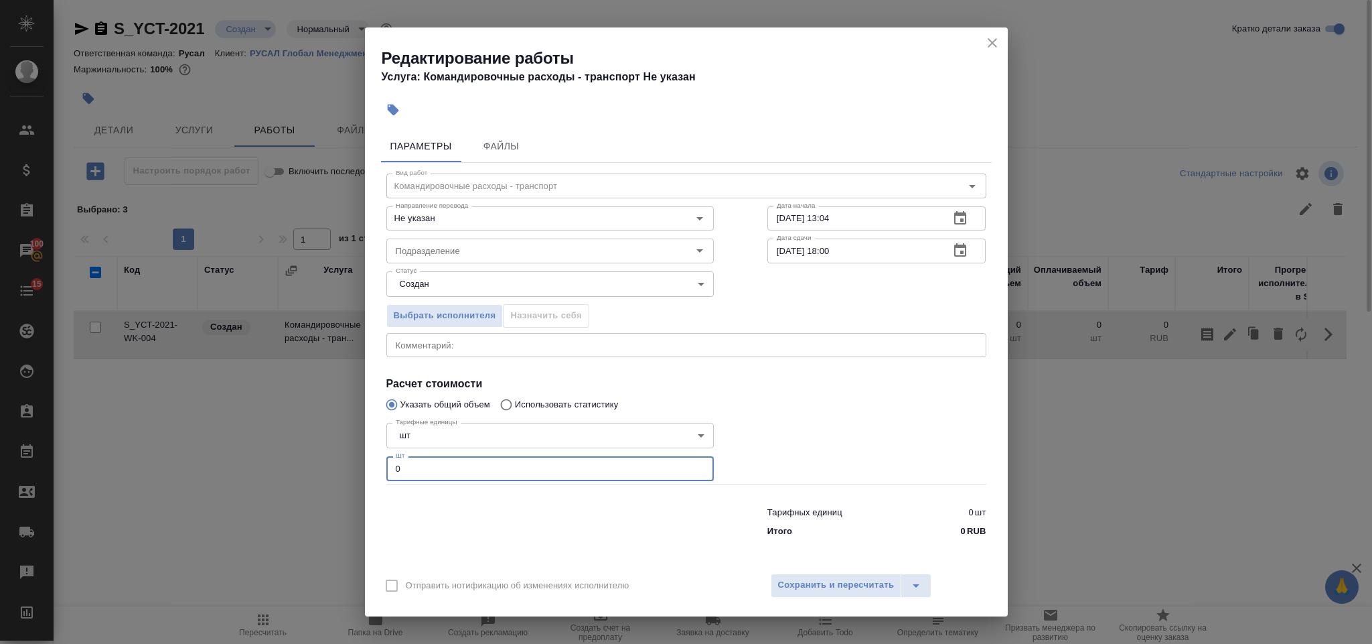
click at [481, 478] on input "0" at bounding box center [550, 468] width 328 height 24
type input "1"
click at [798, 597] on button "Сохранить и пересчитать" at bounding box center [836, 585] width 131 height 24
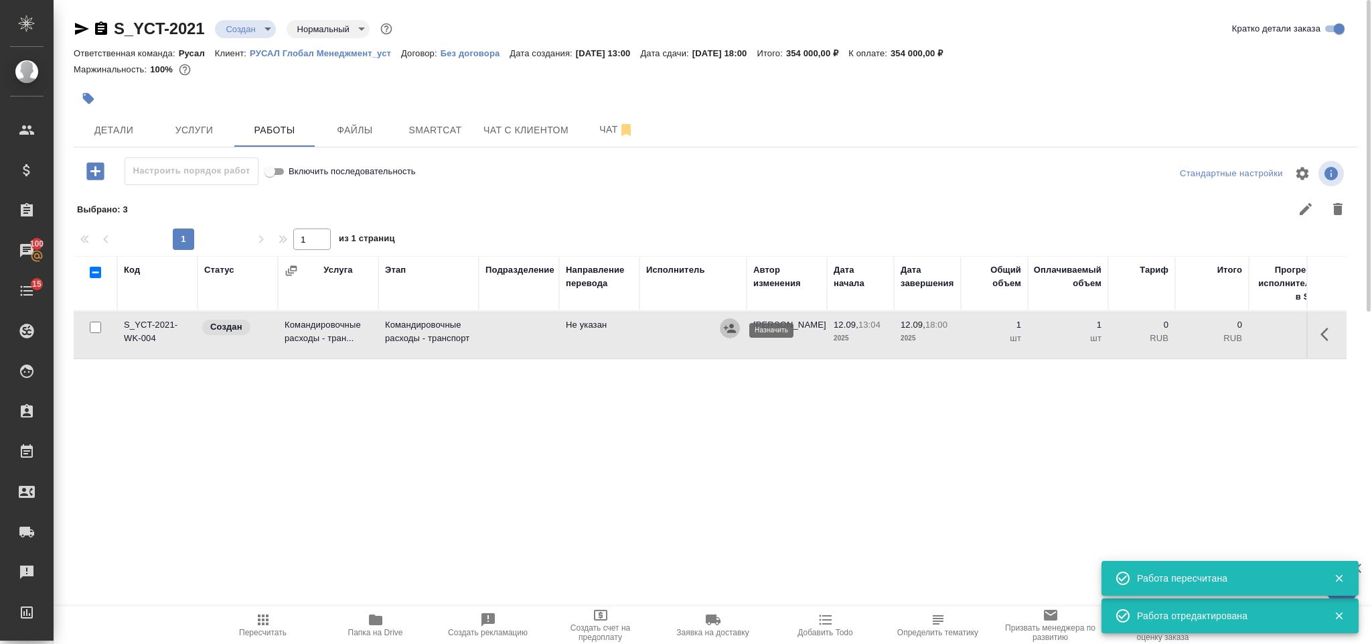
click at [733, 328] on icon "button" at bounding box center [730, 328] width 12 height 9
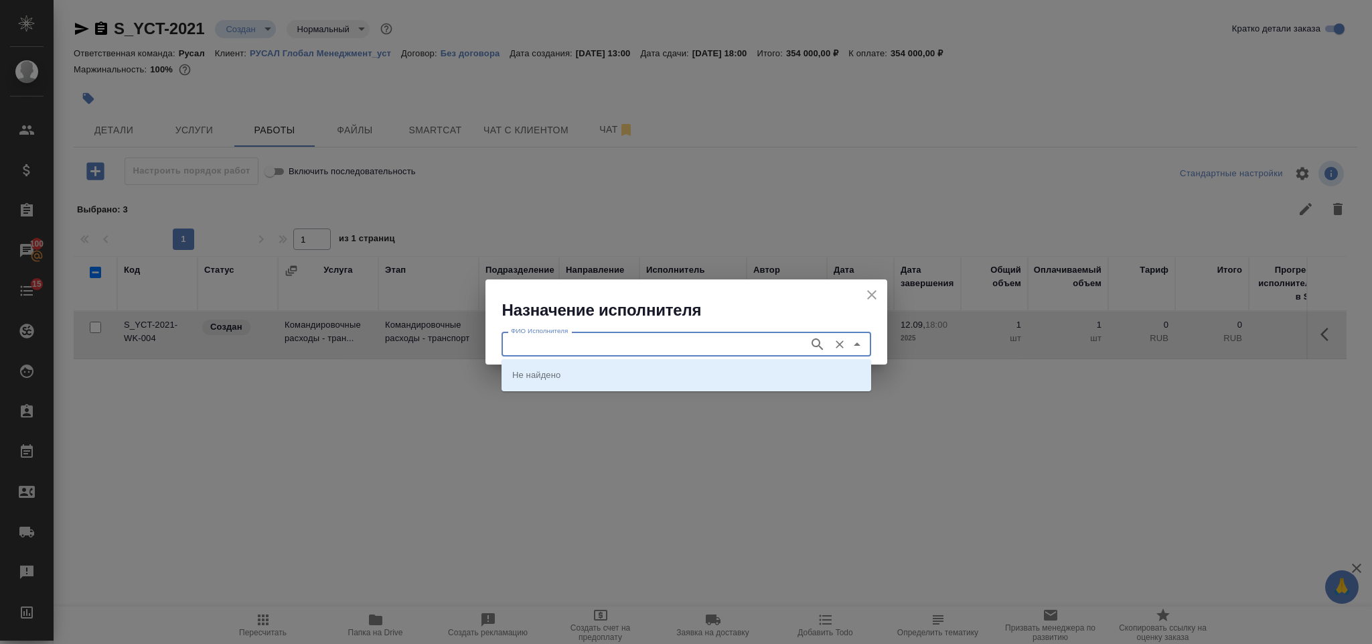
click at [622, 338] on input "ФИО Исполнителя" at bounding box center [654, 344] width 297 height 16
type input "старлайнер"
click at [617, 366] on li "Старлайнер (Starliner)" at bounding box center [687, 374] width 370 height 24
type input "Старлайнер (Starliner)"
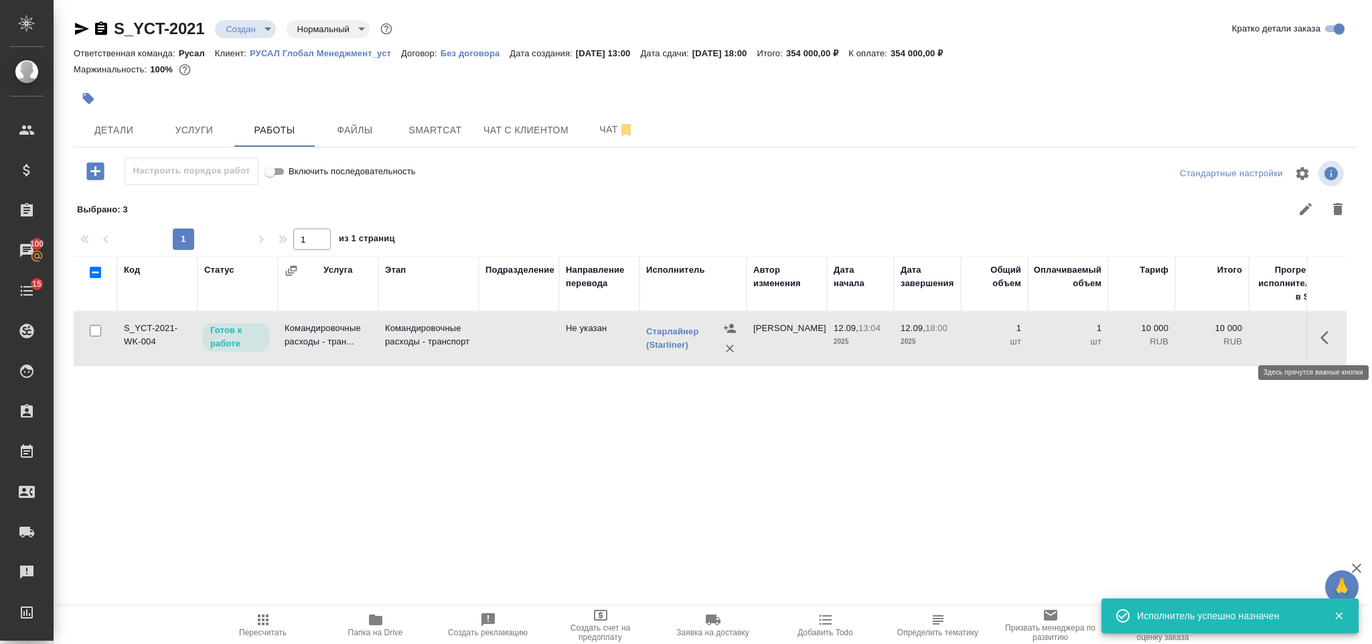
click at [1322, 348] on button "button" at bounding box center [1329, 338] width 32 height 32
click at [1230, 342] on icon "button" at bounding box center [1230, 338] width 16 height 16
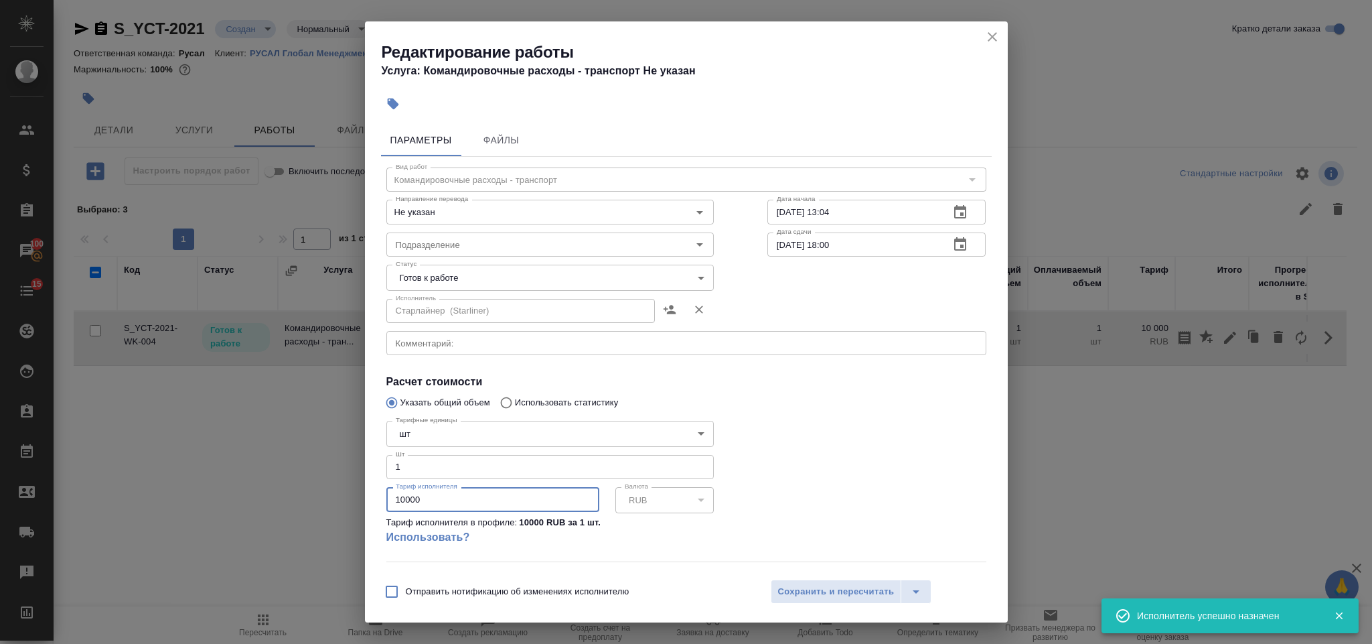
drag, startPoint x: 463, startPoint y: 497, endPoint x: 340, endPoint y: 498, distance: 122.6
click at [342, 498] on div "Редактирование работы Услуга: Командировочные расходы - транспорт Не указан Пар…" at bounding box center [686, 322] width 1372 height 644
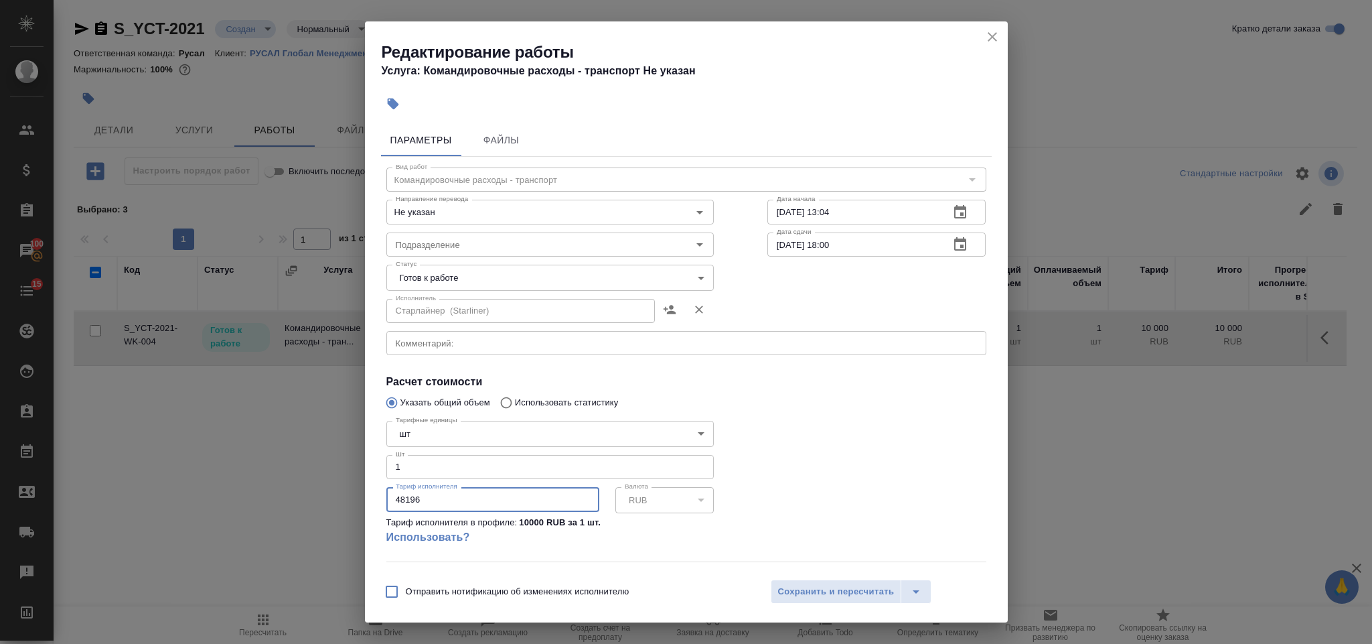
type input "48196"
click at [551, 266] on body "🙏 .cls-1 fill:#fff; AWATERA Gorlenko Yuliua Клиенты Спецификации Заказы 100 Чат…" at bounding box center [686, 322] width 1372 height 644
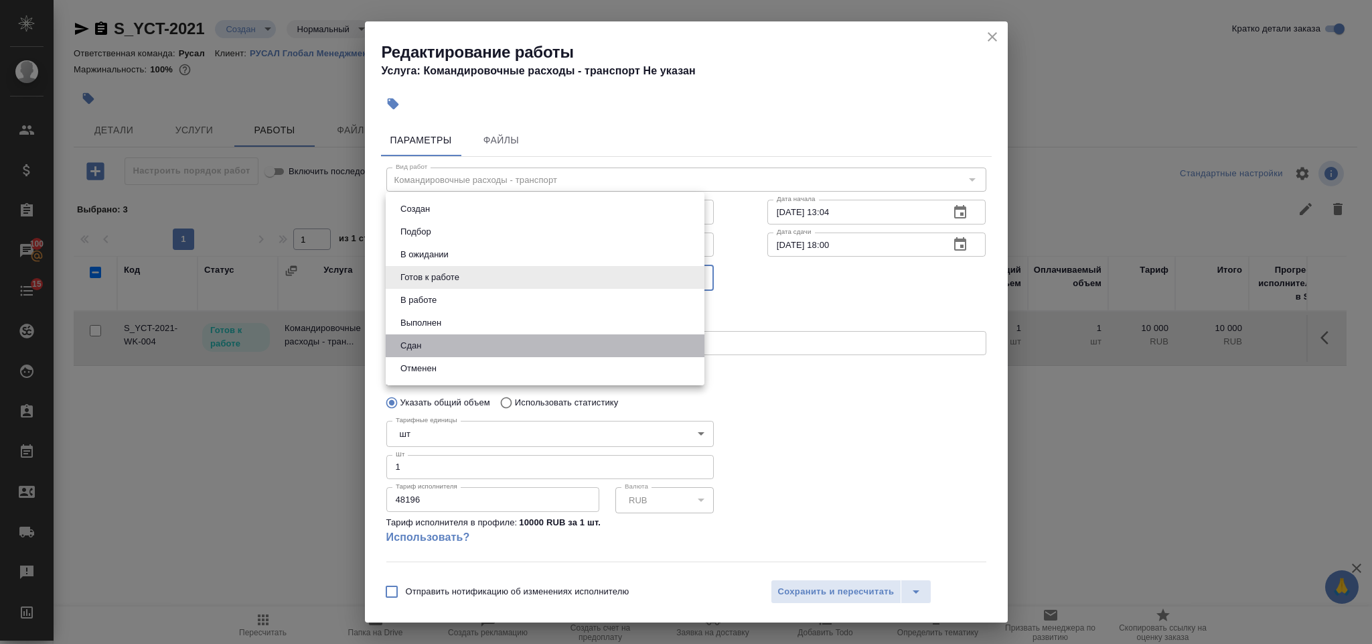
click at [499, 340] on li "Сдан" at bounding box center [545, 345] width 319 height 23
type input "closed"
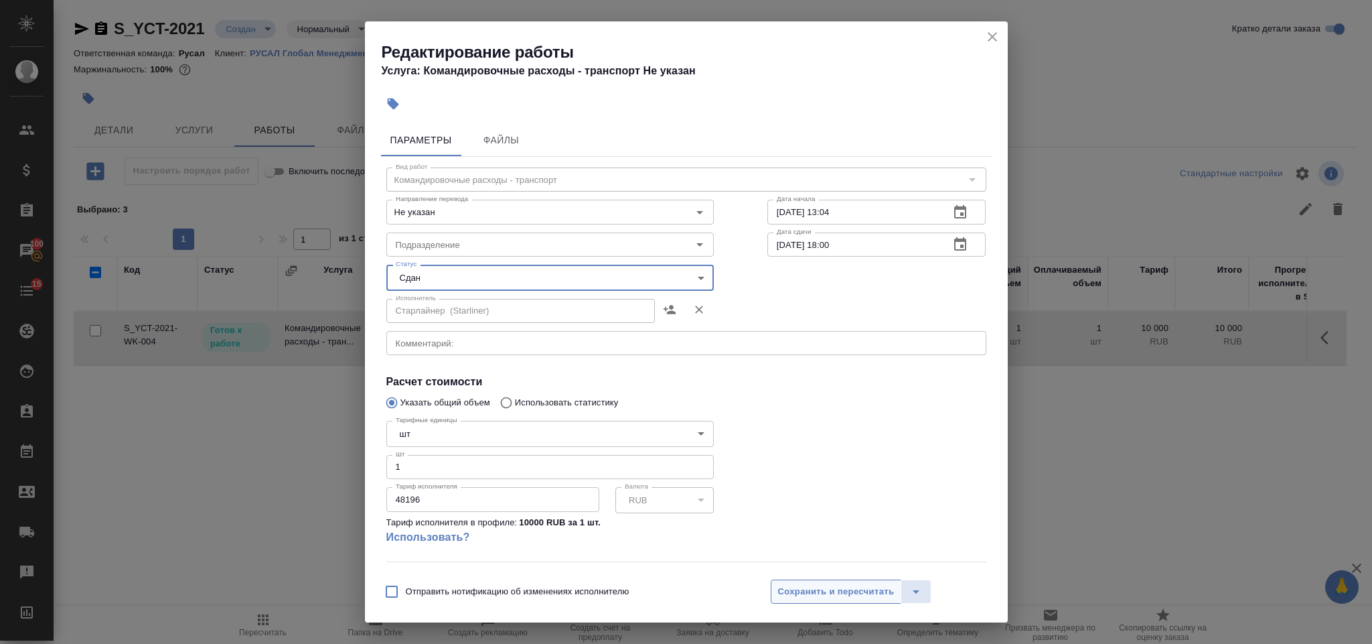
click at [844, 589] on span "Сохранить и пересчитать" at bounding box center [836, 591] width 117 height 15
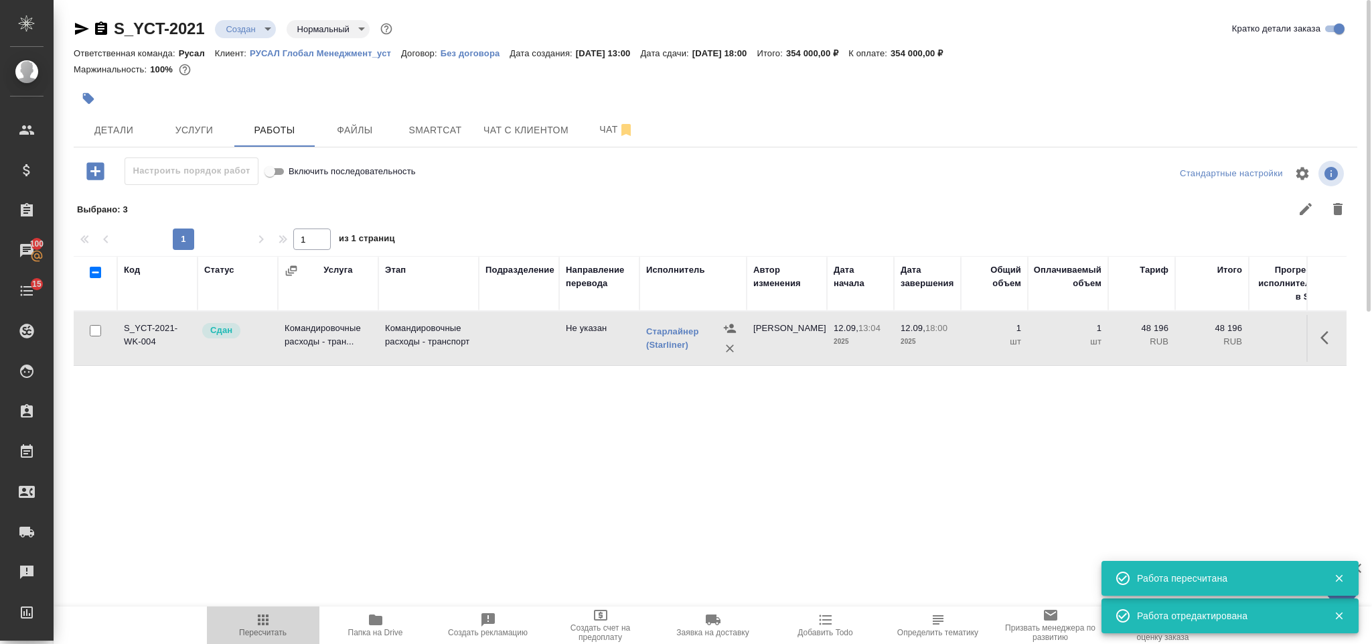
click at [278, 621] on span "Пересчитать" at bounding box center [263, 624] width 96 height 25
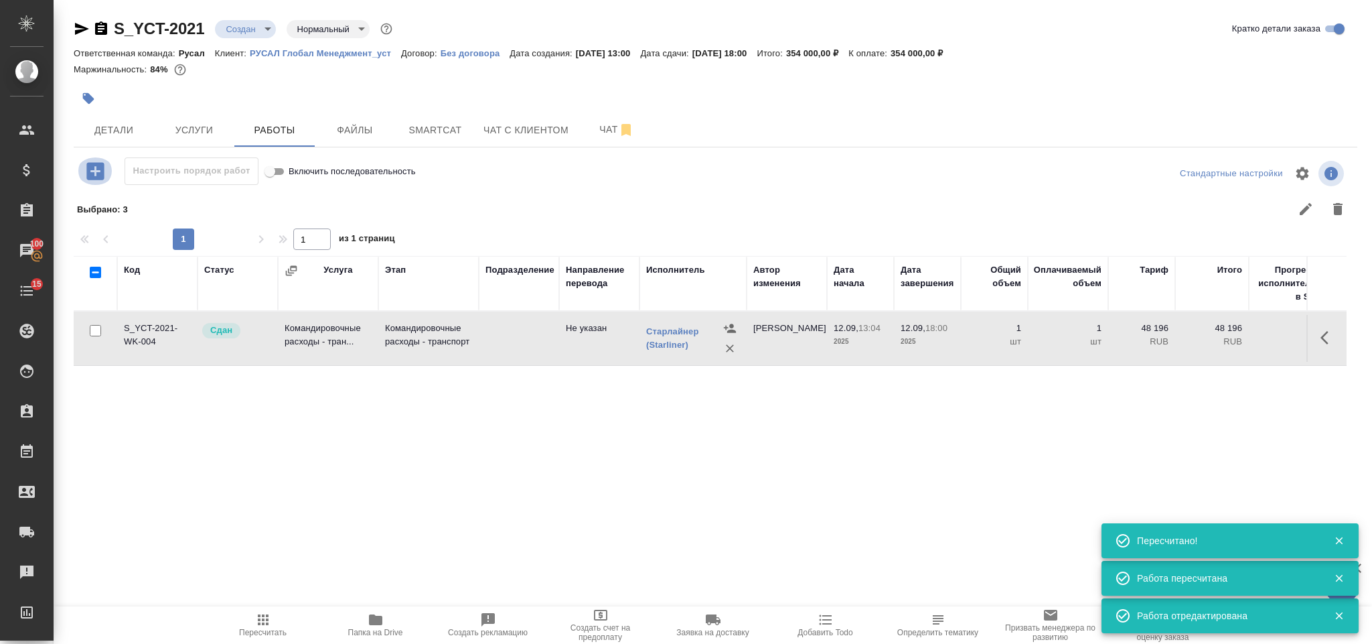
click at [84, 173] on icon "button" at bounding box center [95, 170] width 23 height 23
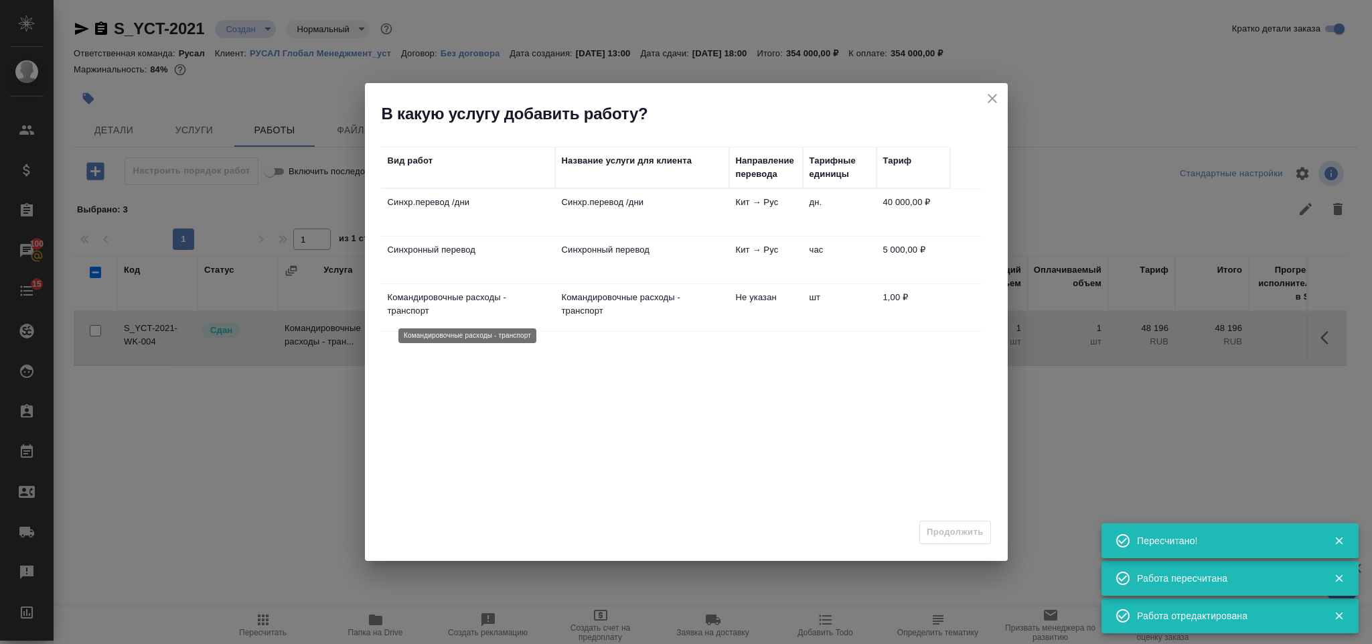
click at [535, 299] on p "Командировочные расходы - транспорт" at bounding box center [468, 304] width 161 height 27
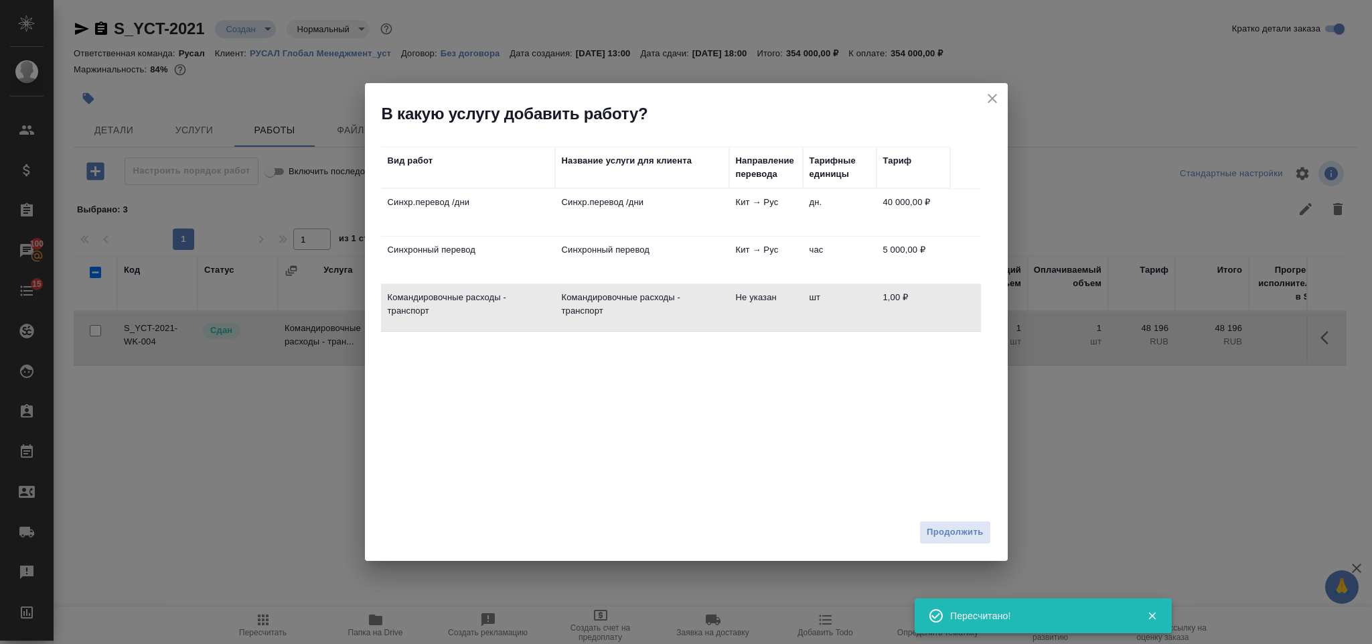
click at [647, 213] on td "Синхр.перевод /дни" at bounding box center [642, 212] width 174 height 47
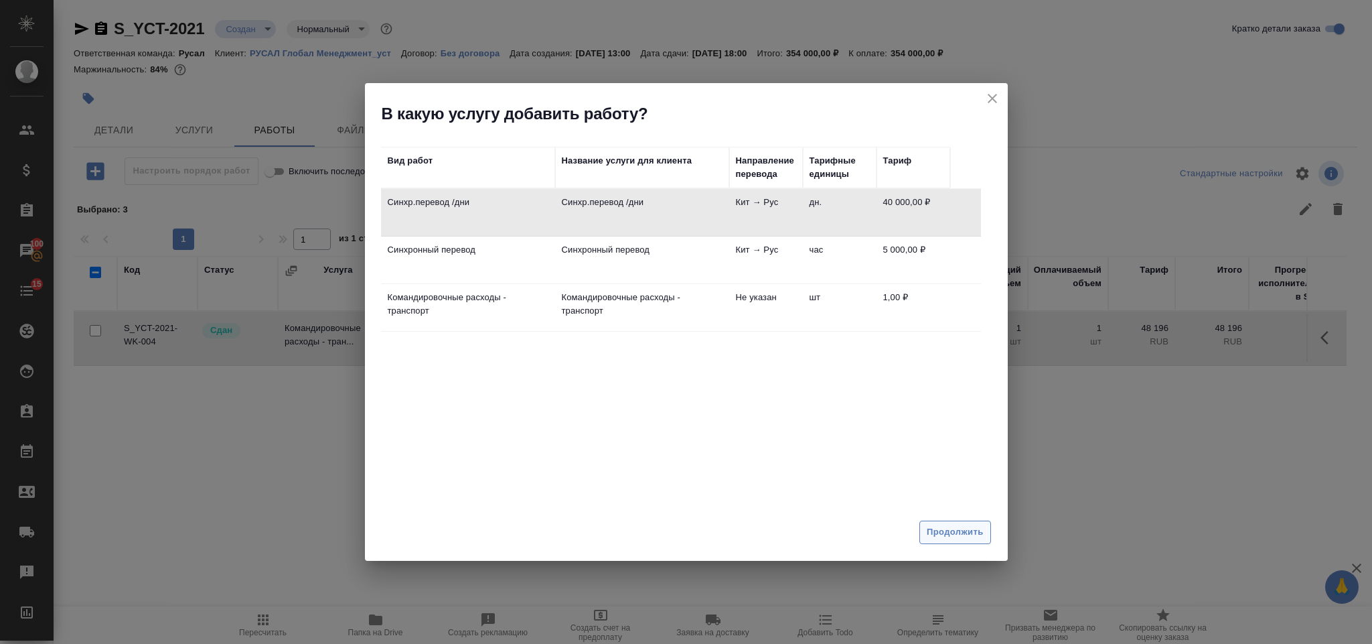
click at [942, 526] on span "Продолжить" at bounding box center [955, 531] width 56 height 15
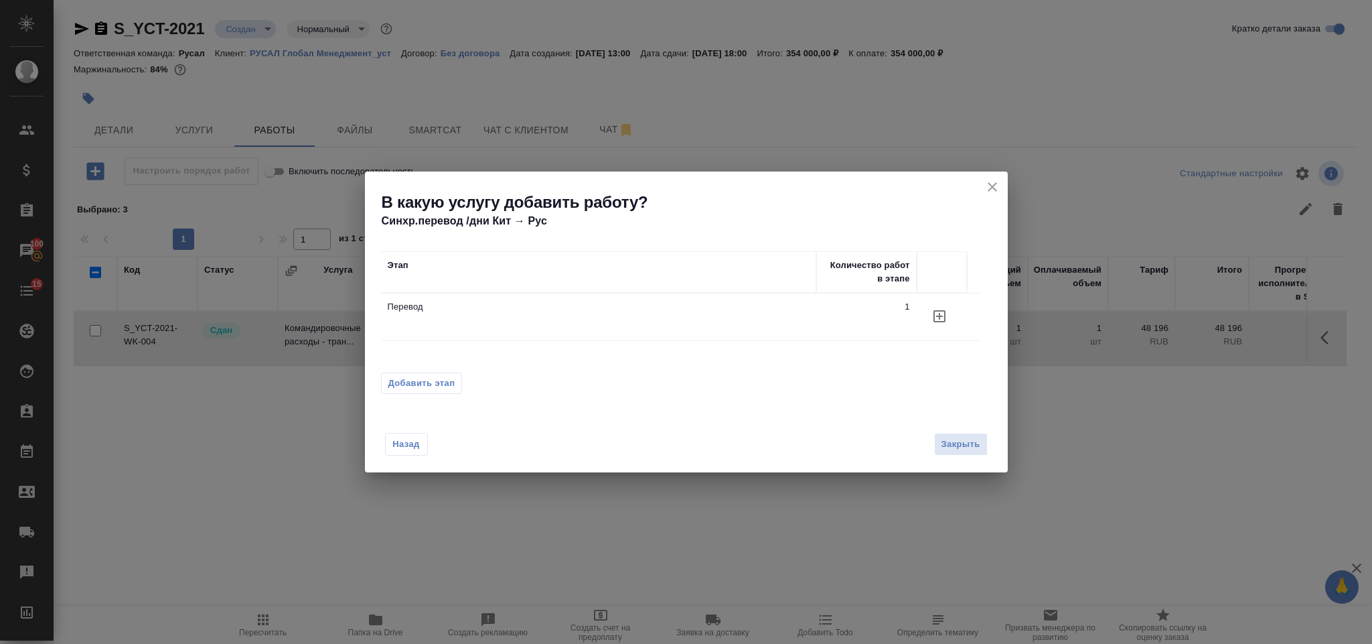
click at [427, 384] on span "Добавить этап" at bounding box center [421, 382] width 67 height 13
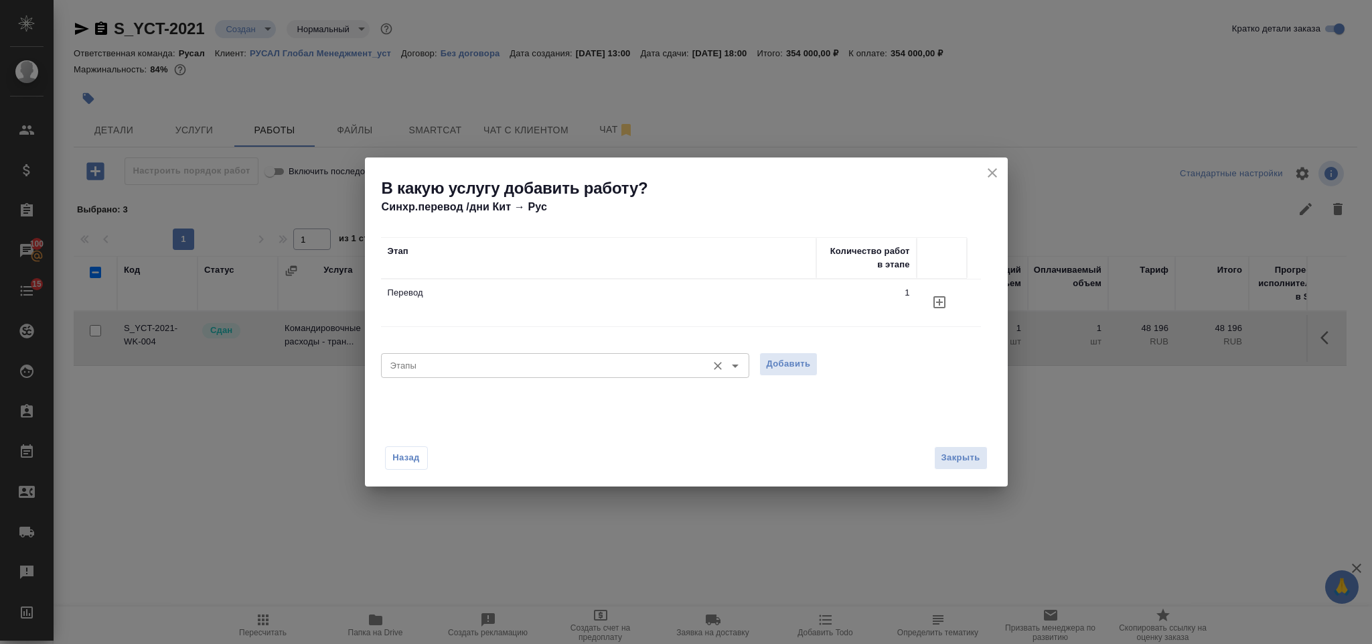
click at [426, 370] on input "Этапы" at bounding box center [542, 365] width 315 height 16
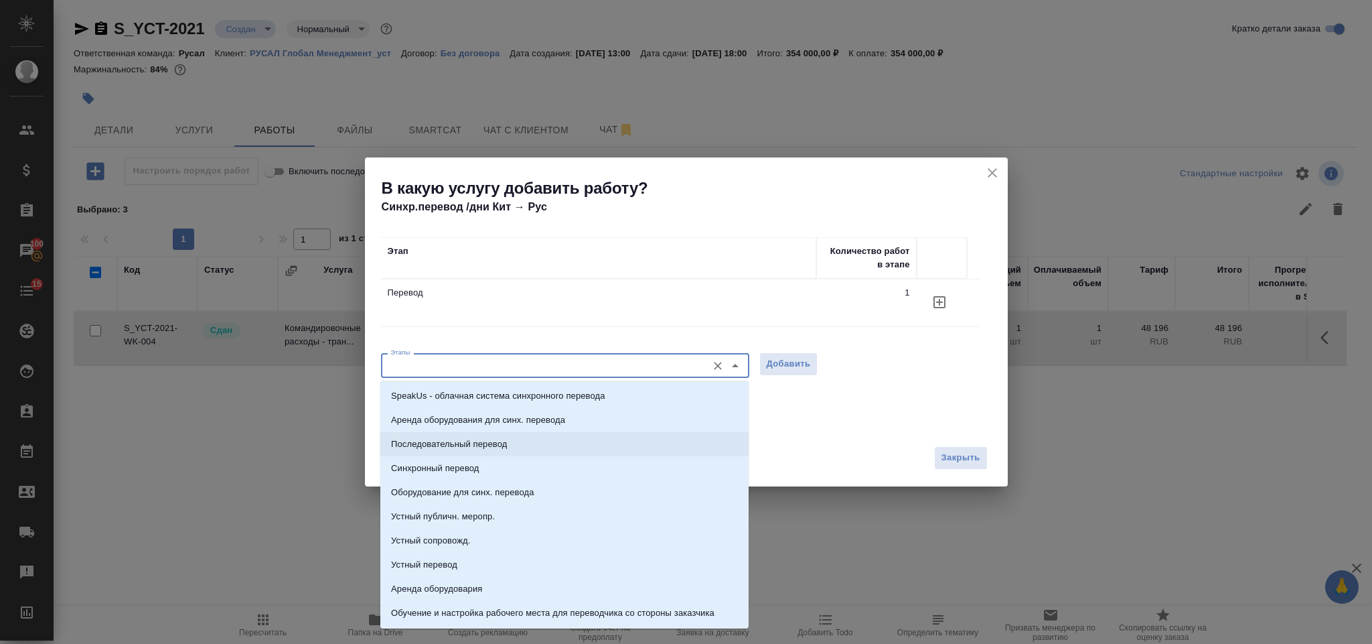
click at [457, 449] on p "Последовательный перевод" at bounding box center [449, 443] width 116 height 13
type input "Последовательный перевод"
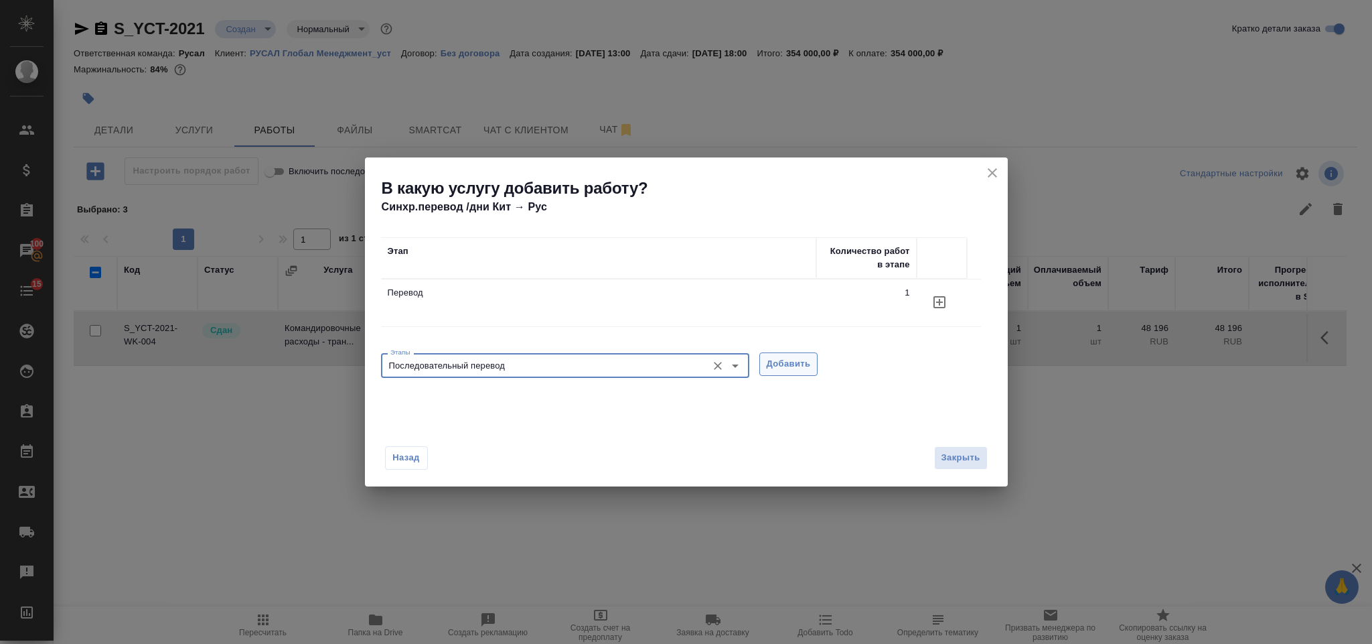
click at [784, 368] on span "Добавить" at bounding box center [789, 363] width 44 height 15
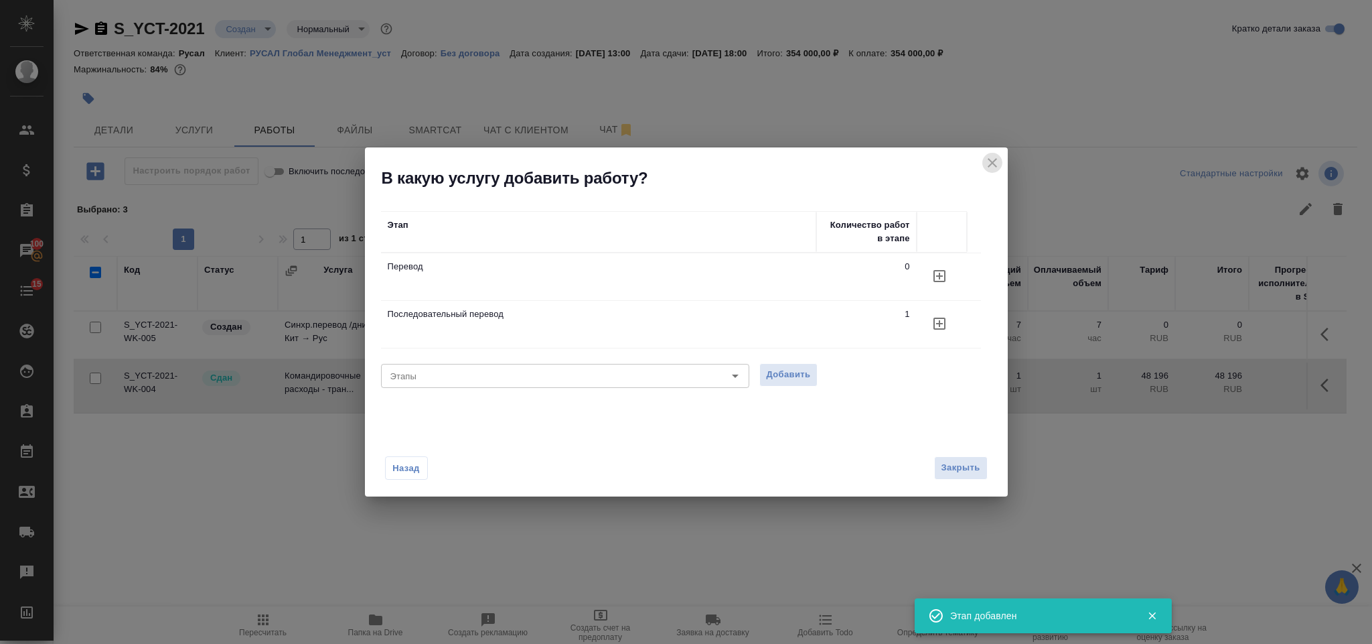
click at [995, 165] on icon "close" at bounding box center [992, 162] width 9 height 9
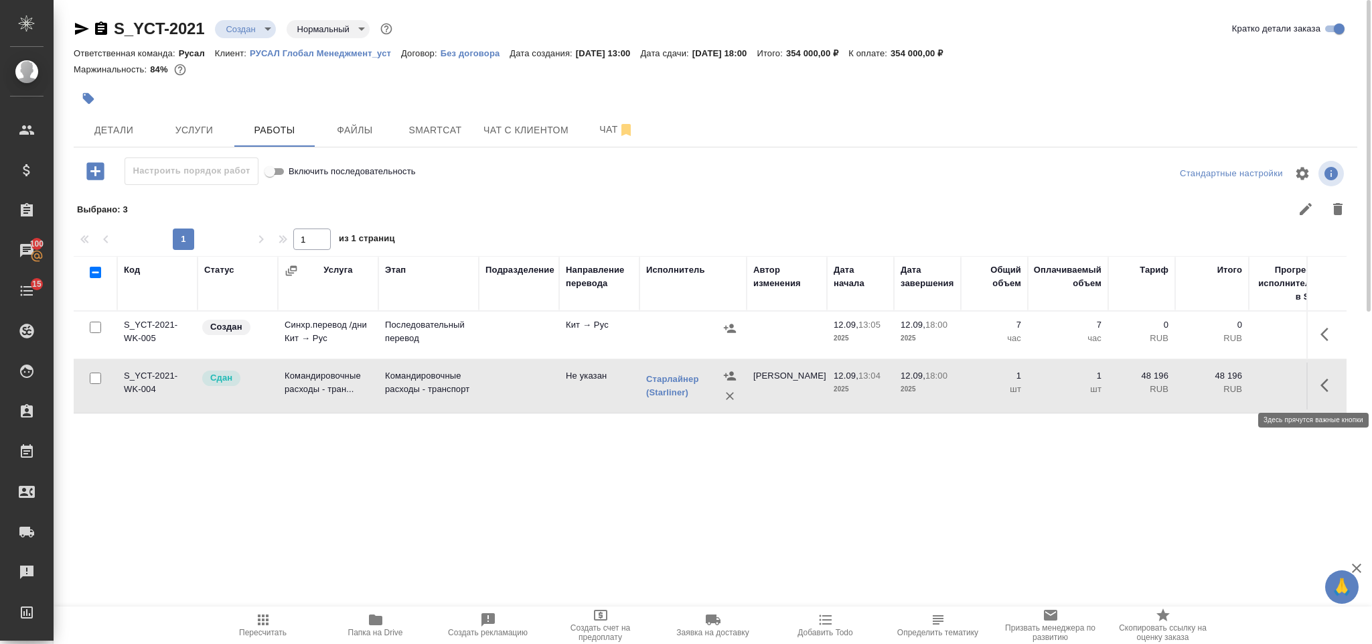
click at [1327, 386] on icon "button" at bounding box center [1329, 385] width 16 height 16
click at [1222, 384] on icon "button" at bounding box center [1230, 385] width 16 height 16
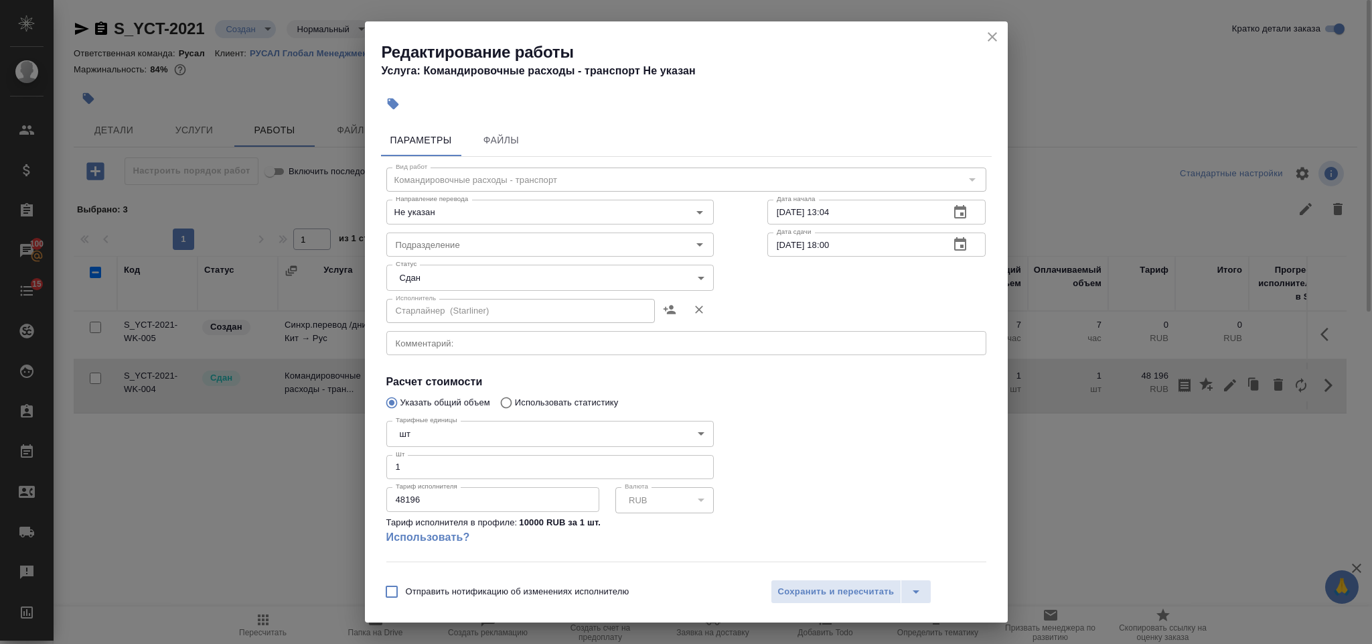
click at [993, 38] on icon "close" at bounding box center [992, 36] width 9 height 9
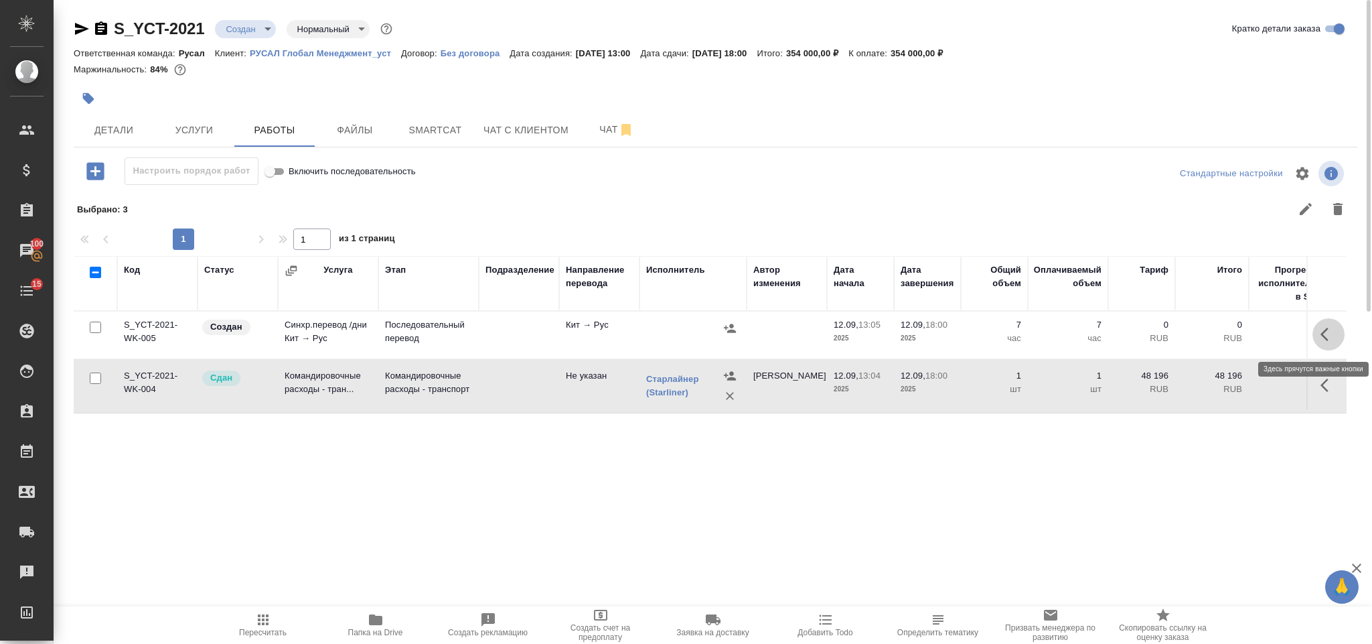
click at [1321, 332] on icon "button" at bounding box center [1329, 334] width 16 height 16
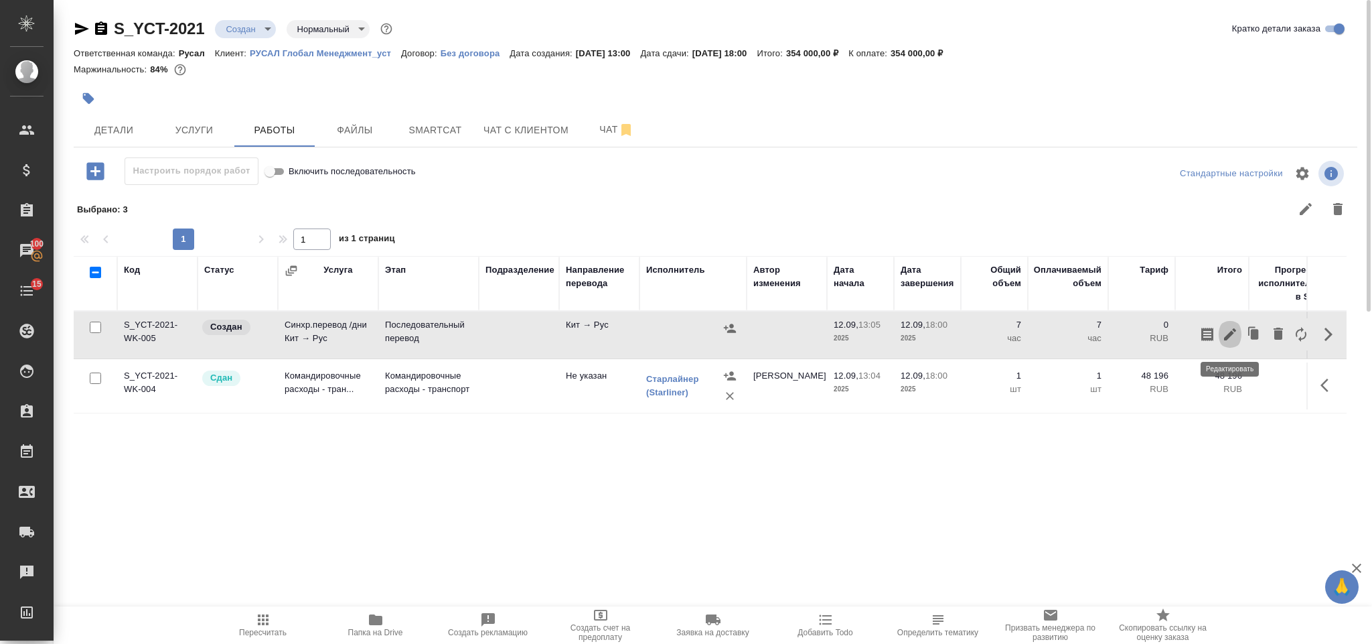
click at [1222, 332] on icon "button" at bounding box center [1230, 334] width 16 height 16
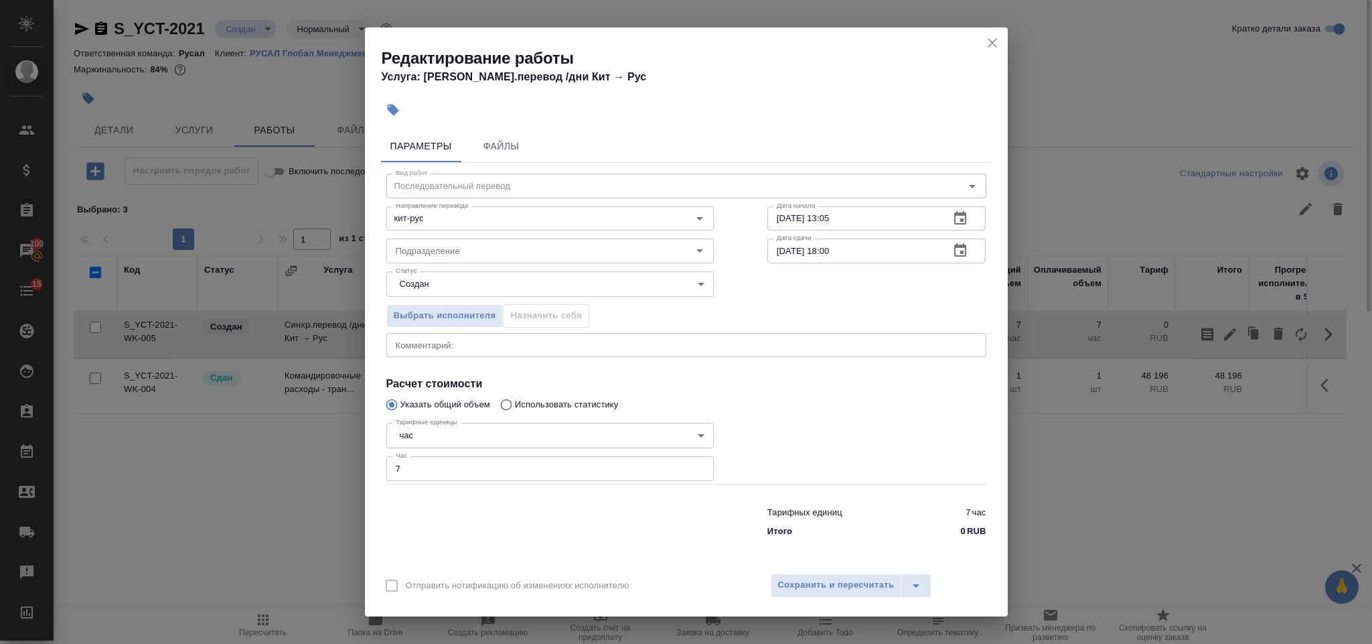
click at [439, 333] on div "x Комментарий:" at bounding box center [686, 345] width 600 height 24
click at [434, 318] on span "Выбрать исполнителя" at bounding box center [445, 315] width 102 height 15
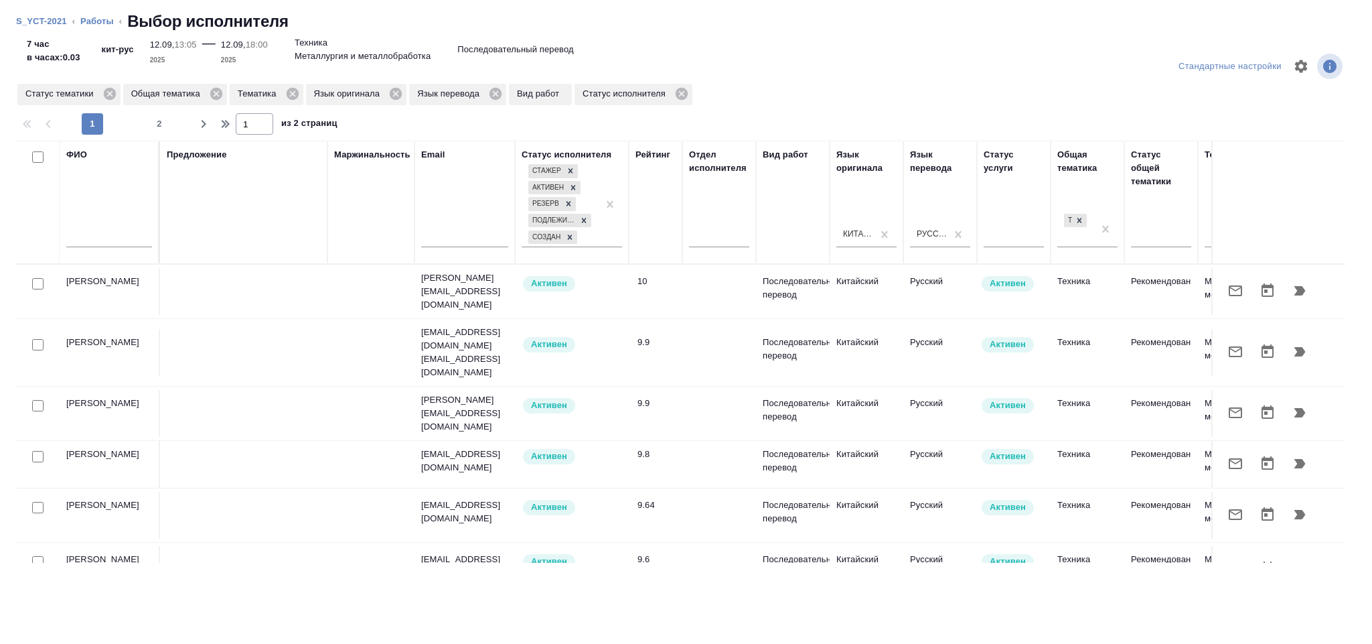
click at [123, 238] on input "text" at bounding box center [109, 238] width 86 height 17
type input "Клипин"
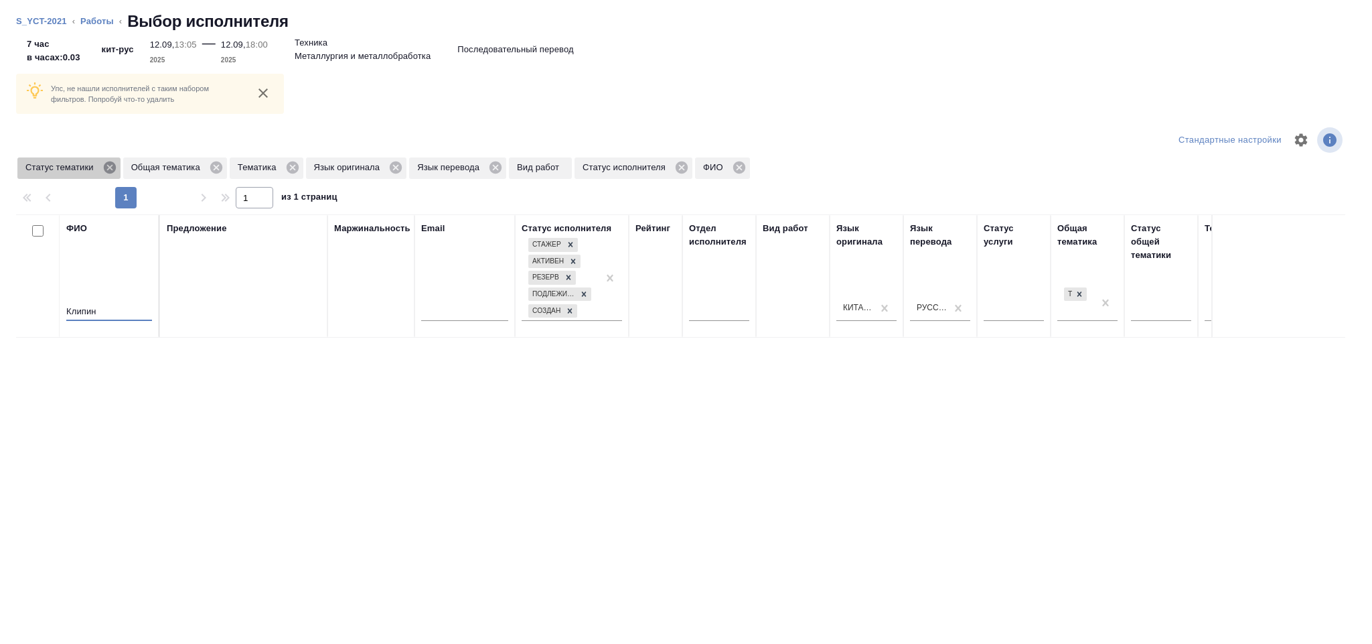
click at [109, 171] on icon at bounding box center [109, 167] width 12 height 12
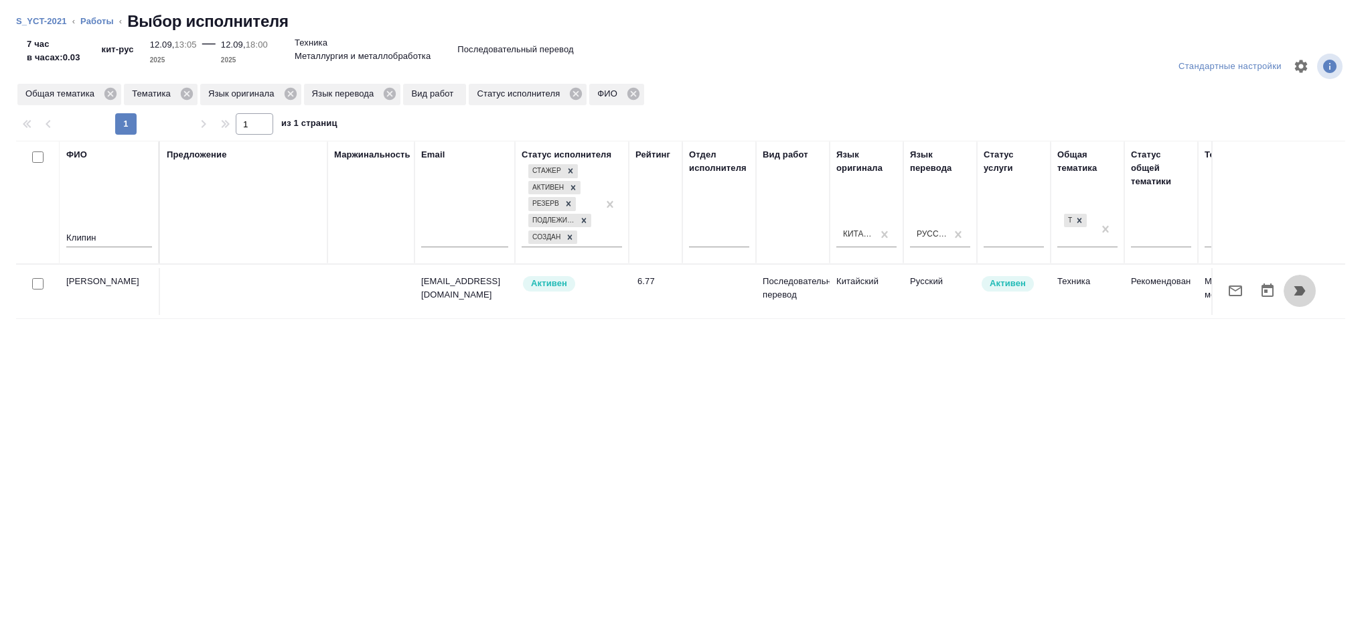
click at [1307, 284] on icon "button" at bounding box center [1300, 291] width 16 height 16
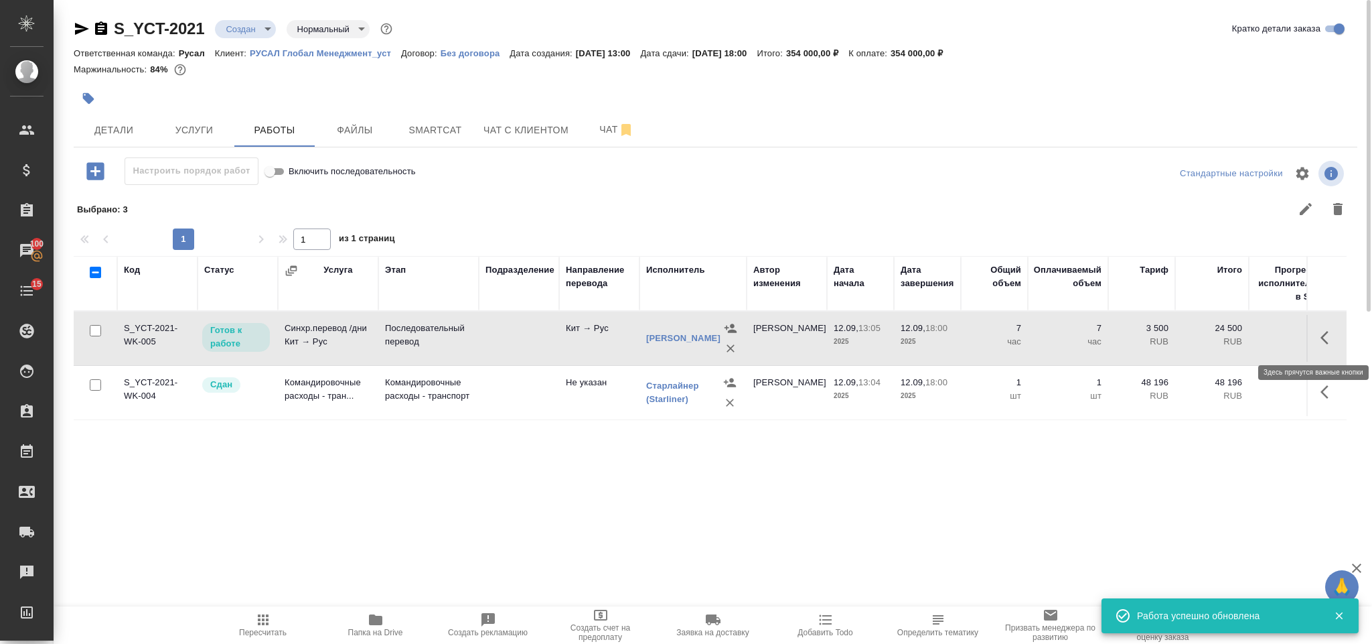
click at [1313, 338] on button "button" at bounding box center [1329, 338] width 32 height 32
click at [1236, 338] on icon "button" at bounding box center [1230, 338] width 16 height 16
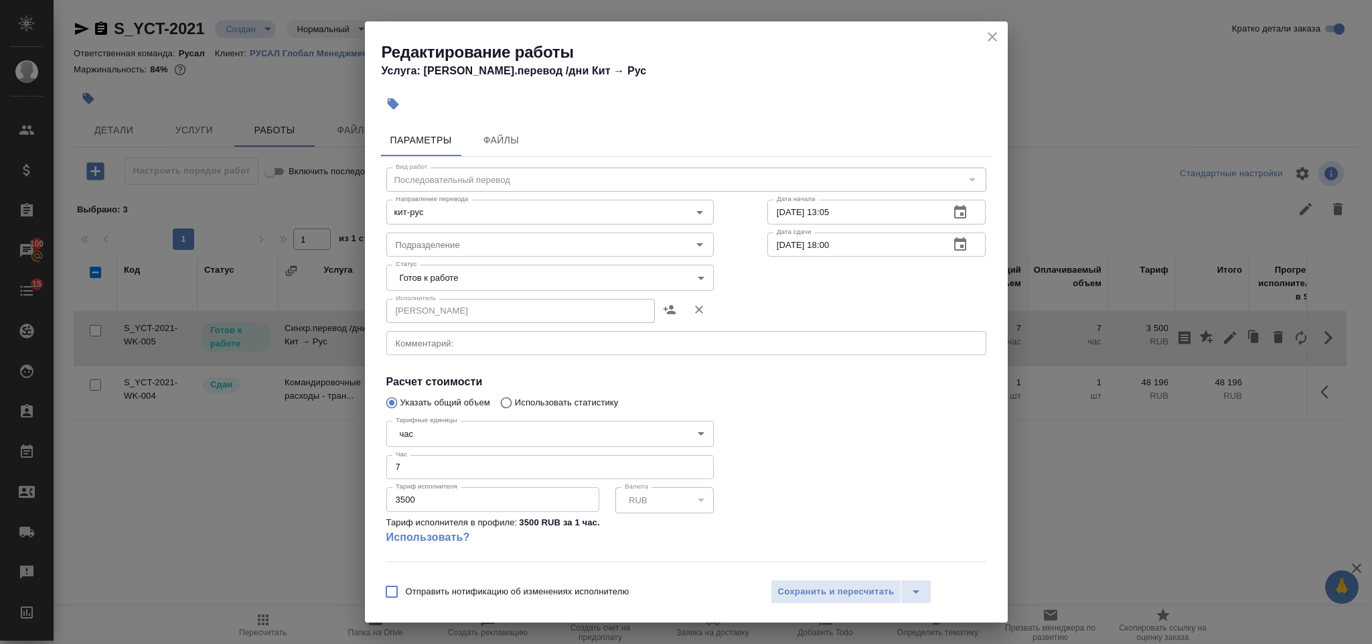
click at [480, 272] on body "🙏 .cls-1 fill:#fff; AWATERA Gorlenko Yuliua Клиенты Спецификации Заказы 100 Чат…" at bounding box center [686, 322] width 1372 height 644
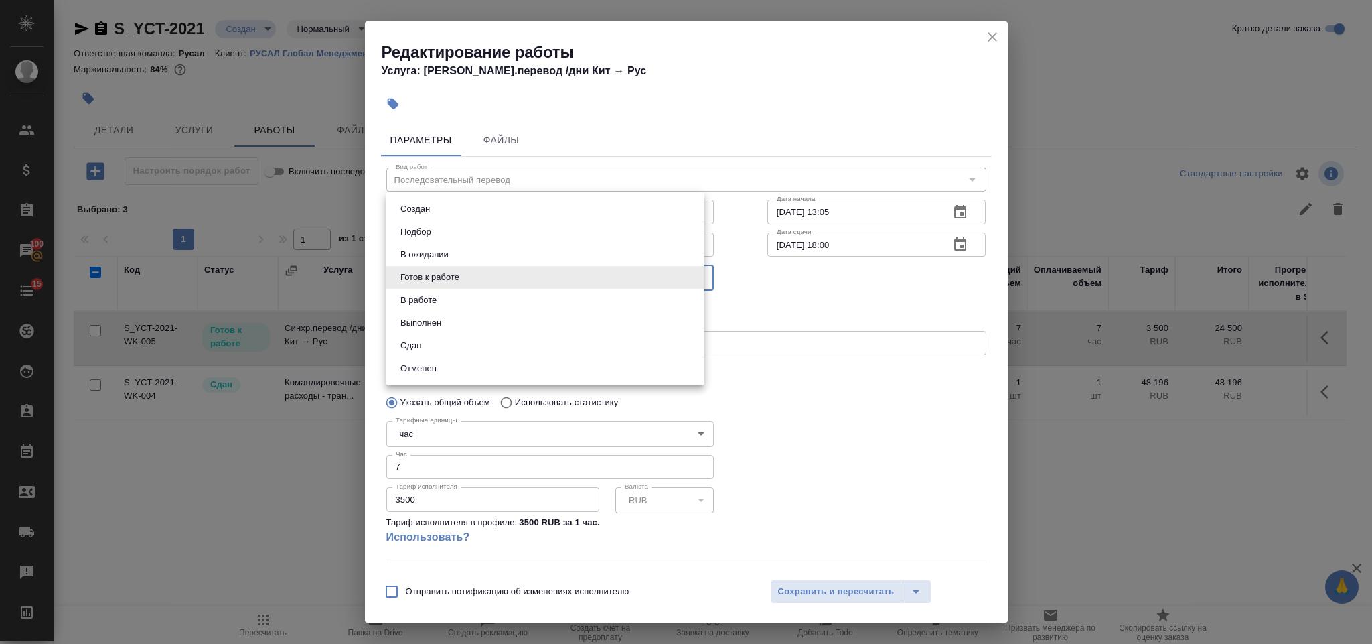
click at [476, 340] on li "Сдан" at bounding box center [545, 345] width 319 height 23
type input "closed"
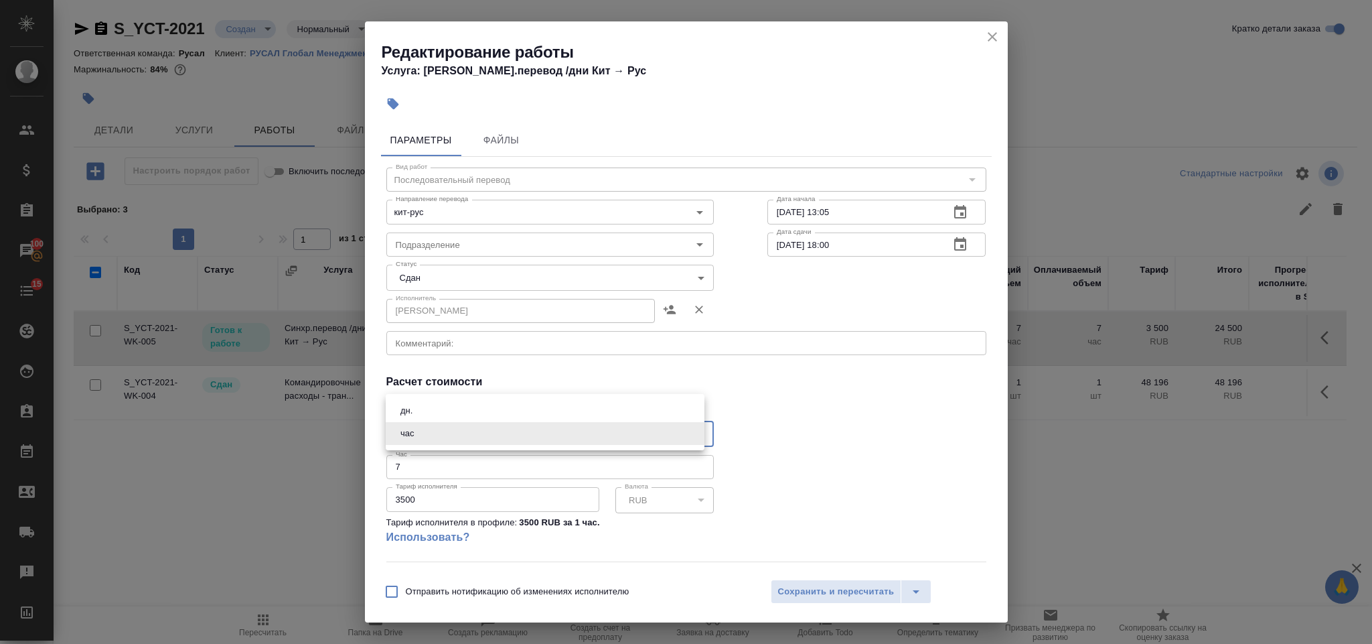
click at [443, 431] on body "🙏 .cls-1 fill:#fff; AWATERA Gorlenko Yuliua Клиенты Спецификации Заказы 100 Чат…" at bounding box center [686, 322] width 1372 height 644
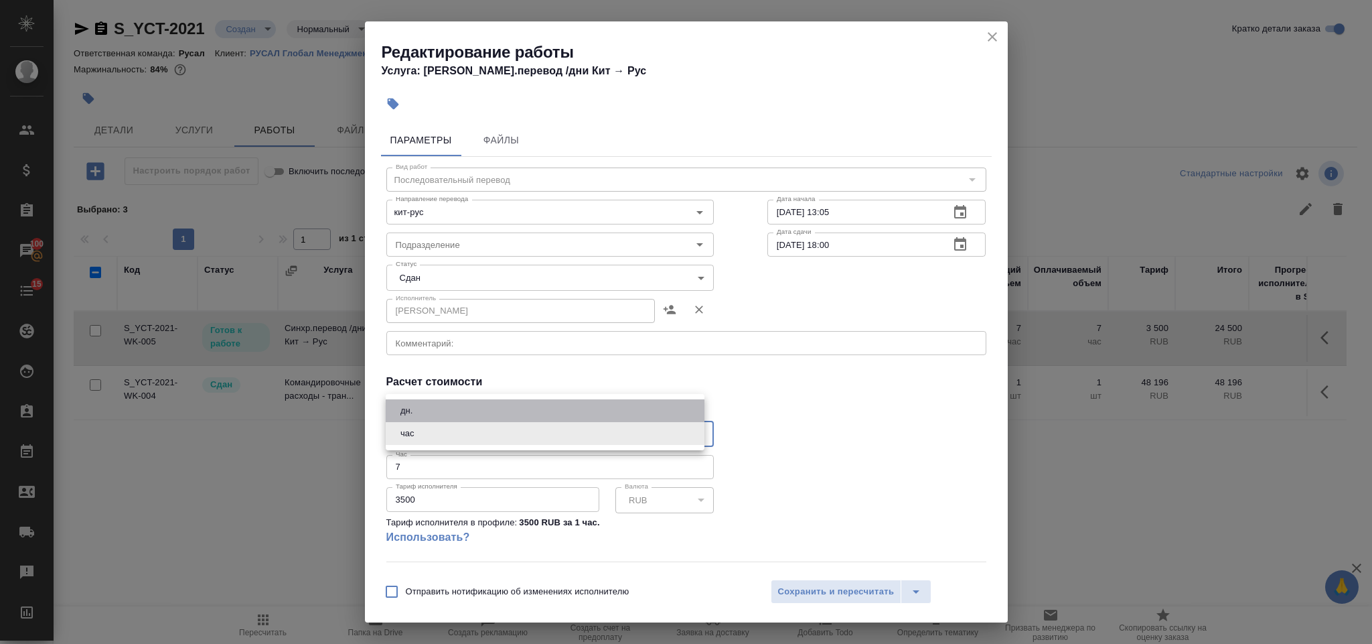
click at [441, 412] on li "дн." at bounding box center [545, 410] width 319 height 23
type input "5a8b1489cc6b4906c91bfd8a"
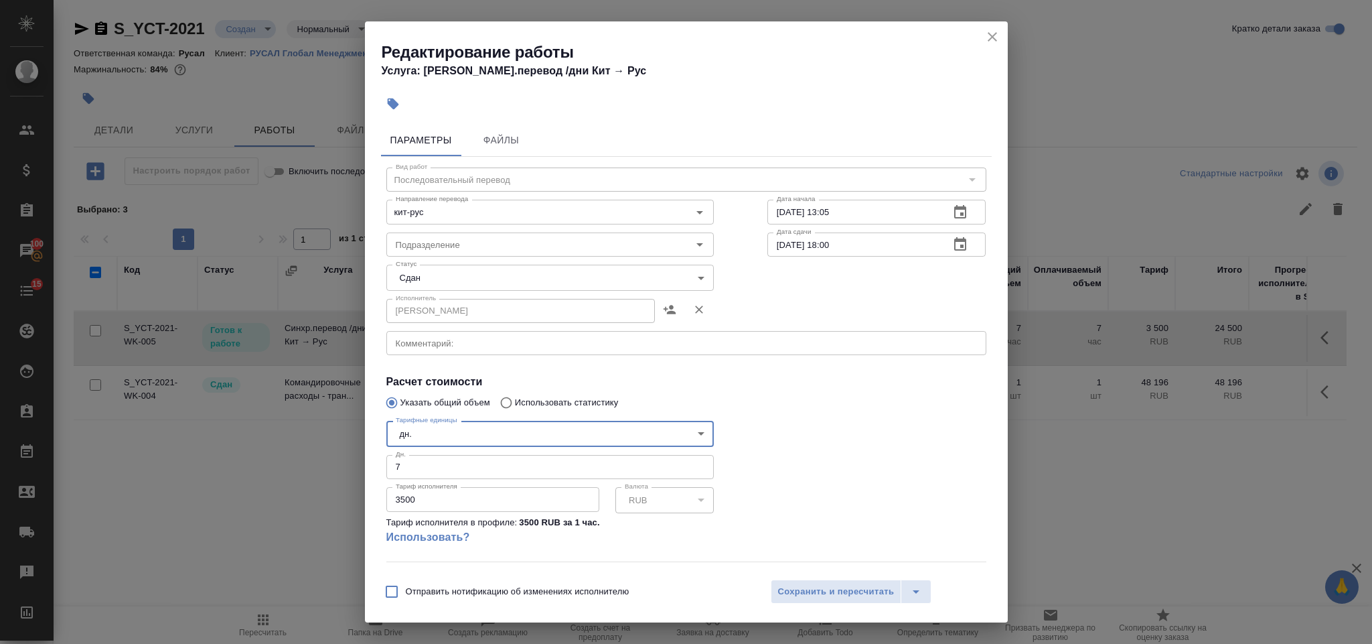
click at [441, 466] on input "7" at bounding box center [550, 467] width 328 height 24
type input "4"
drag, startPoint x: 456, startPoint y: 498, endPoint x: 388, endPoint y: 502, distance: 67.8
click at [388, 502] on input "3500" at bounding box center [492, 499] width 213 height 24
type input "29000"
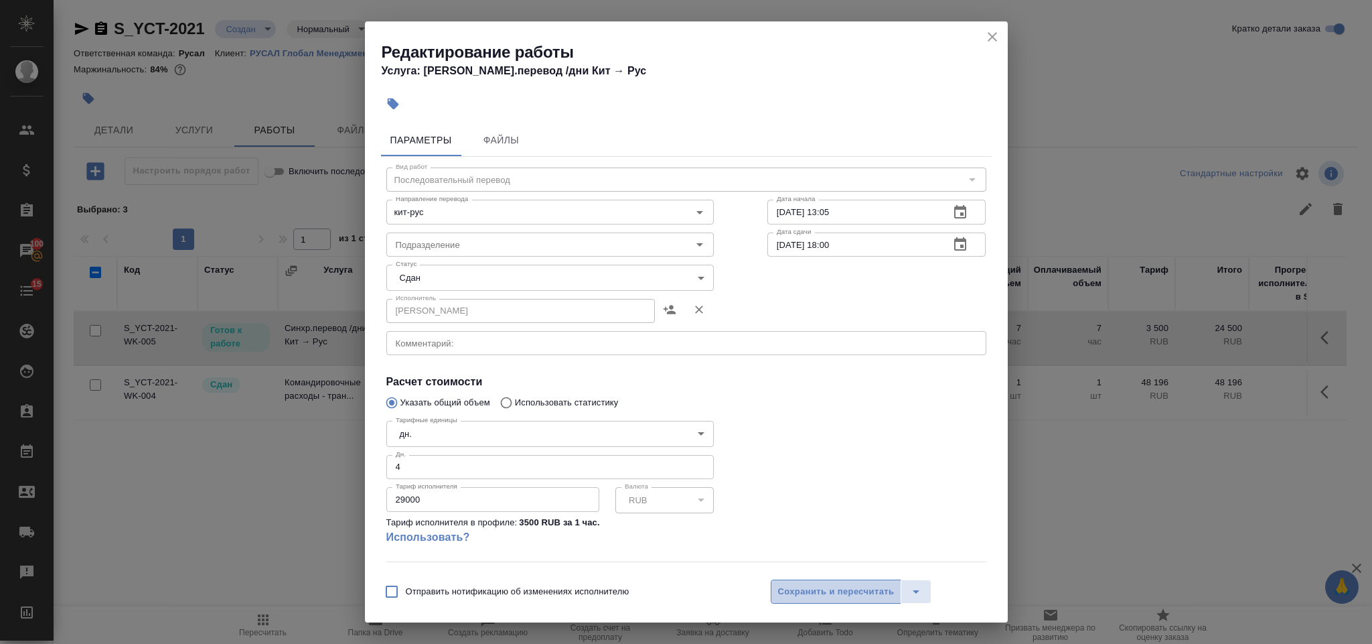
click at [812, 593] on span "Сохранить и пересчитать" at bounding box center [836, 591] width 117 height 15
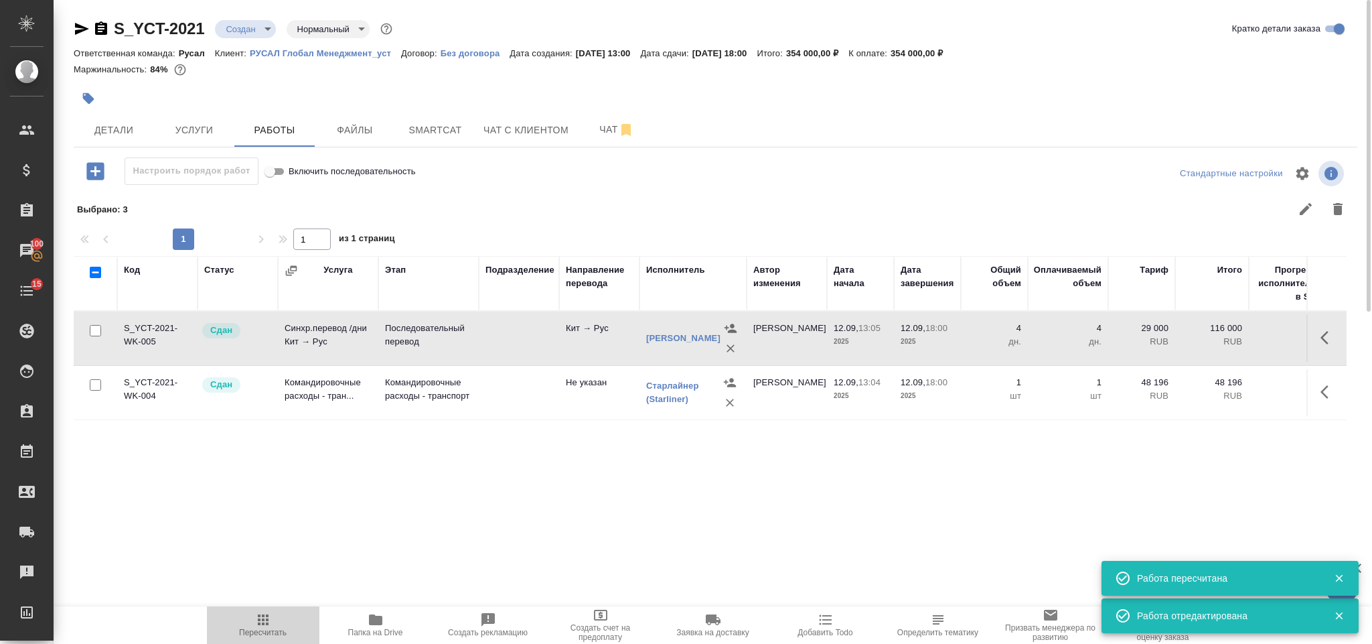
click at [285, 626] on span "Пересчитать" at bounding box center [263, 624] width 96 height 25
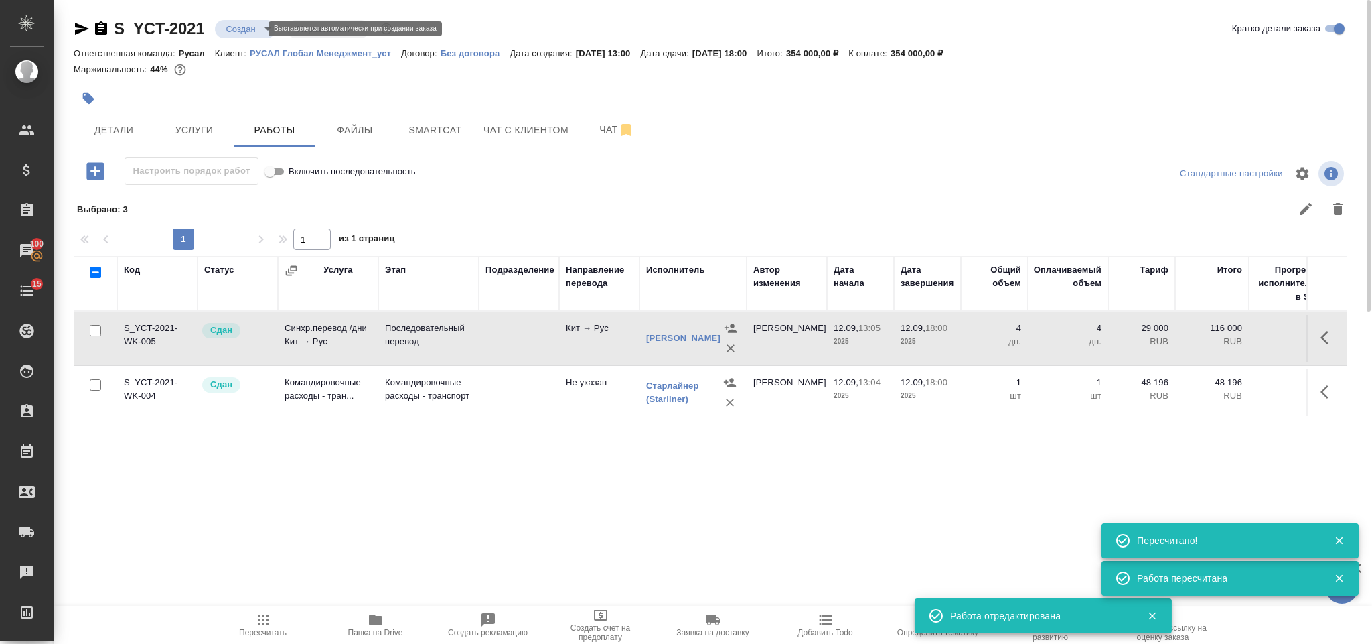
click at [251, 33] on body "🙏 .cls-1 fill:#fff; AWATERA Gorlenko Yuliua Клиенты Спецификации Заказы 100 Чат…" at bounding box center [686, 322] width 1372 height 644
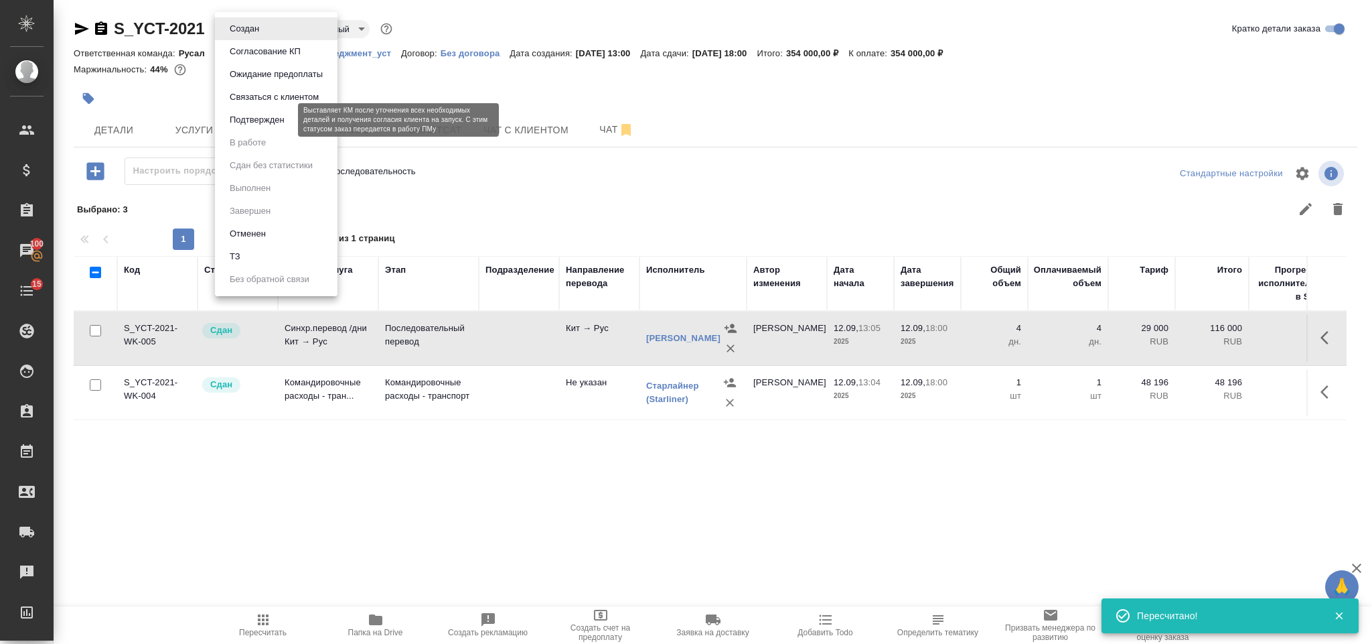
click at [257, 123] on button "Подтвержден" at bounding box center [257, 120] width 63 height 15
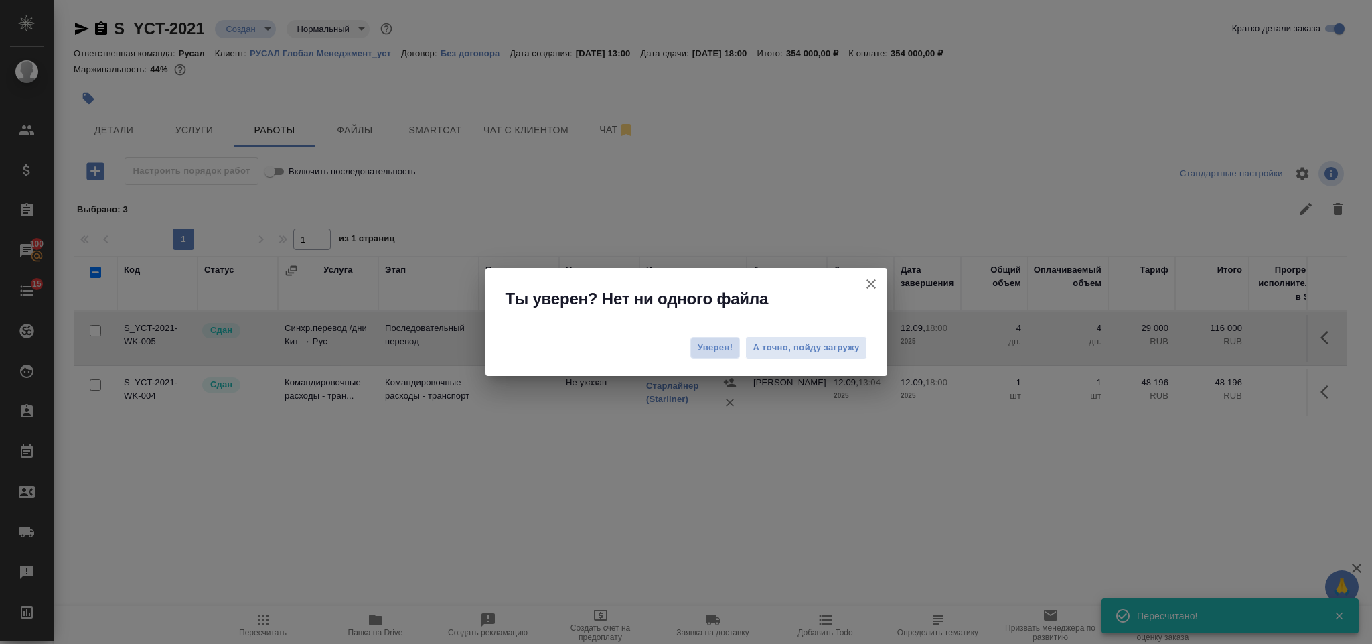
click at [700, 356] on button "Уверен!" at bounding box center [716, 347] width 50 height 21
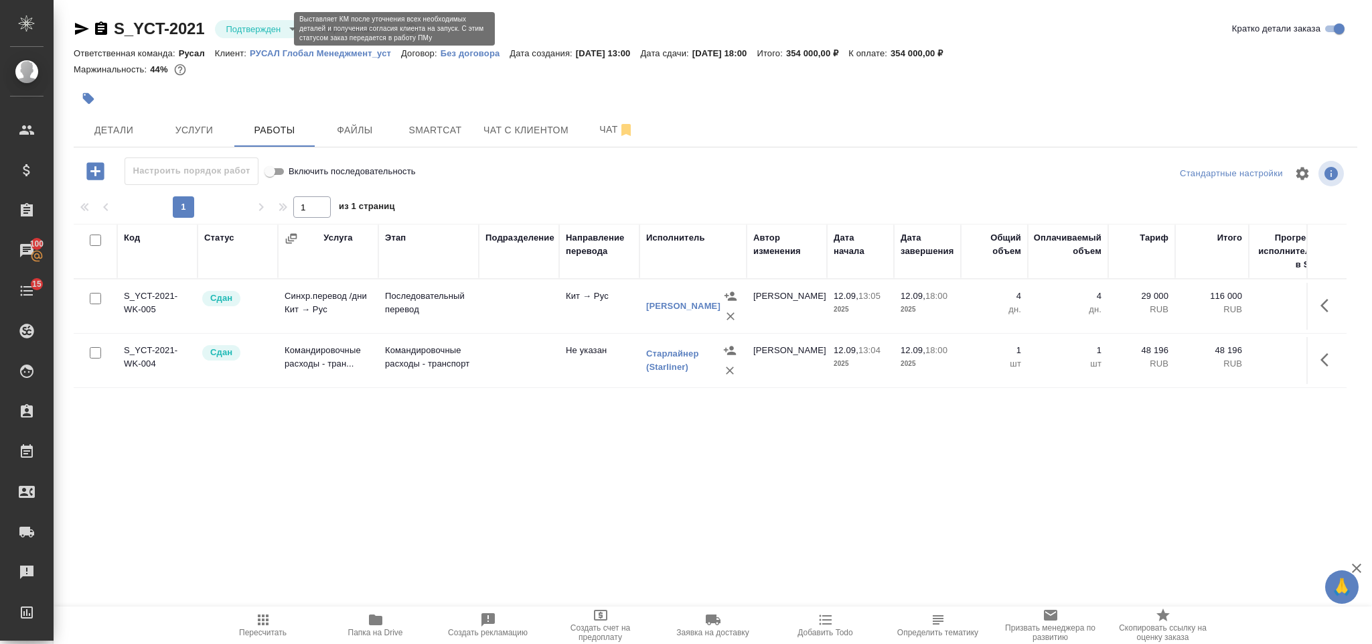
click at [262, 34] on body "🙏 .cls-1 fill:#fff; AWATERA Gorlenko Yuliua Клиенты Спецификации Заказы 100 Чат…" at bounding box center [686, 322] width 1372 height 644
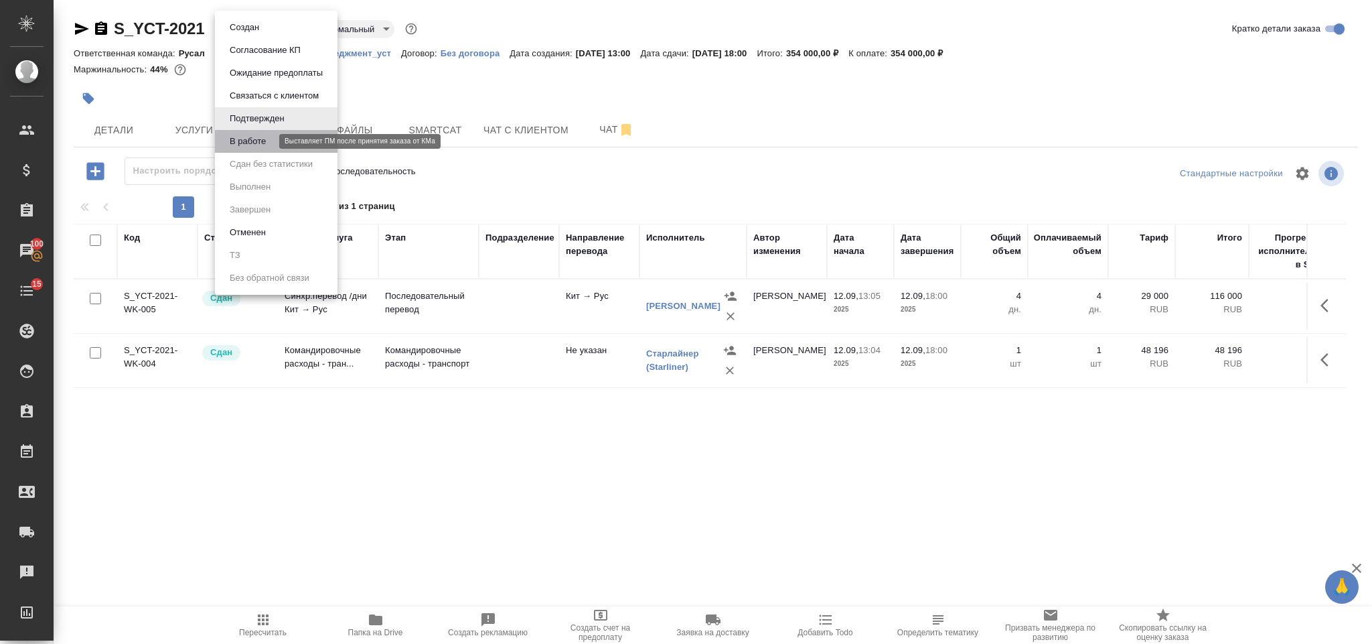
click at [245, 145] on button "В работе" at bounding box center [248, 141] width 44 height 15
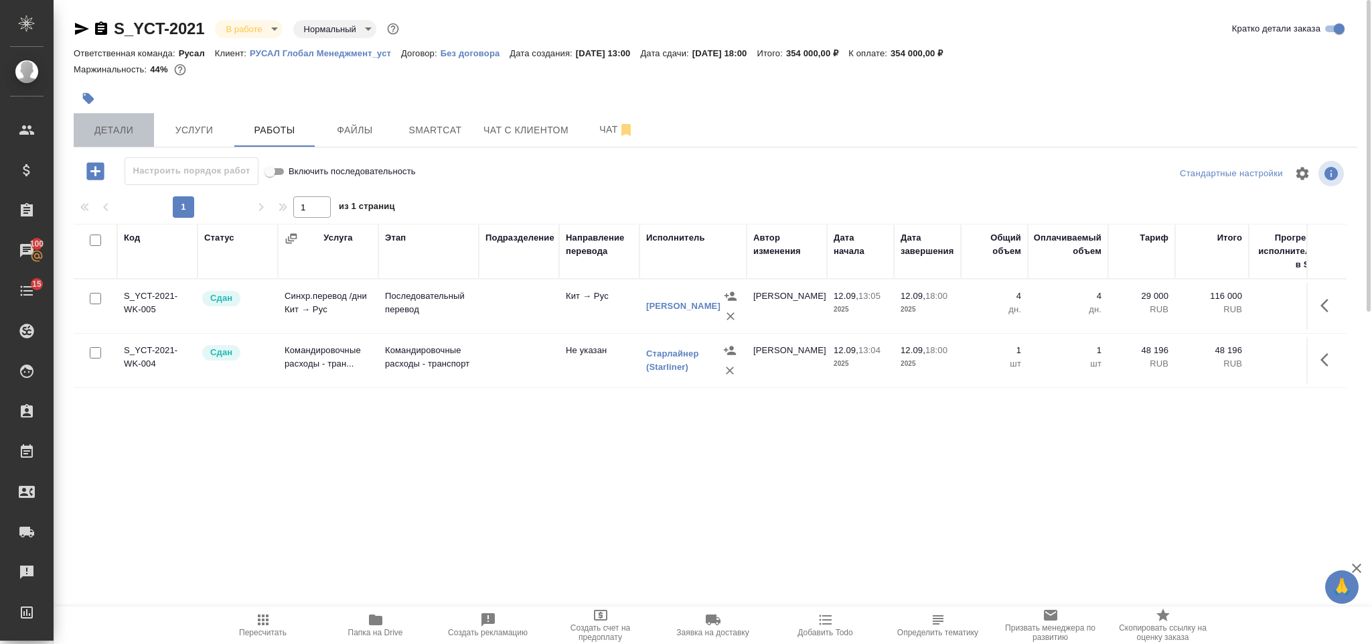
click at [115, 129] on span "Детали" at bounding box center [114, 130] width 64 height 17
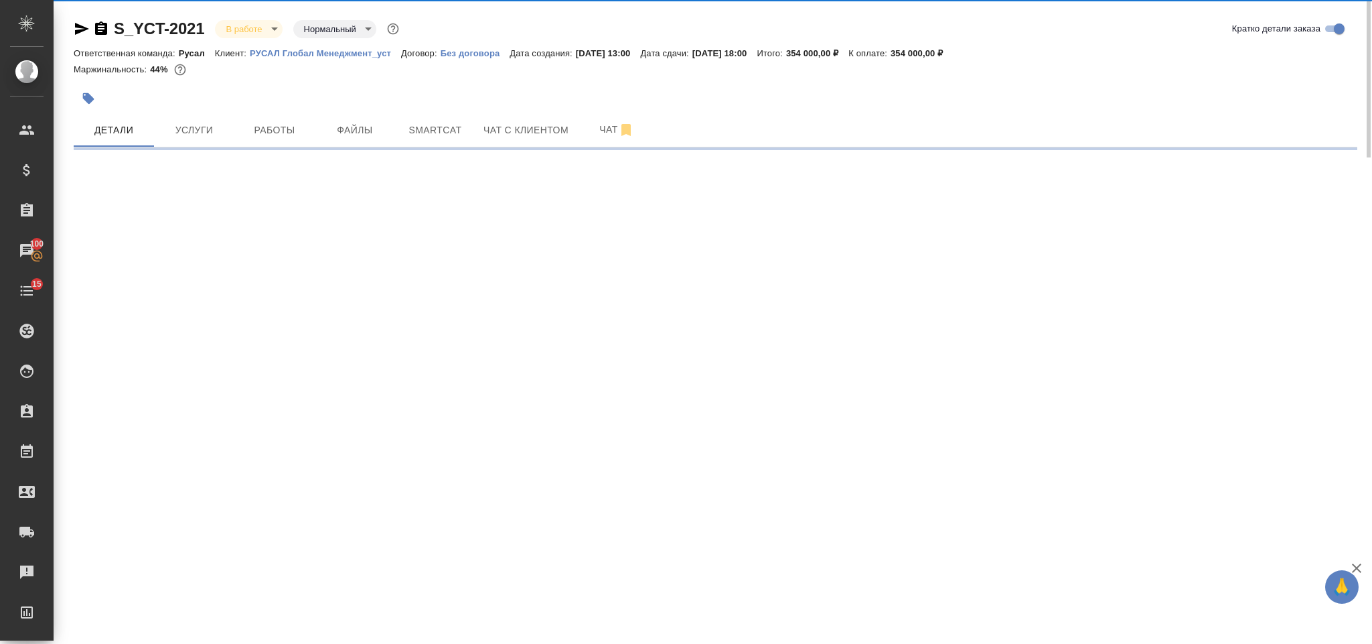
select select "RU"
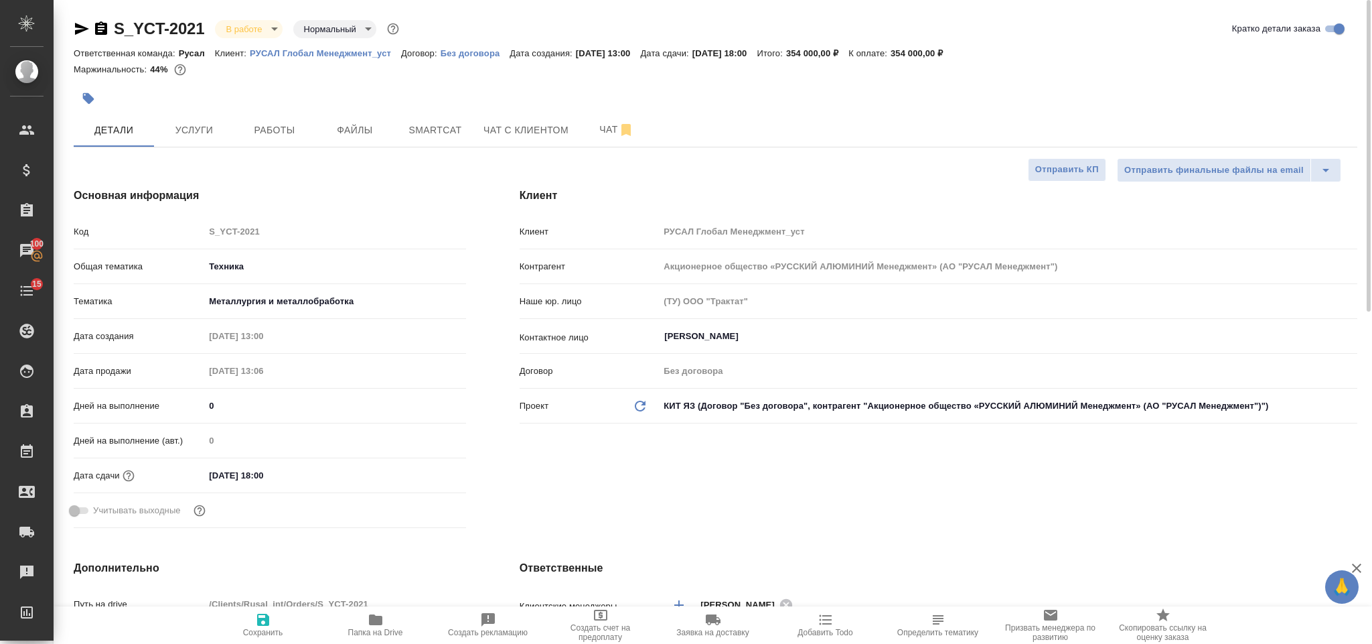
type textarea "x"
click at [238, 29] on body "🙏 .cls-1 fill:#fff; AWATERA Gorlenko Yuliua Клиенты Спецификации Заказы 100 Чат…" at bounding box center [686, 322] width 1372 height 644
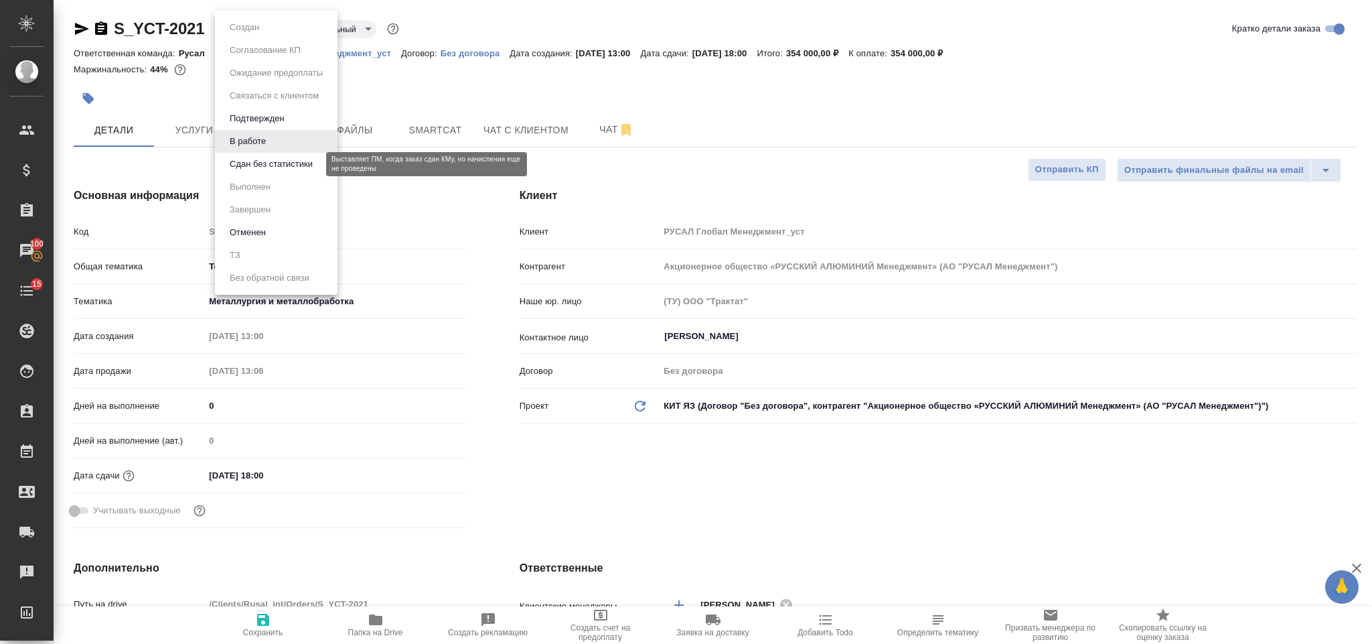
click at [259, 159] on button "Сдан без статистики" at bounding box center [271, 164] width 91 height 15
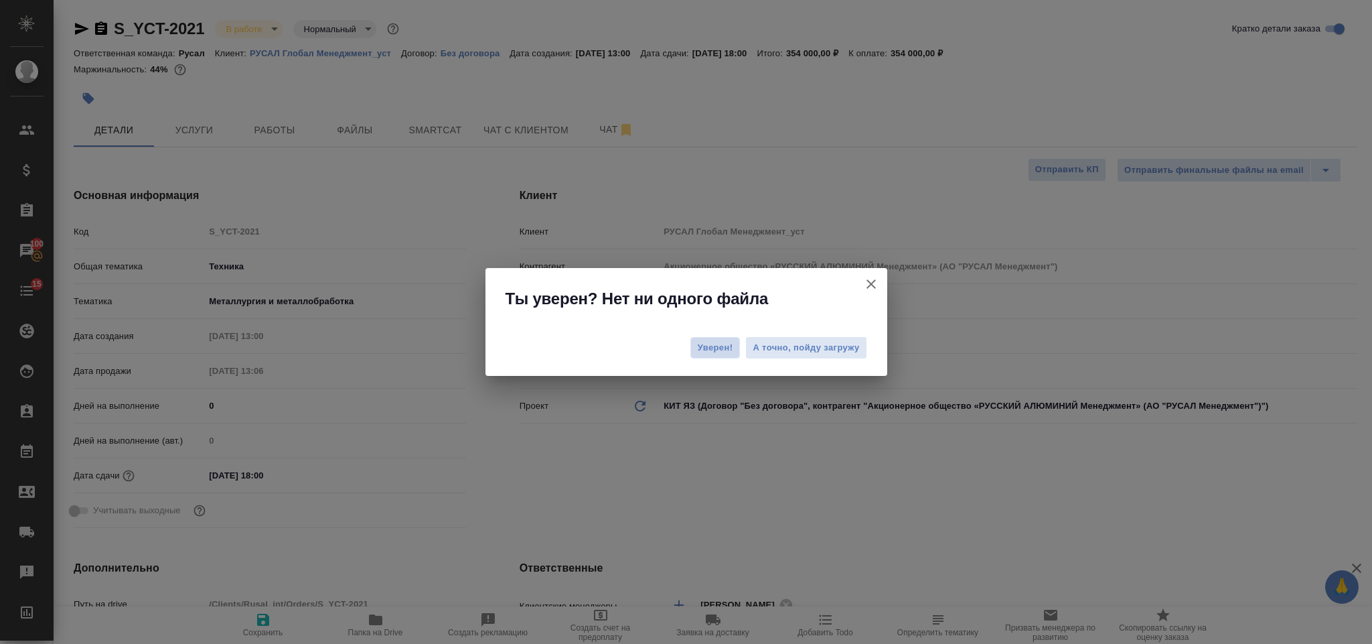
click at [710, 344] on span "Уверен!" at bounding box center [715, 347] width 35 height 13
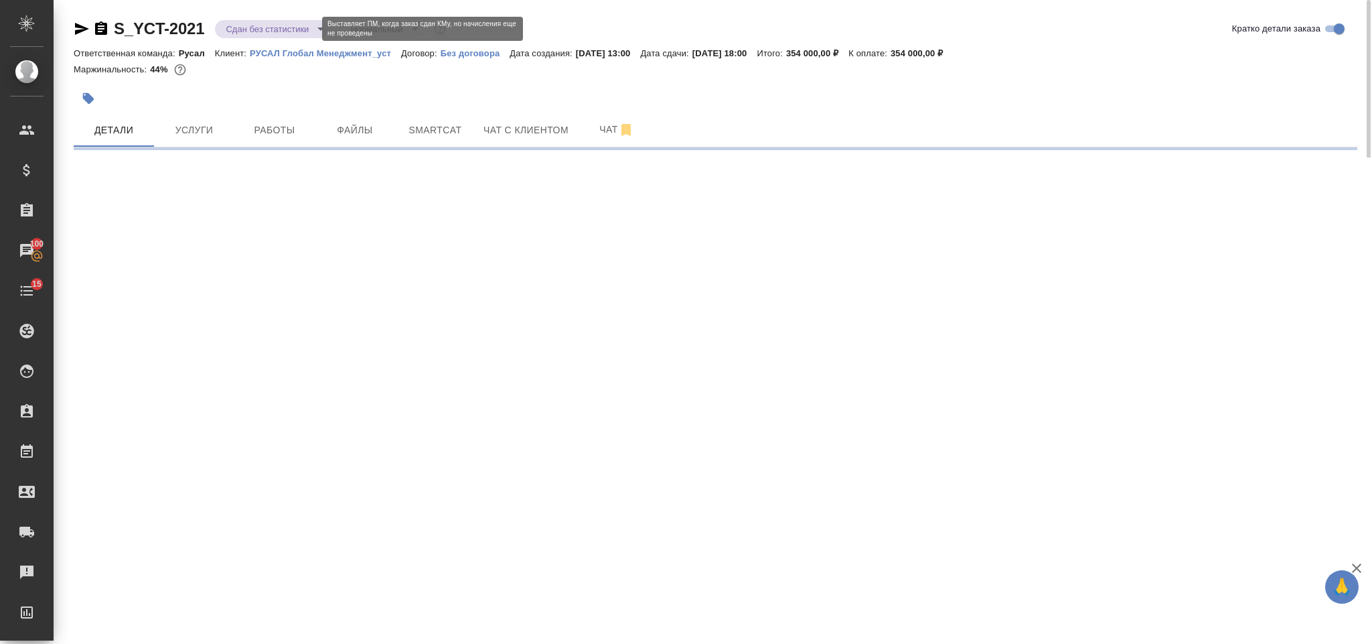
select select "RU"
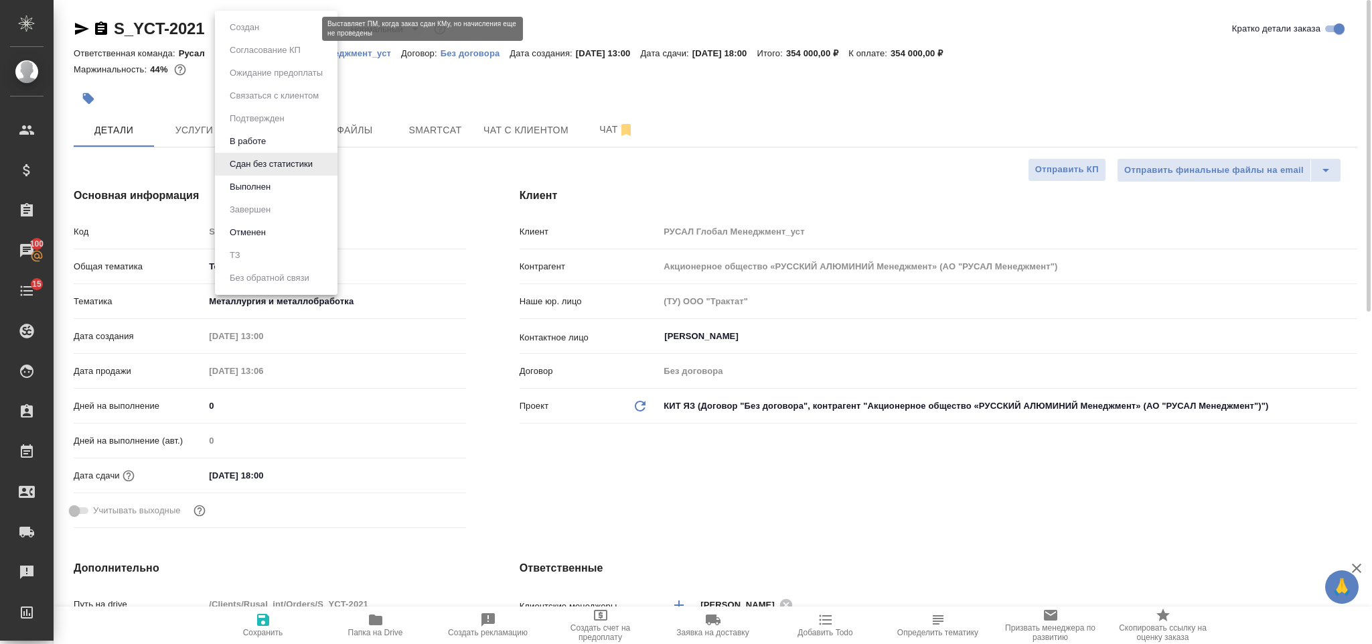
click at [246, 28] on body "🙏 .cls-1 fill:#fff; AWATERA Gorlenko Yuliua Клиенты Спецификации Заказы 100 Чат…" at bounding box center [686, 322] width 1372 height 644
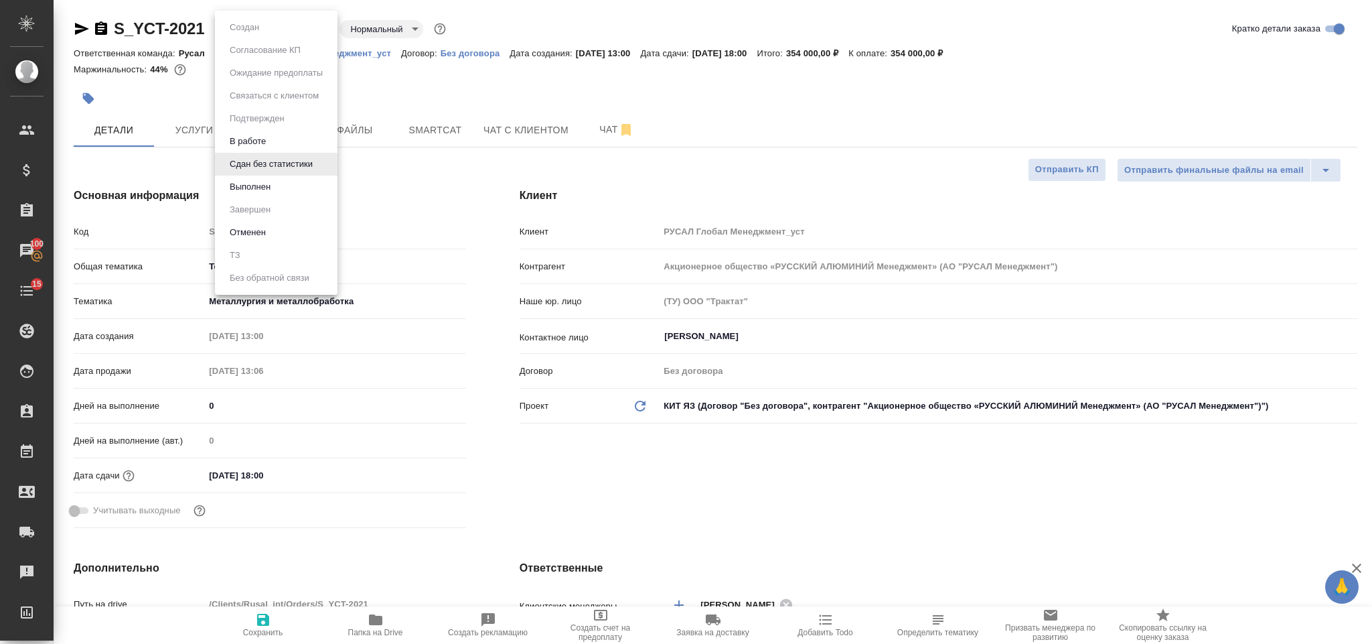
type textarea "x"
click at [299, 190] on li "Выполнен" at bounding box center [276, 186] width 123 height 23
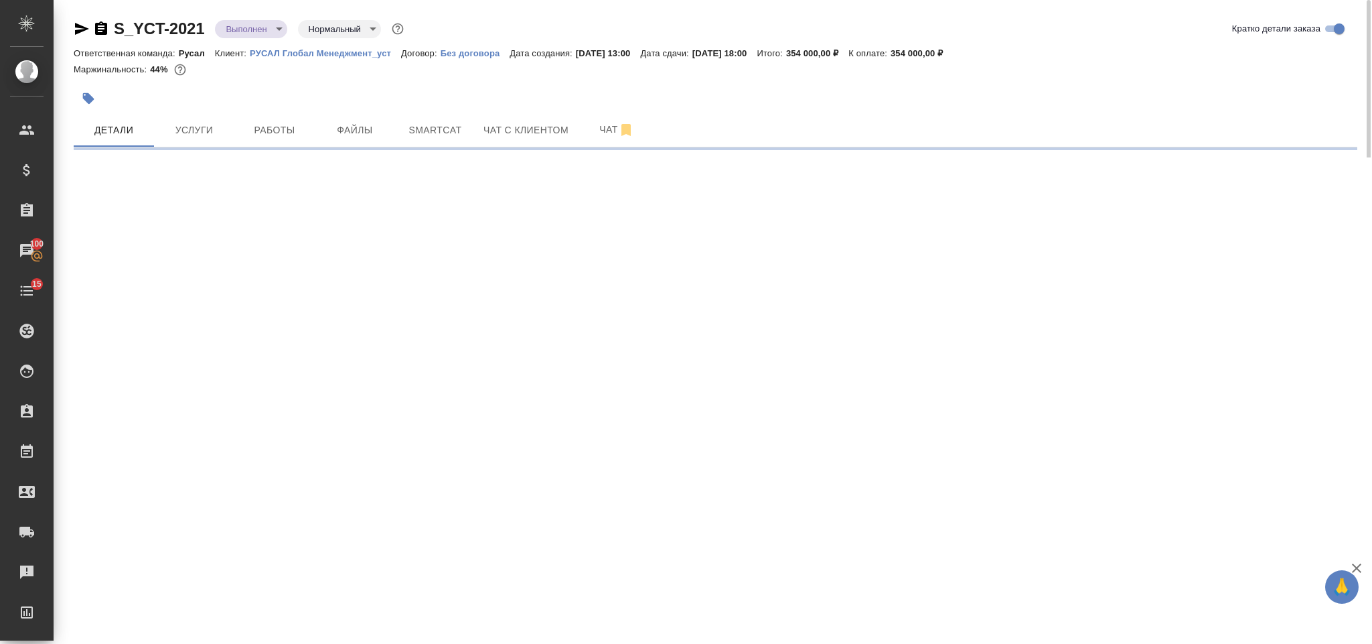
select select "RU"
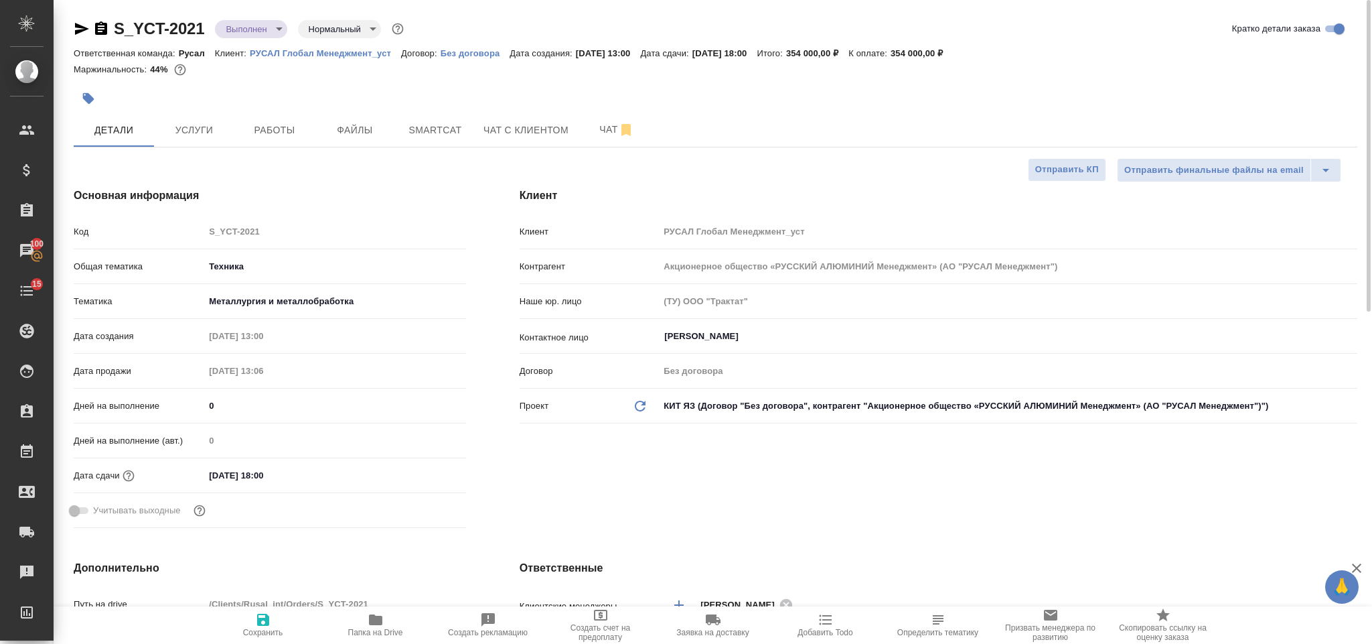
click at [96, 30] on icon "button" at bounding box center [101, 27] width 12 height 13
type textarea "x"
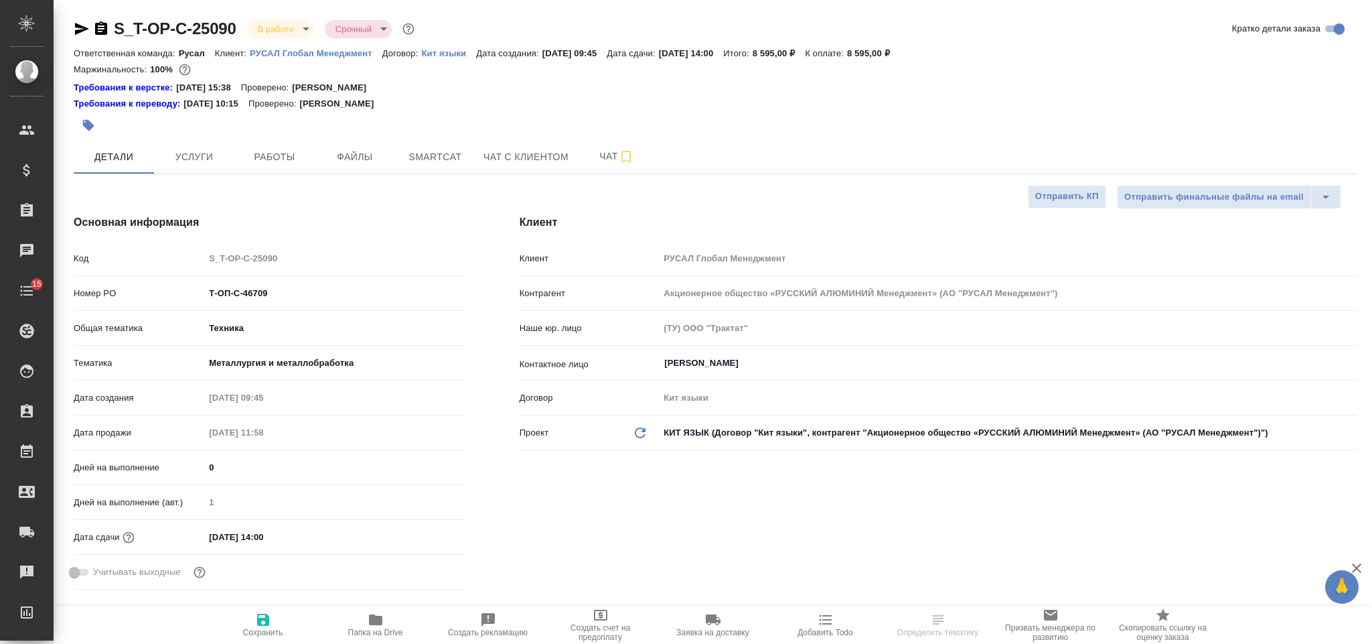
select select "RU"
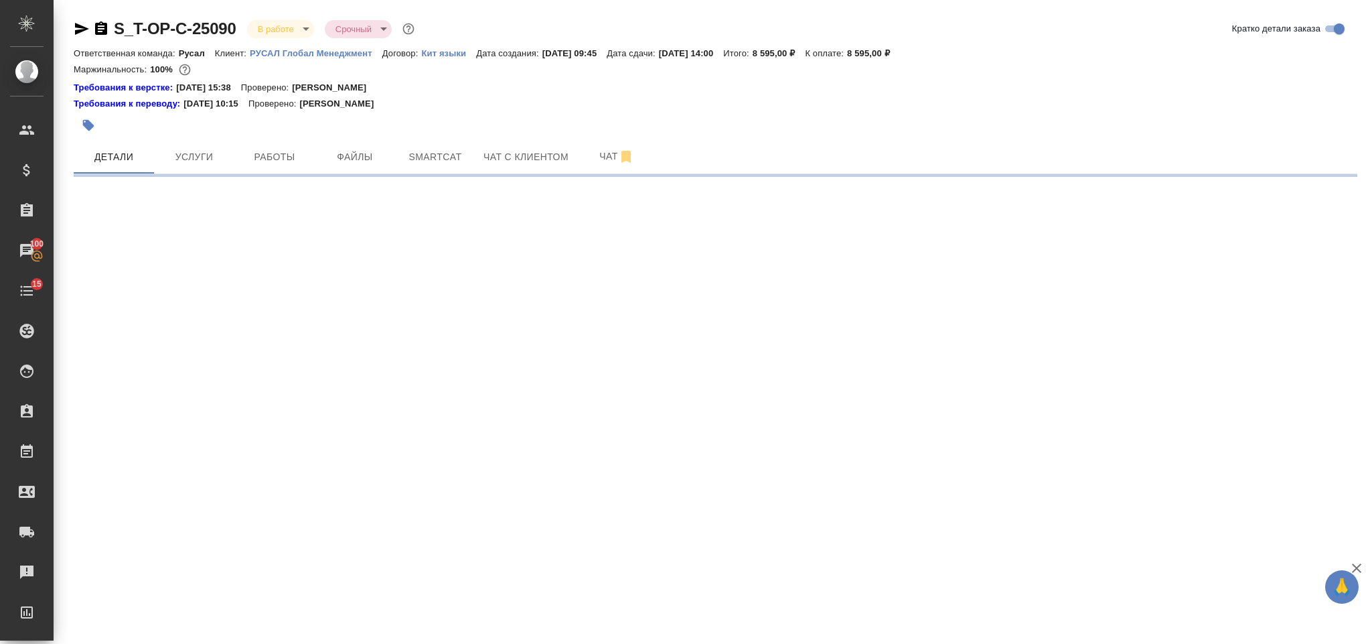
select select "RU"
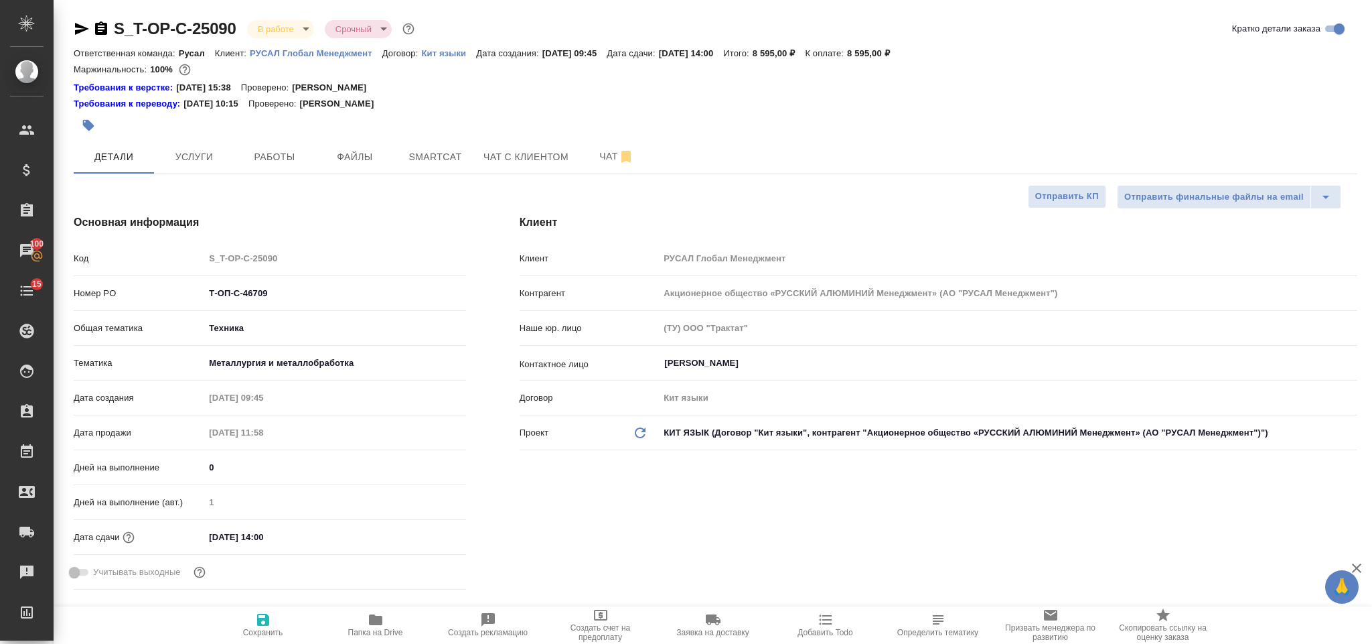
type textarea "x"
click at [420, 155] on span "Smartcat" at bounding box center [435, 157] width 64 height 17
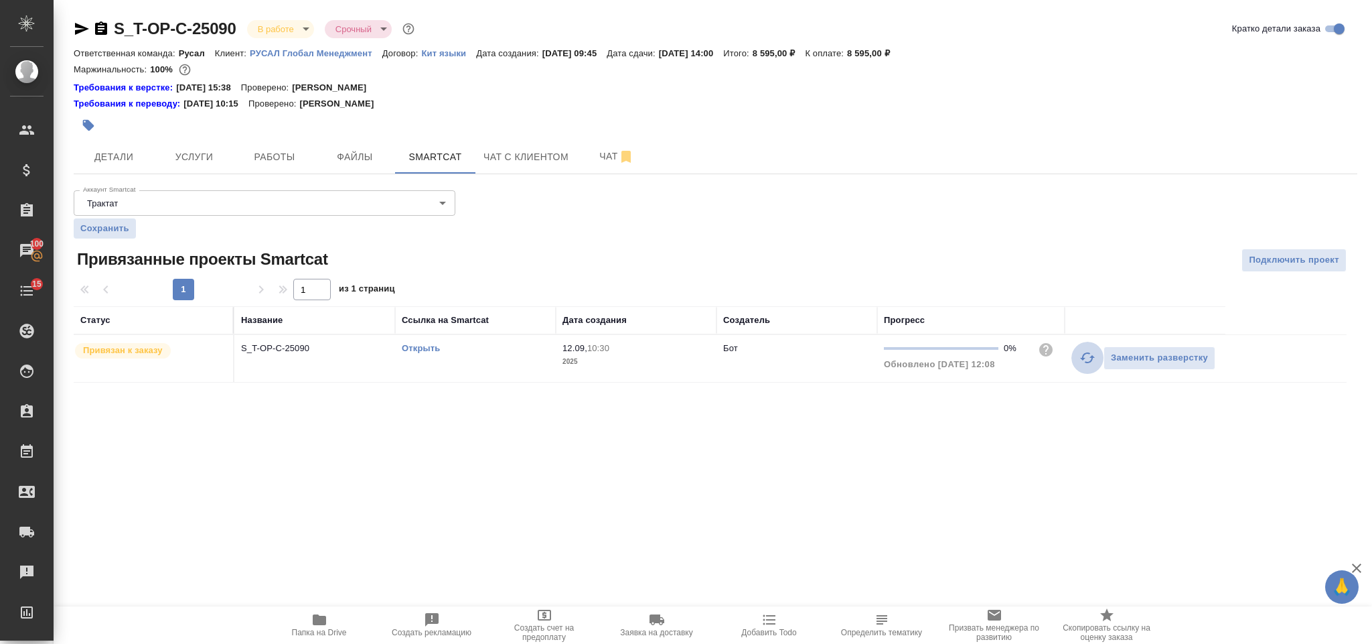
click at [1082, 366] on icon "button" at bounding box center [1088, 358] width 16 height 16
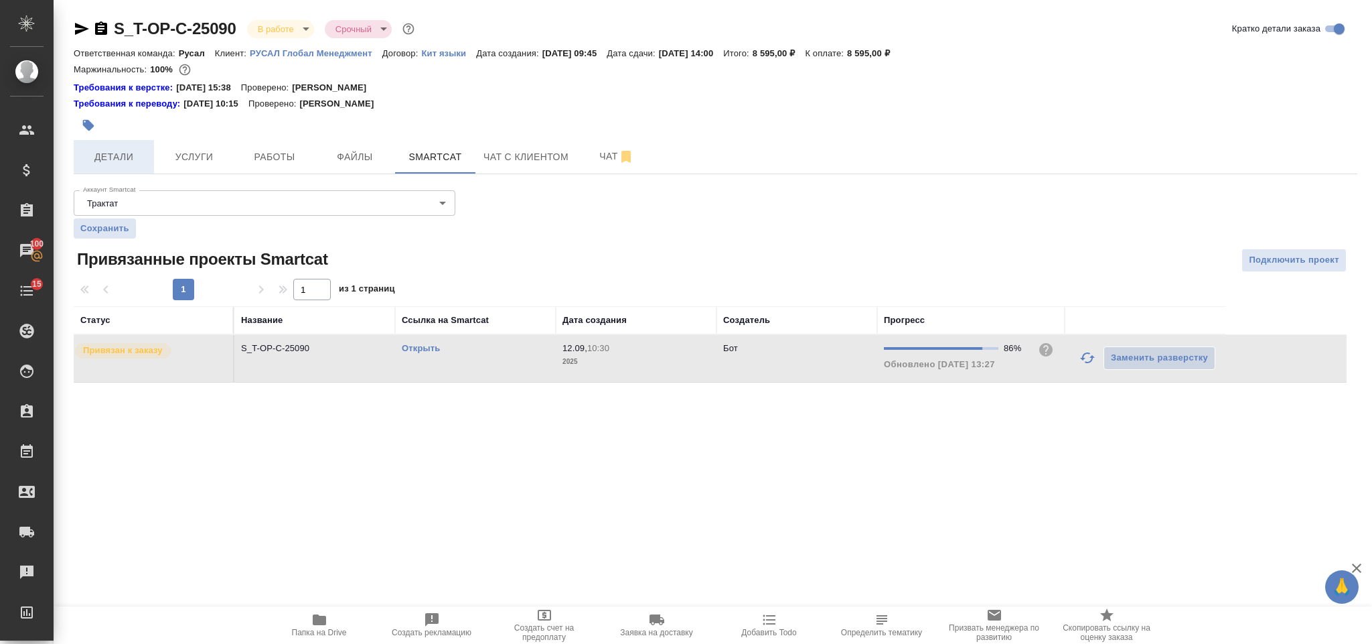
click at [91, 163] on span "Детали" at bounding box center [114, 157] width 64 height 17
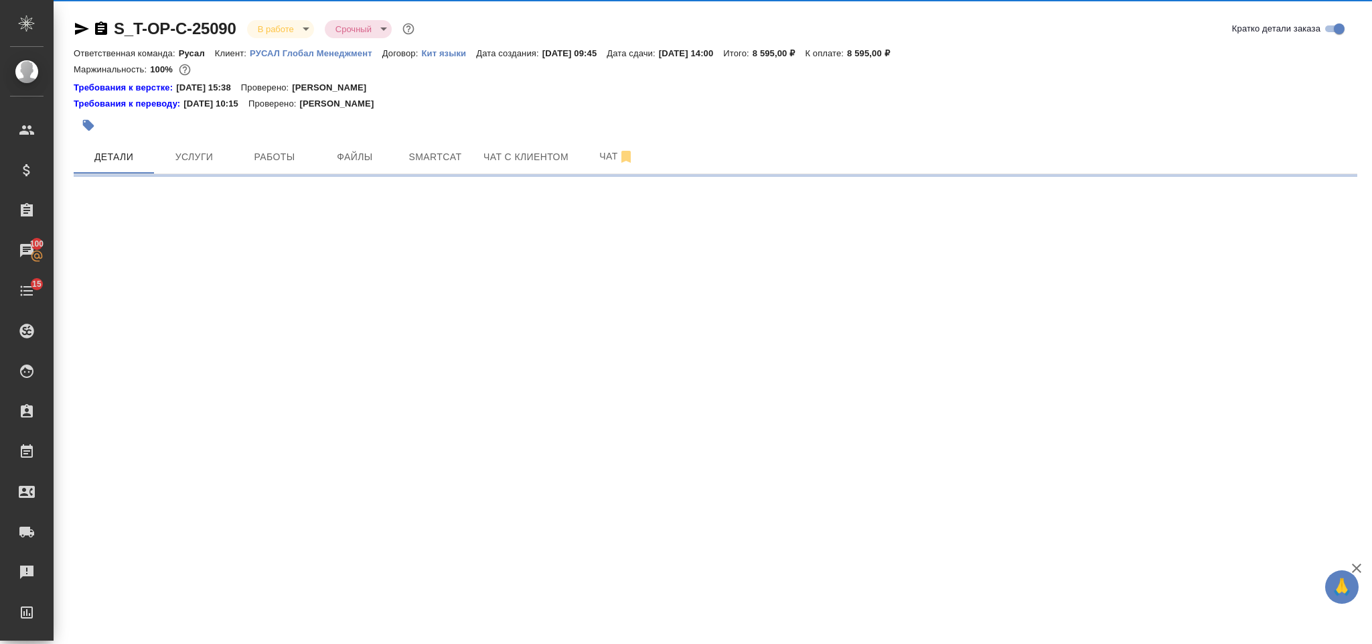
select select "RU"
